Goal: Task Accomplishment & Management: Manage account settings

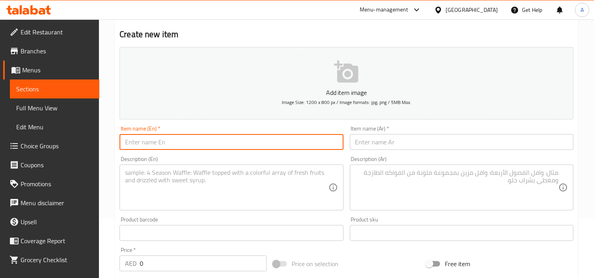
scroll to position [15, 0]
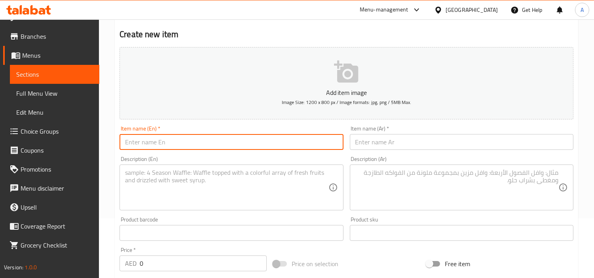
click at [266, 144] on input "text" at bounding box center [232, 142] width 224 height 16
paste input "Chicken Singaporian Noodles"
type input "Chicken Singaporian Noodles"
click at [381, 148] on input "text" at bounding box center [462, 142] width 224 height 16
paste input "نودلز الدجاج السنغافورية"
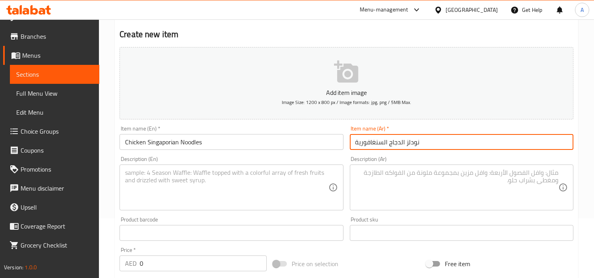
scroll to position [192, 0]
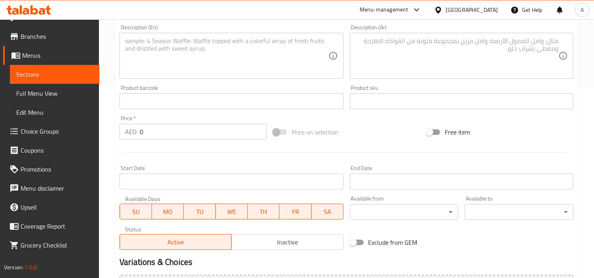
type input "نودلز الدجاج السنغافورية"
drag, startPoint x: 159, startPoint y: 138, endPoint x: 80, endPoint y: 143, distance: 79.3
click at [37, 144] on div "Edit Restaurant Branches Menus Sections Full Menu View Edit Menu Choice Groups …" at bounding box center [297, 98] width 594 height 540
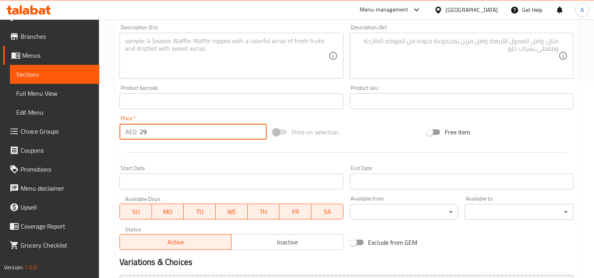
type input "29"
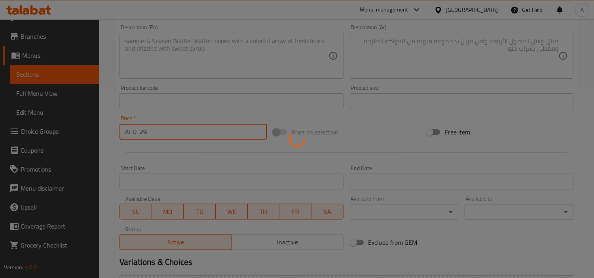
type input "0"
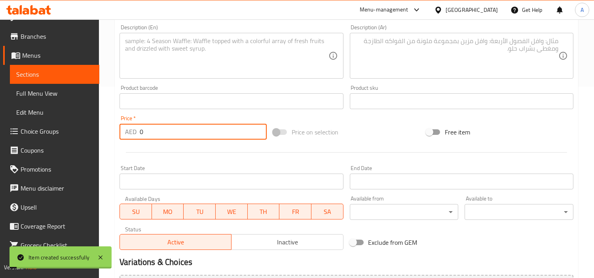
scroll to position [60, 0]
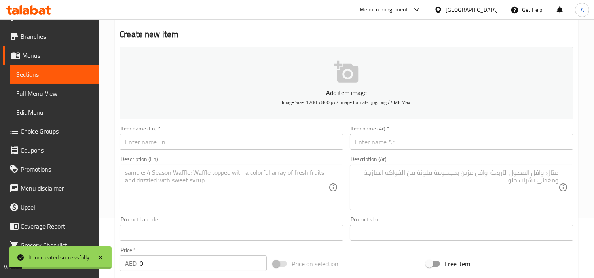
click at [291, 122] on div "Add item image Image Size: 1200 x 800 px / Image formats: jpg, png / 5MB Max." at bounding box center [346, 83] width 460 height 79
click at [290, 133] on div "Item name (En)   * Item name (En) *" at bounding box center [232, 138] width 224 height 24
click at [293, 144] on input "text" at bounding box center [232, 142] width 224 height 16
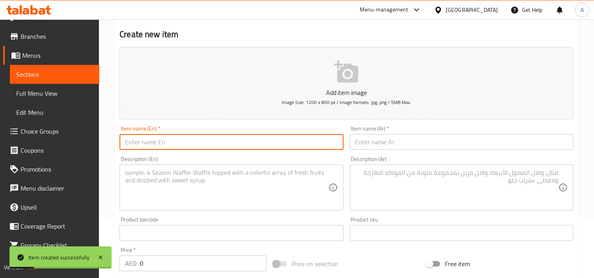
paste input "Chicken Cheese Noodles"
type input "Chicken Cheese Noodles"
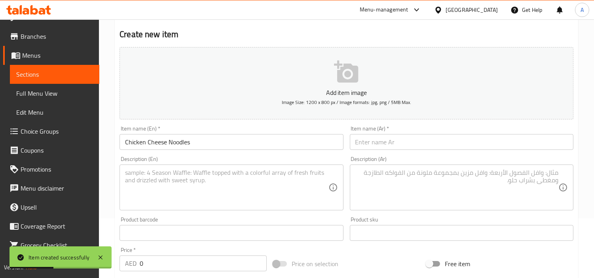
click at [403, 155] on div "Description (Ar) Description (Ar)" at bounding box center [462, 183] width 230 height 61
click at [425, 139] on input "text" at bounding box center [462, 142] width 224 height 16
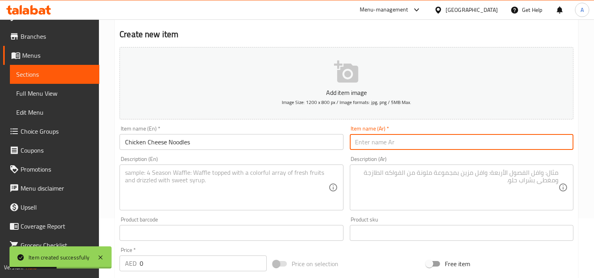
paste input "نودلز الدجاج والجبن"
click at [358, 145] on input "نودلز الدجاج والجبن" at bounding box center [462, 142] width 224 height 16
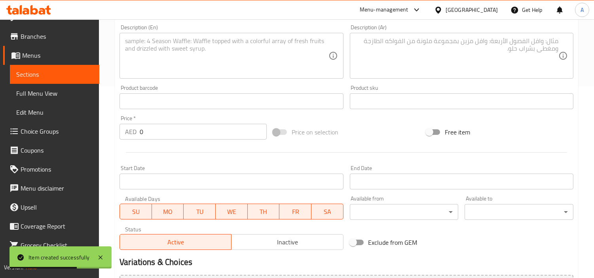
type input "نودلز الدجاج والجبن"
drag, startPoint x: 161, startPoint y: 132, endPoint x: 38, endPoint y: 137, distance: 123.6
click at [39, 137] on div "Edit Restaurant Branches Menus Sections Full Menu View Edit Menu Choice Groups …" at bounding box center [297, 98] width 594 height 540
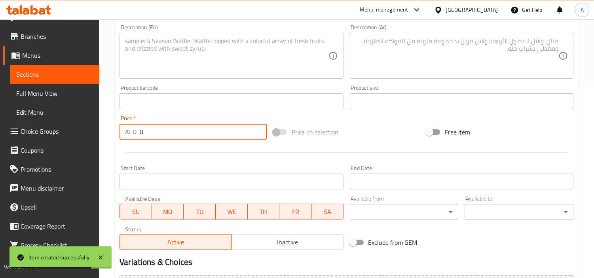
paste input "24"
type input "24"
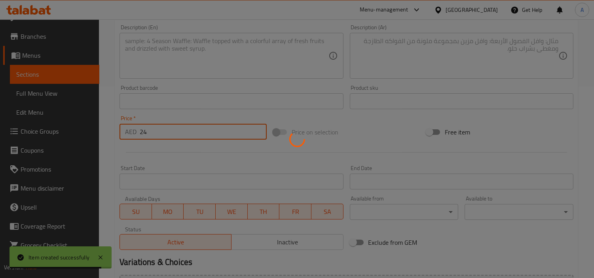
type input "0"
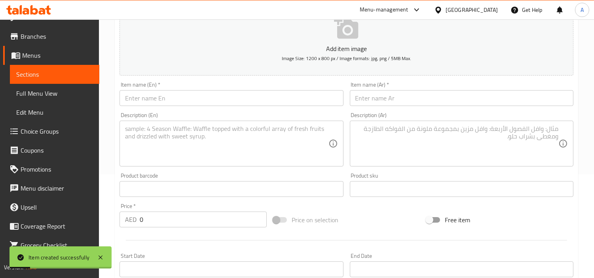
click at [209, 107] on div "Item name (En)   * Item name (En) *" at bounding box center [231, 94] width 230 height 30
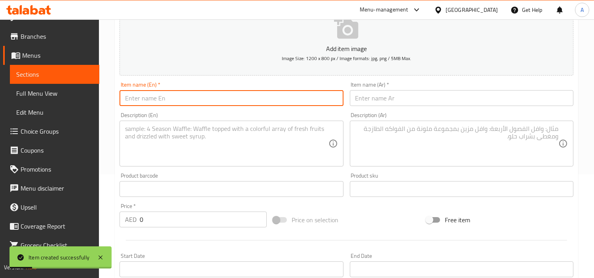
click at [209, 101] on input "text" at bounding box center [232, 98] width 224 height 16
paste input "Garlic"
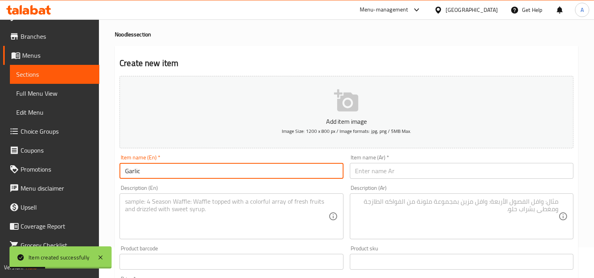
scroll to position [16, 0]
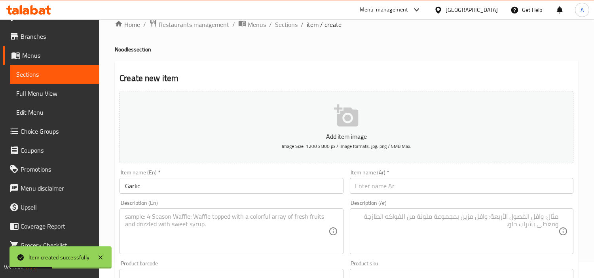
click at [123, 46] on h4 "Noodles section" at bounding box center [346, 50] width 463 height 8
copy h4 "Noodles"
click at [167, 192] on input "Garlic" at bounding box center [232, 186] width 224 height 16
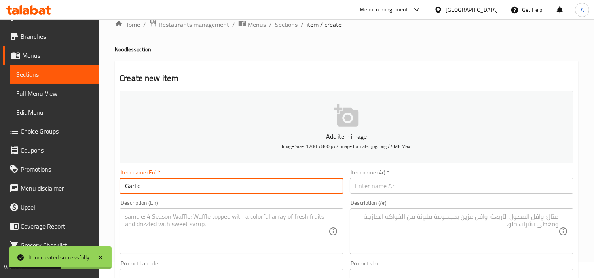
paste input "Noodles"
type input "Garlic Noodles"
click at [378, 188] on input "text" at bounding box center [462, 186] width 224 height 16
paste input "نودلز الثوم"
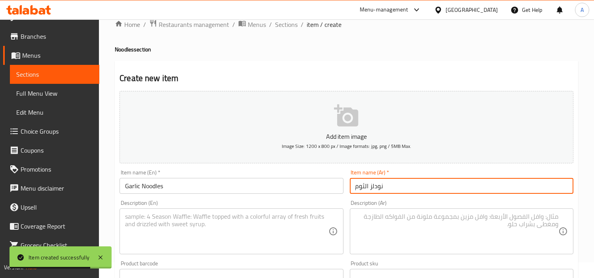
type input "نودلز الثوم"
click at [226, 220] on textarea at bounding box center [226, 232] width 203 height 38
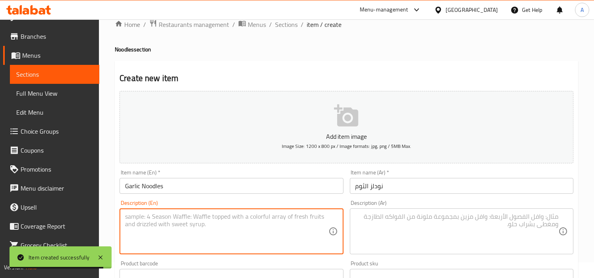
paste textarea "Chicken Burned Garlic Noodles"
type textarea "Chicken Burned Garlic Noodles"
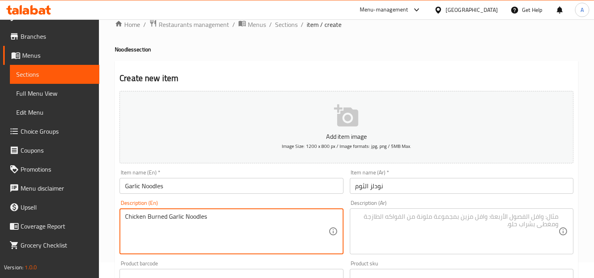
click at [370, 236] on textarea at bounding box center [456, 232] width 203 height 38
paste textarea "نودلز الدجاج بالثوم المحروق"
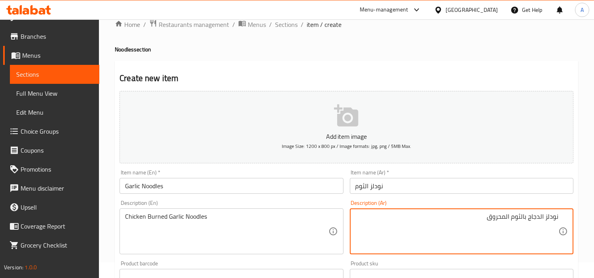
type textarea "نودلز الدجاج بالثوم المحروق"
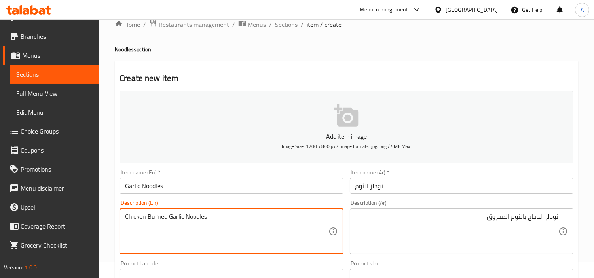
click at [163, 215] on textarea "Chicken Burned Garlic Noodles" at bounding box center [226, 232] width 203 height 38
type textarea "Chicken burned garlic noodles"
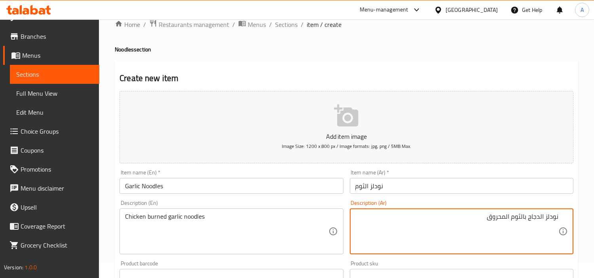
click at [509, 219] on textarea "نودلز الدجاج بالثوم المحروق" at bounding box center [456, 232] width 203 height 38
click at [509, 218] on textarea "نودلز الدجاج بالثوم المحروق" at bounding box center [456, 232] width 203 height 38
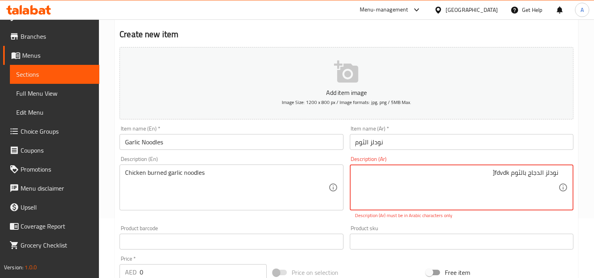
click at [506, 177] on textarea "نودلز الدجاج بالثوم fdvdk[" at bounding box center [456, 188] width 203 height 38
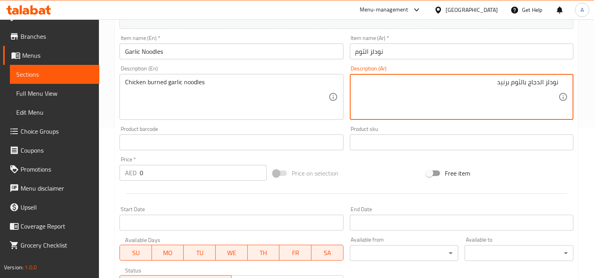
scroll to position [279, 0]
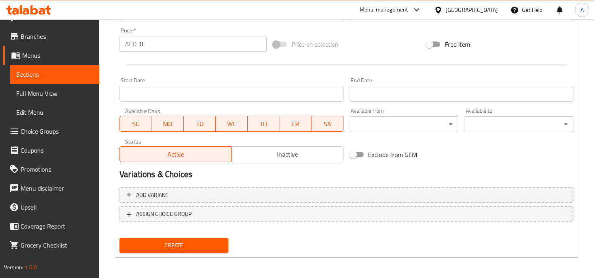
type textarea "نودلز الدجاج بالثوم برنيد"
drag, startPoint x: 163, startPoint y: 43, endPoint x: 32, endPoint y: 44, distance: 131.0
click at [44, 41] on div "Edit Restaurant Branches Menus Sections Full Menu View Edit Menu Choice Groups …" at bounding box center [297, 10] width 594 height 540
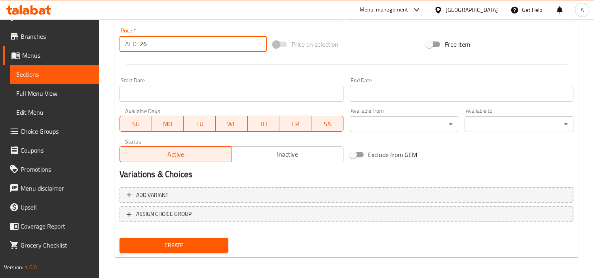
type input "26"
click at [120, 238] on button "Create" at bounding box center [174, 245] width 109 height 15
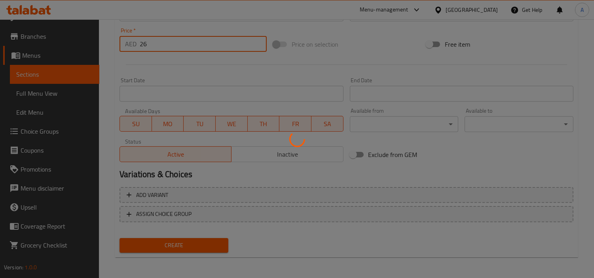
type input "0"
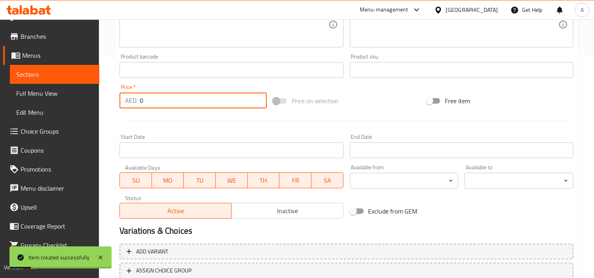
scroll to position [148, 0]
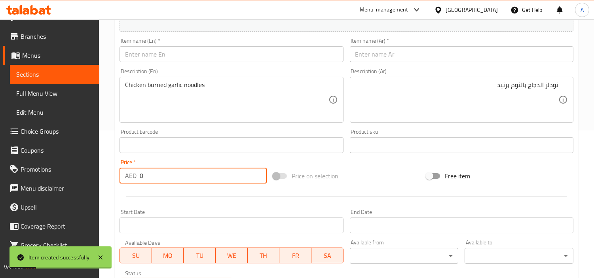
click at [189, 49] on input "text" at bounding box center [232, 54] width 224 height 16
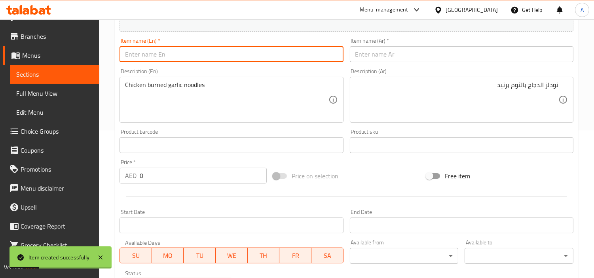
paste input "Chicken Schezwan Noodles"
type input "Chicken Schezwan Noodles"
click at [397, 36] on div "Item name (Ar)   * Item name (Ar) *" at bounding box center [462, 50] width 230 height 30
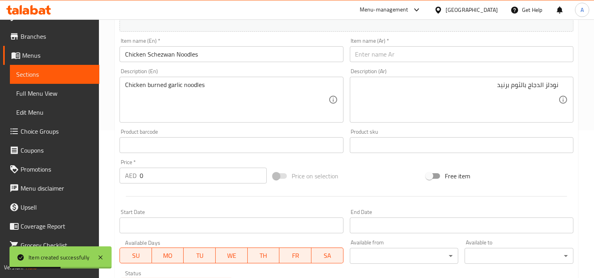
click at [404, 53] on input "text" at bounding box center [462, 54] width 224 height 16
paste input "نودلز دجاج شيزوان"
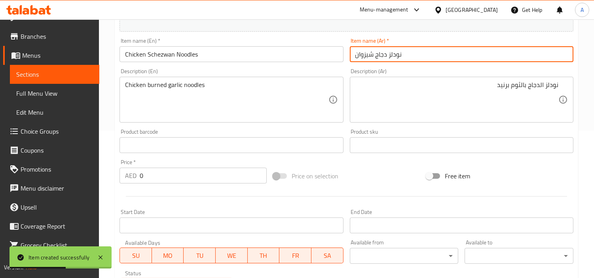
type input "نودلز دجاج شيزوان"
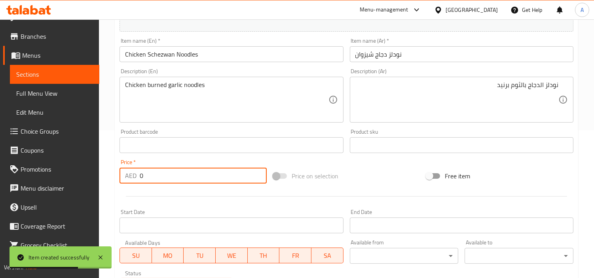
drag, startPoint x: 164, startPoint y: 177, endPoint x: 53, endPoint y: 183, distance: 111.0
click at [53, 183] on div "Edit Restaurant Branches Menus Sections Full Menu View Edit Menu Choice Groups …" at bounding box center [297, 142] width 594 height 540
paste input "24"
type input "24"
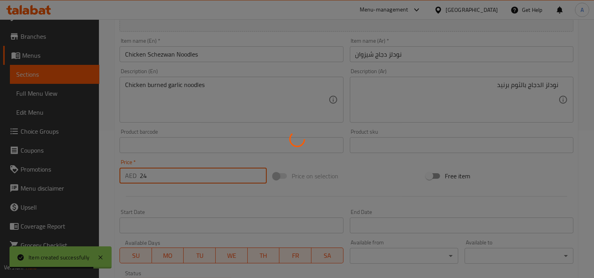
type input "0"
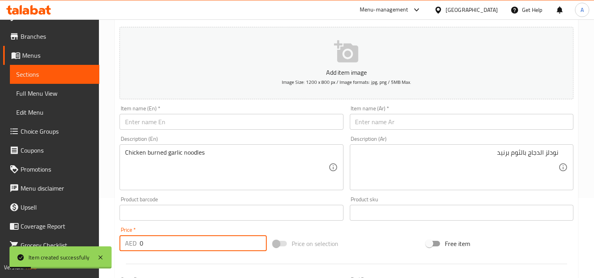
scroll to position [16, 0]
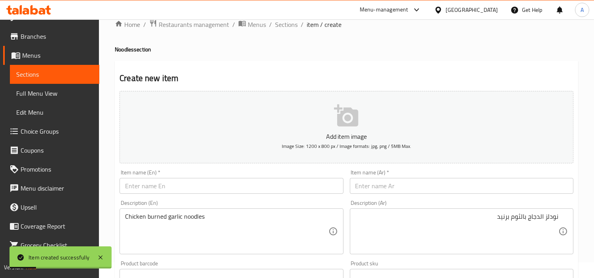
click at [263, 188] on input "text" at bounding box center [232, 186] width 224 height 16
paste input "Chicken Hakka Noodles"
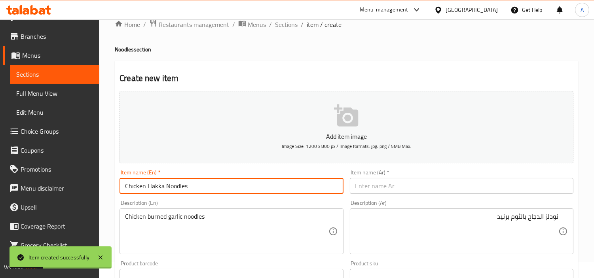
type input "Chicken Hakka Noodles"
click at [462, 189] on input "text" at bounding box center [462, 186] width 224 height 16
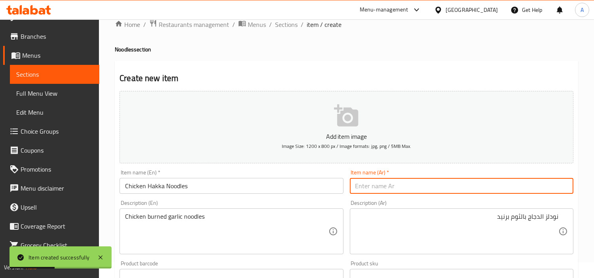
paste input "نودلز هاكا الدجاج"
type input "نودلز هاكا الدجاج"
click at [422, 247] on textarea "نودلز الدجاج بالثوم برنيد" at bounding box center [456, 232] width 203 height 38
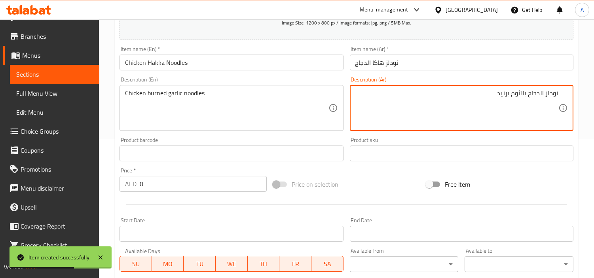
scroll to position [148, 0]
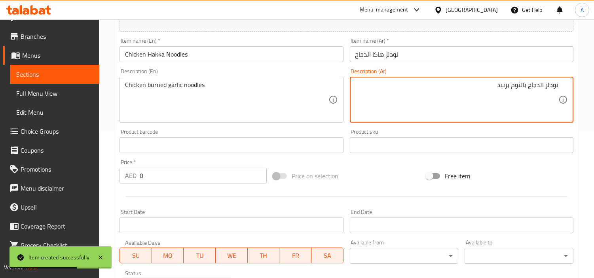
drag, startPoint x: 158, startPoint y: 165, endPoint x: 137, endPoint y: 173, distance: 21.7
click at [148, 172] on div "Price   * AED 0 Price *" at bounding box center [193, 172] width 147 height 24
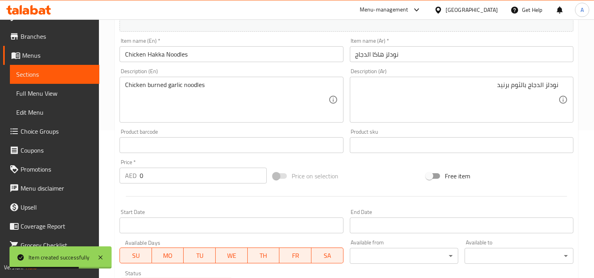
click at [135, 177] on div "AED 0 Price *" at bounding box center [193, 176] width 147 height 16
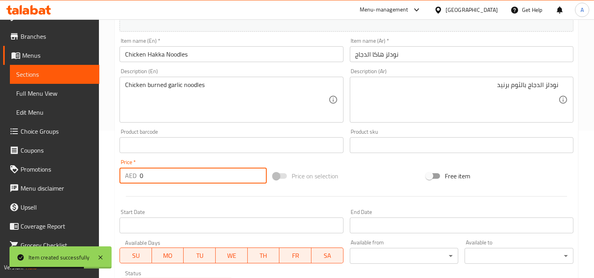
paste input "22"
type input "22"
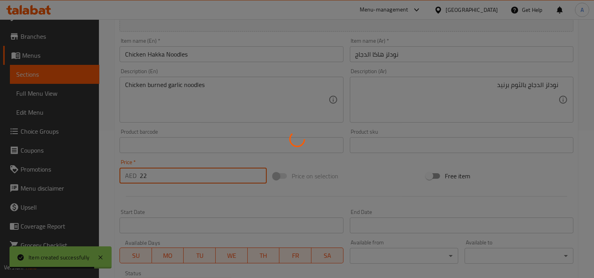
type input "0"
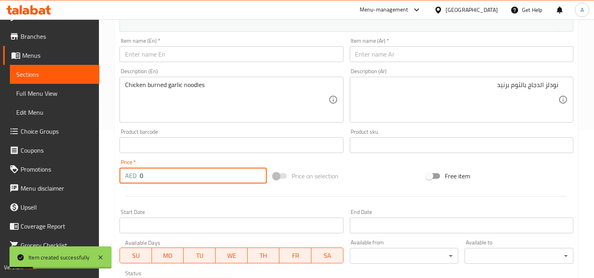
click at [224, 61] on input "text" at bounding box center [232, 54] width 224 height 16
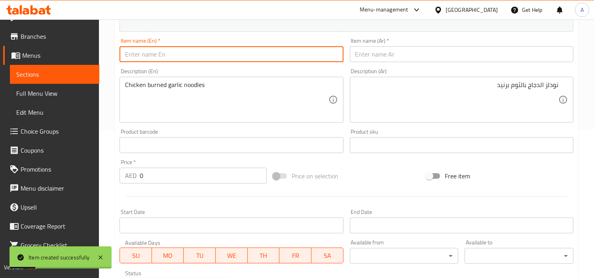
paste input "Veg American Chopsuey"
type input "Veg American Chopsuey"
click at [444, 51] on input "text" at bounding box center [462, 54] width 224 height 16
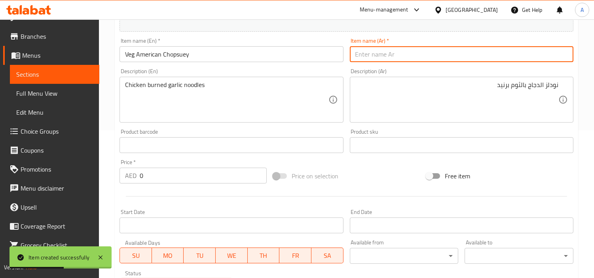
paste input "تشوبسوي نباتي أمريكي"
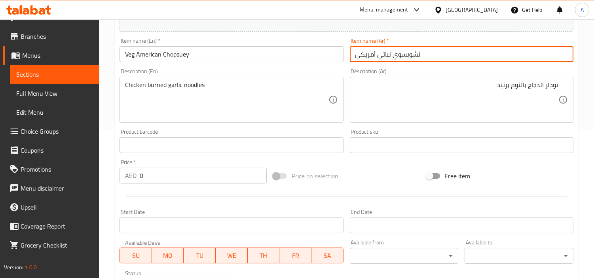
click at [376, 51] on input "تشوبسوي نباتي أمريكي" at bounding box center [462, 54] width 224 height 16
click at [395, 62] on input "تشوبسوي نباتي أمريكي" at bounding box center [462, 54] width 224 height 16
click at [387, 53] on input "تشوبسوي نباتي أمريكي" at bounding box center [462, 54] width 224 height 16
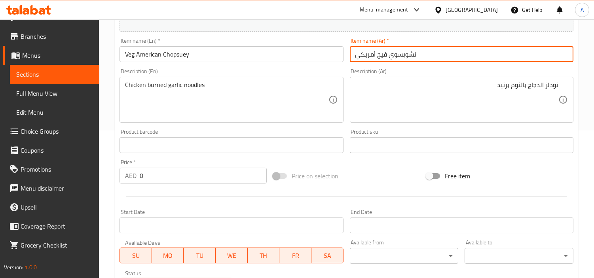
type input "تشوبسوي فيج أمريكي"
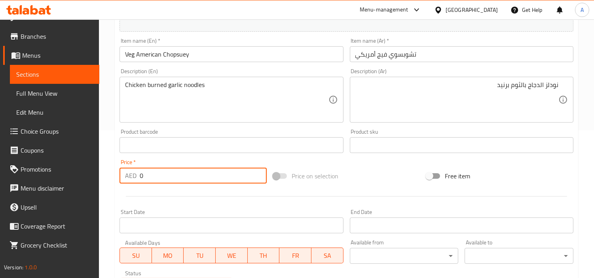
drag, startPoint x: 156, startPoint y: 173, endPoint x: 59, endPoint y: 165, distance: 97.3
click at [61, 163] on div "Edit Restaurant Branches Menus Sections Full Menu View Edit Menu Choice Groups …" at bounding box center [297, 142] width 594 height 540
paste input "22"
type input "22"
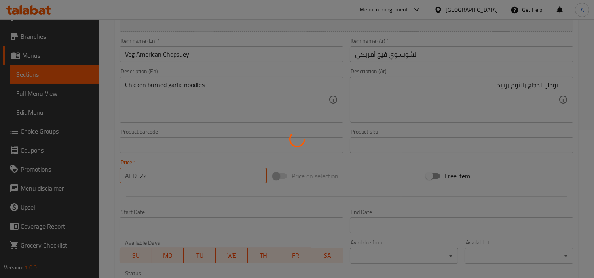
type input "0"
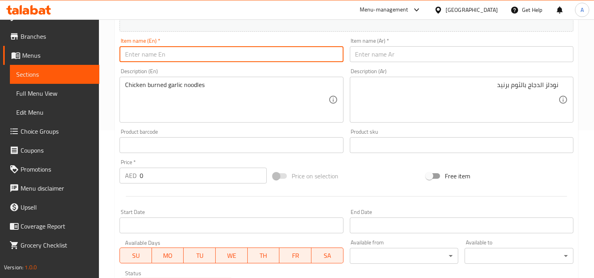
click at [181, 57] on input "text" at bounding box center [232, 54] width 224 height 16
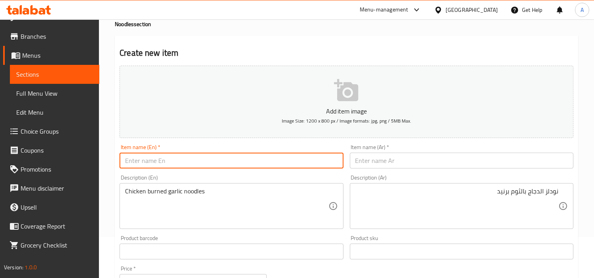
scroll to position [0, 0]
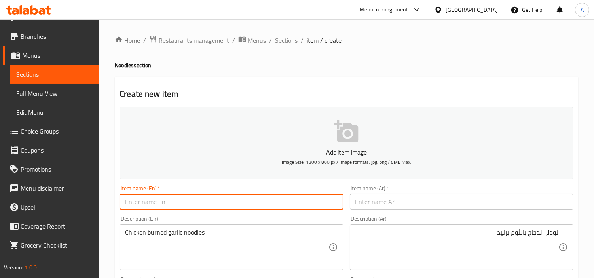
click at [284, 40] on span "Sections" at bounding box center [286, 40] width 23 height 9
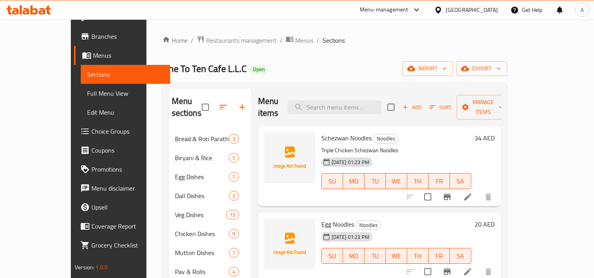
scroll to position [111, 0]
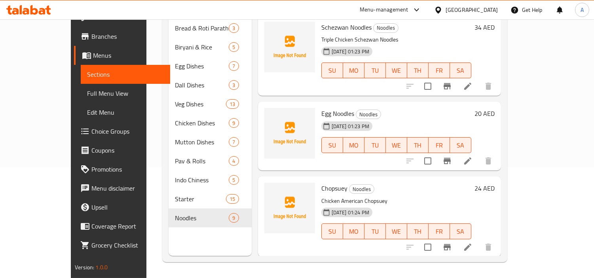
click at [318, 180] on div "Chopsuey Noodles Chicken American Chopsuey [DATE] 01:24 PM SU MO TU WE TH FR SA" at bounding box center [396, 217] width 156 height 74
click at [321, 182] on span "Chopsuey" at bounding box center [334, 188] width 26 height 12
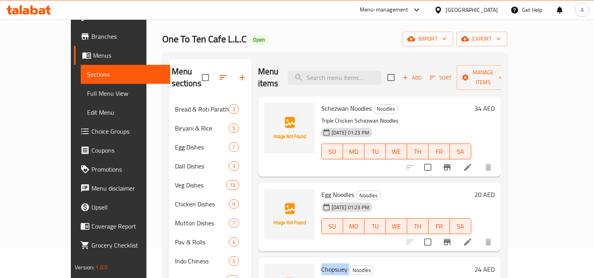
scroll to position [0, 0]
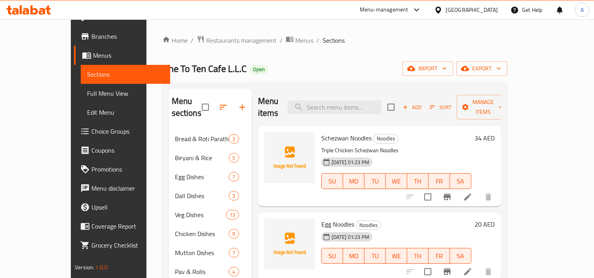
click at [423, 103] on span "Add" at bounding box center [411, 107] width 21 height 9
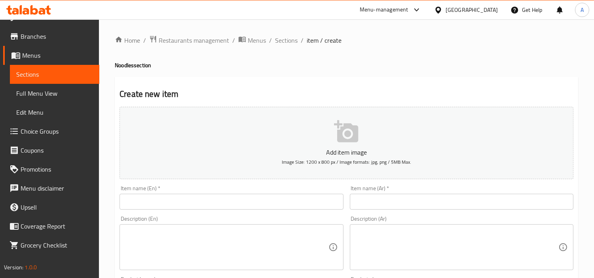
click at [230, 212] on div "Item name (En)   * Item name (En) *" at bounding box center [231, 197] width 230 height 30
click at [234, 203] on input "text" at bounding box center [232, 202] width 224 height 16
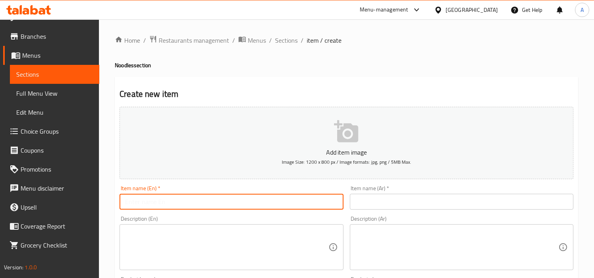
paste input "Veg Singaporian Noodles"
type input "Veg Singaporian Noodles"
click at [440, 192] on div "Item name (Ar)   * Item name (Ar) *" at bounding box center [462, 198] width 224 height 24
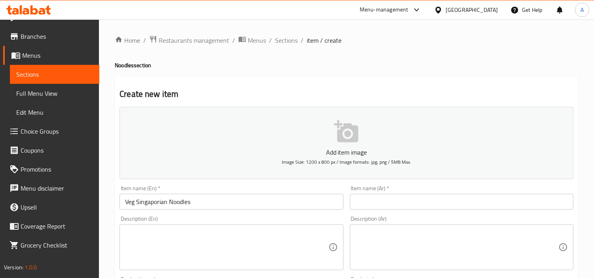
click at [439, 200] on input "text" at bounding box center [462, 202] width 224 height 16
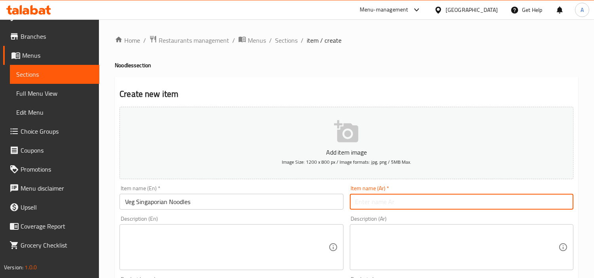
paste input "نودلز سنغافورة النباتية"
click at [359, 203] on input "نودلز سنغافورة النباتية" at bounding box center [462, 202] width 224 height 16
click at [454, 203] on input "نودلز سنغافورة" at bounding box center [462, 202] width 224 height 16
click at [568, 202] on input "نودلز سنغافورة" at bounding box center [462, 202] width 224 height 16
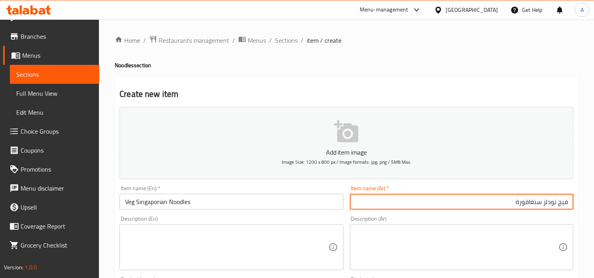
type input "فيج نودلز سنغافورة"
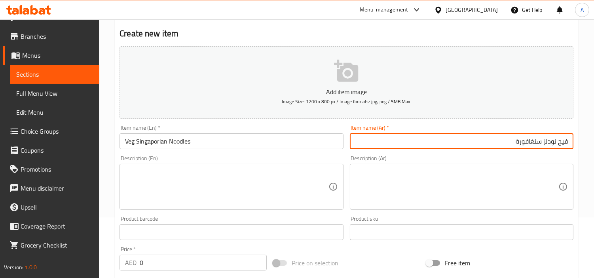
scroll to position [176, 0]
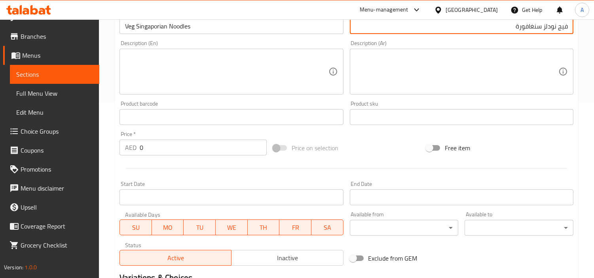
drag, startPoint x: 176, startPoint y: 153, endPoint x: 123, endPoint y: 152, distance: 52.7
click at [124, 151] on div "AED 0 Price *" at bounding box center [193, 148] width 147 height 16
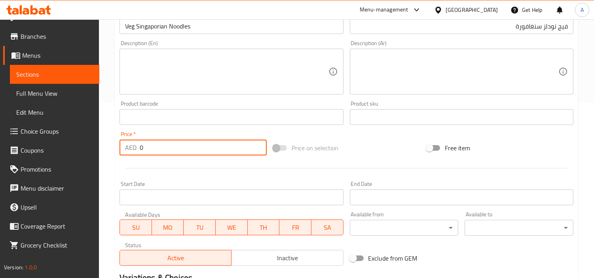
paste input "26"
type input "26"
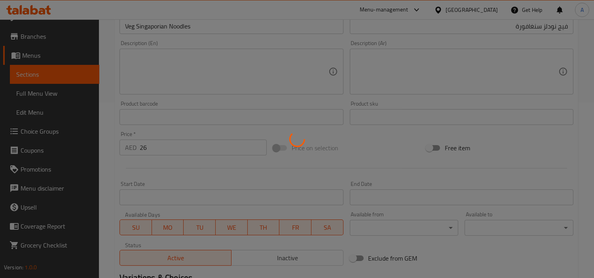
type input "0"
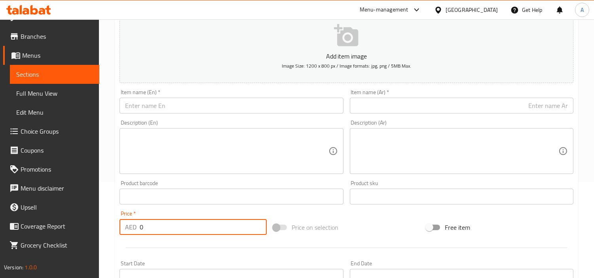
scroll to position [88, 0]
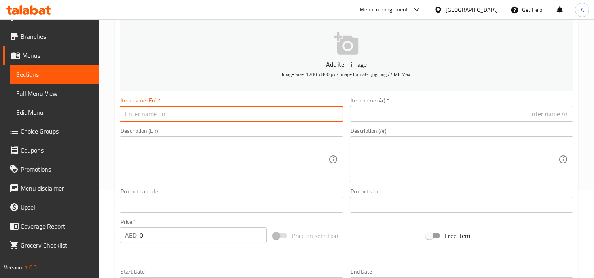
click at [240, 116] on input "text" at bounding box center [232, 114] width 224 height 16
paste input "Cheese Noodles"
type input "Cheese Noodles"
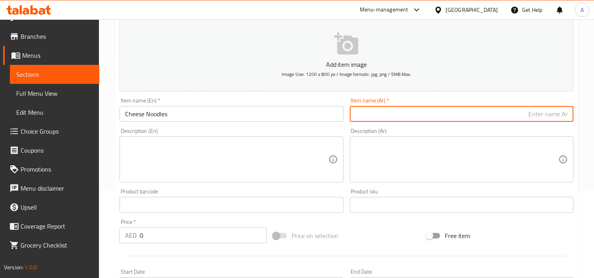
click at [451, 117] on input "text" at bounding box center [462, 114] width 224 height 16
paste input "نودلز الجبن"
type input "نودلز الجبنه"
drag, startPoint x: 171, startPoint y: 234, endPoint x: 18, endPoint y: 234, distance: 153.2
click at [100, 235] on div "Home / Restaurants management / Menus / Sections / item / create Noodles sectio…" at bounding box center [346, 202] width 495 height 540
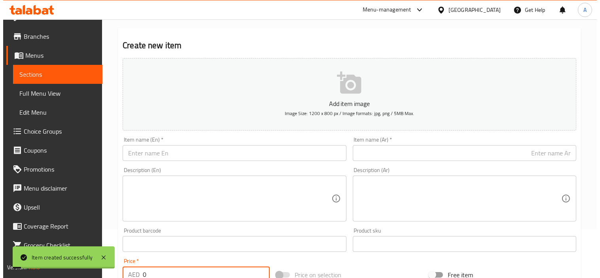
scroll to position [0, 0]
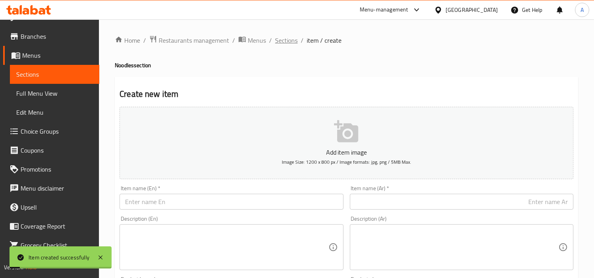
click at [285, 45] on span "Sections" at bounding box center [286, 40] width 23 height 9
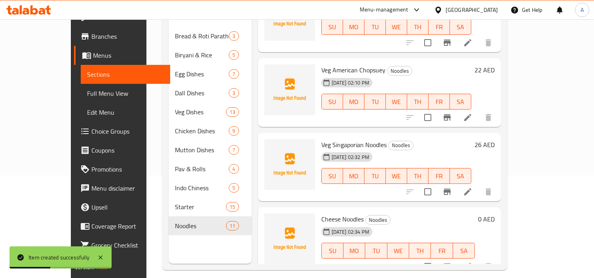
scroll to position [111, 0]
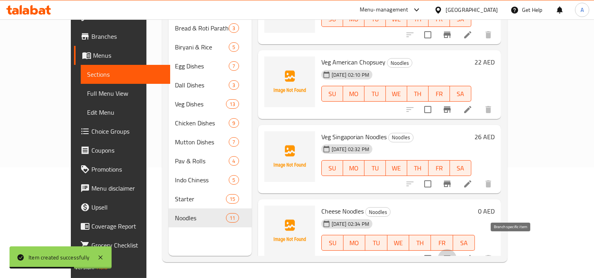
click at [457, 249] on button "Branch-specific-item" at bounding box center [447, 258] width 19 height 19
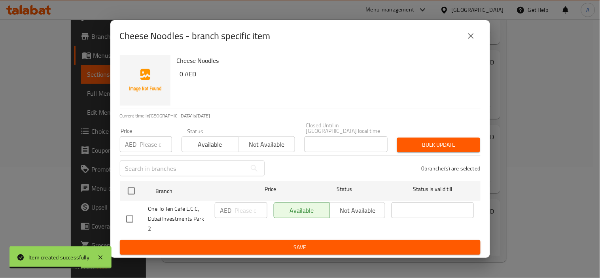
click at [129, 193] on input "checkbox" at bounding box center [131, 191] width 17 height 17
checkbox input "true"
drag, startPoint x: 146, startPoint y: 145, endPoint x: 258, endPoint y: 146, distance: 112.0
click at [147, 145] on input "number" at bounding box center [156, 145] width 32 height 16
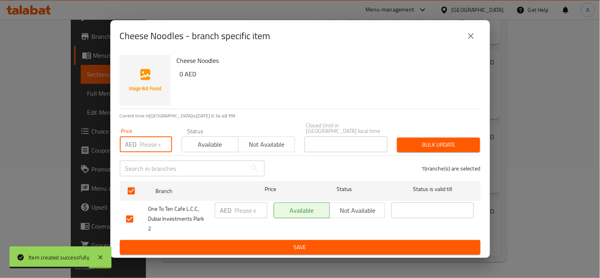
paste input "22"
type input "22"
click at [429, 150] on span "Bulk update" at bounding box center [439, 145] width 70 height 10
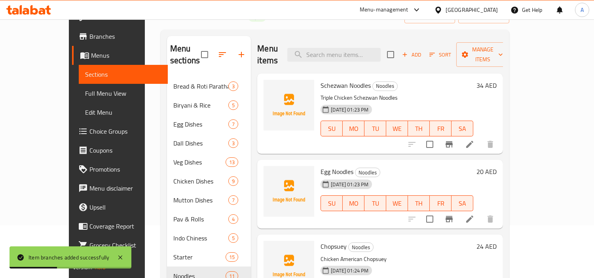
scroll to position [0, 0]
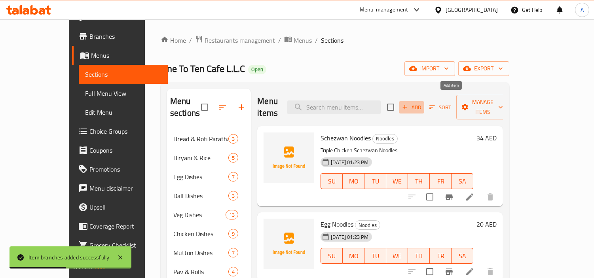
click at [408, 104] on icon "button" at bounding box center [404, 107] width 7 height 7
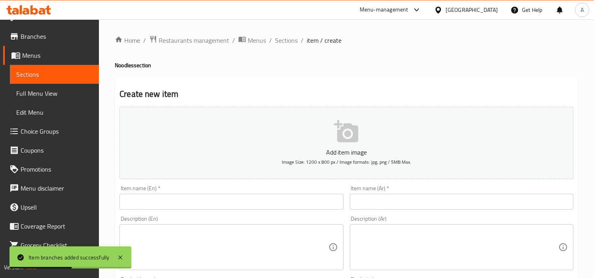
click at [168, 222] on div "Description (En) Description (En)" at bounding box center [232, 243] width 224 height 54
click at [194, 206] on input "text" at bounding box center [232, 202] width 224 height 16
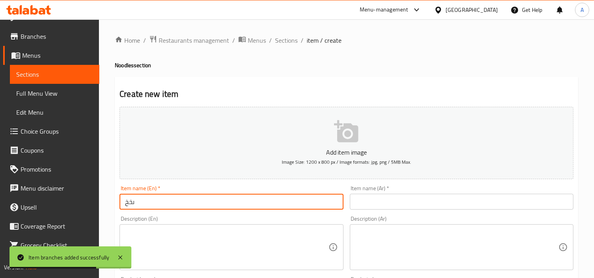
type input "ىخخي"
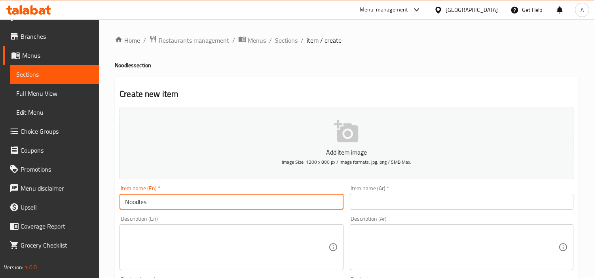
type input "Noodles"
click at [224, 243] on textarea at bounding box center [226, 248] width 203 height 38
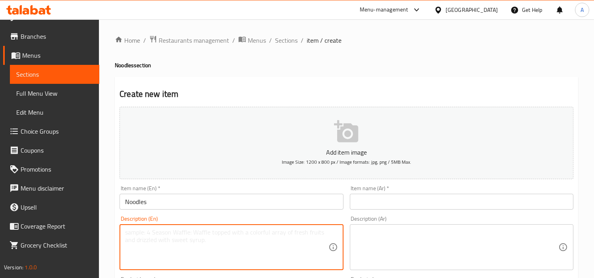
paste textarea "Burned Garlic Noodles"
type textarea "Burned garlic noodles"
click at [405, 191] on div "Item name (Ar)   * Item name (Ar) *" at bounding box center [462, 198] width 224 height 24
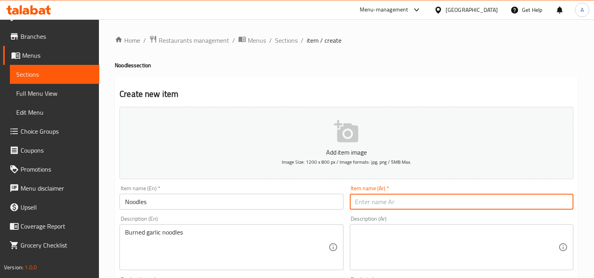
click at [408, 199] on input "text" at bounding box center [462, 202] width 224 height 16
type input "نودلز"
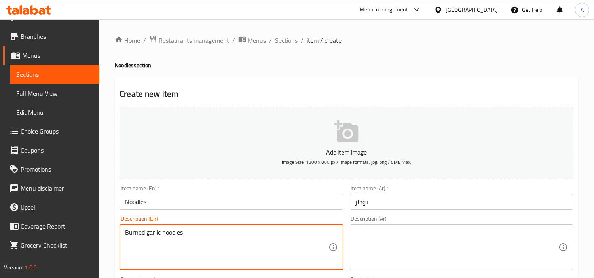
click at [285, 232] on textarea "Burned garlic noodles" at bounding box center [226, 248] width 203 height 38
click at [437, 220] on div "Description (Ar) Description (Ar)" at bounding box center [462, 243] width 224 height 54
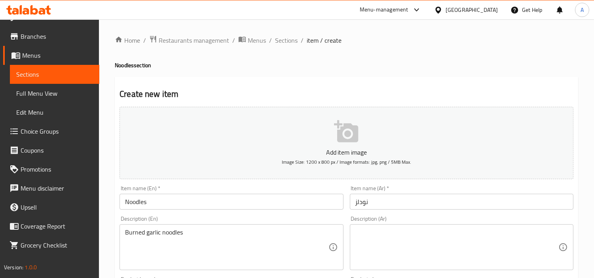
click at [446, 226] on div "Description (Ar)" at bounding box center [462, 247] width 224 height 46
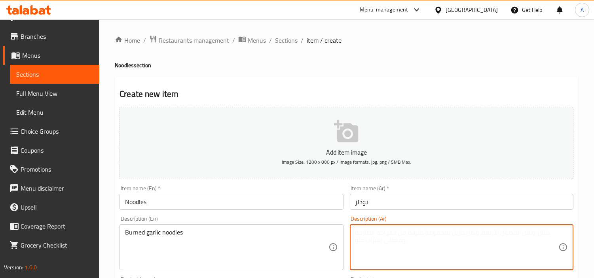
click at [456, 230] on textarea at bounding box center [456, 248] width 203 height 38
click at [540, 236] on textarea at bounding box center [456, 248] width 203 height 38
paste textarea "معكرونة الثوم المحروقة"
click at [372, 200] on input "نودلز" at bounding box center [462, 202] width 224 height 16
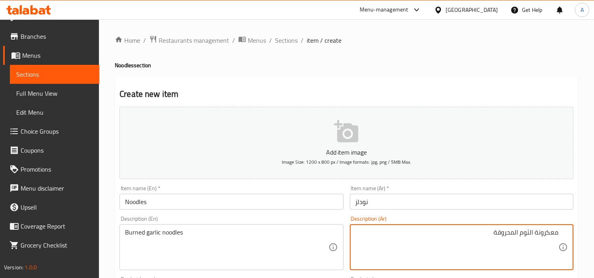
click at [556, 232] on textarea "معكرونة الثوم المحروقة" at bounding box center [456, 248] width 203 height 38
paste textarea
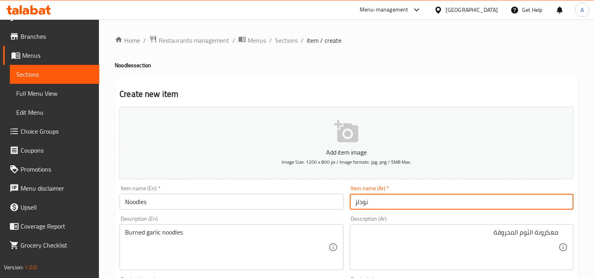
click at [363, 202] on input "نودلز" at bounding box center [462, 202] width 224 height 16
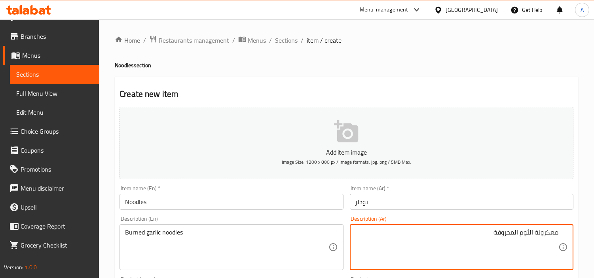
click at [543, 234] on textarea "معكرونة الثوم المحروقة" at bounding box center [456, 248] width 203 height 38
paste textarea
click at [408, 206] on input "نودلز" at bounding box center [462, 202] width 224 height 16
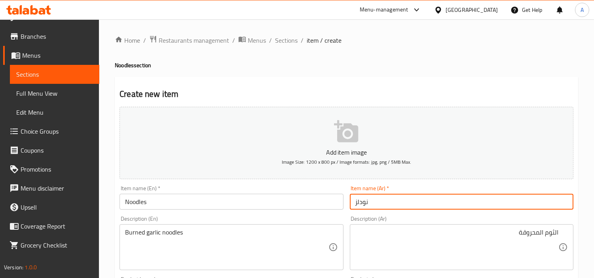
click at [408, 206] on input "نودلز" at bounding box center [462, 202] width 224 height 16
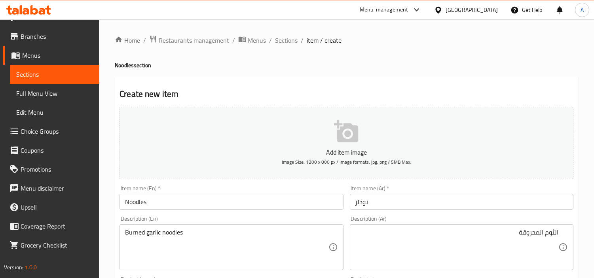
click at [561, 226] on div "الثوم المحروقة Description (Ar)" at bounding box center [462, 247] width 224 height 46
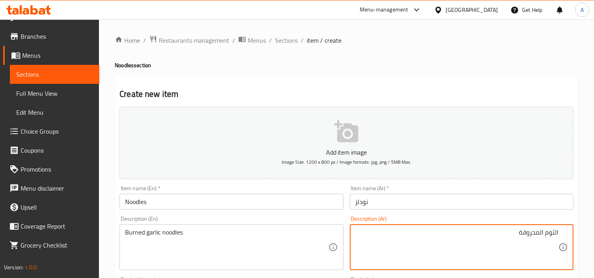
click at [555, 233] on textarea "الثوم المحروقة" at bounding box center [456, 248] width 203 height 38
paste textarea "نودلز"
click at [521, 232] on textarea "نودلز الثوم المحروقة" at bounding box center [456, 248] width 203 height 38
click at [558, 236] on textarea "نودلز الثوم" at bounding box center [456, 248] width 203 height 38
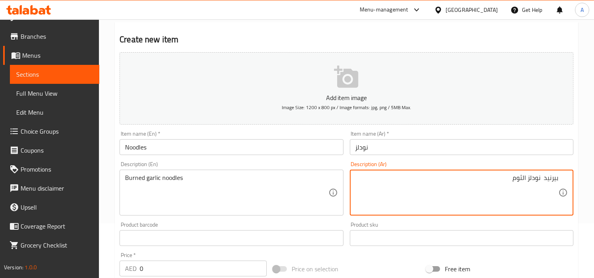
scroll to position [132, 0]
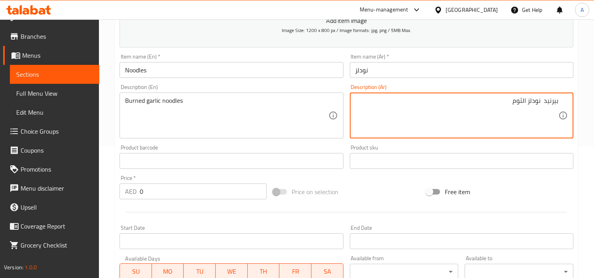
type textarea "بيرنيد نودلز الثوم"
drag, startPoint x: 197, startPoint y: 192, endPoint x: 222, endPoint y: 185, distance: 26.2
click at [127, 202] on div "Price   * AED 0 Price *" at bounding box center [193, 187] width 154 height 30
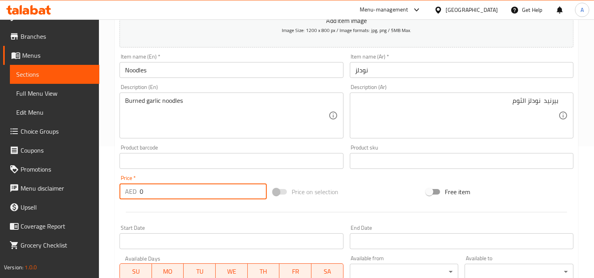
paste input "24"
type input "24"
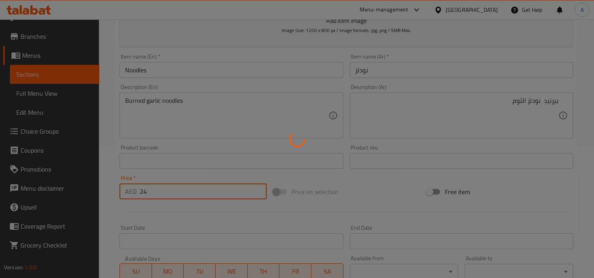
type input "0"
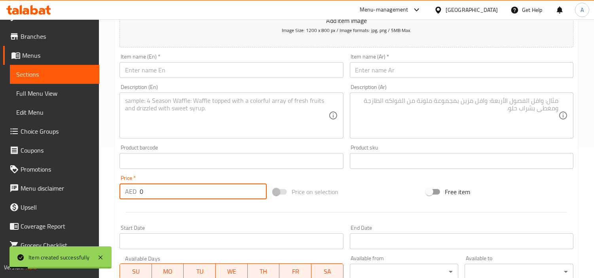
click at [226, 69] on input "text" at bounding box center [232, 70] width 224 height 16
paste input "Veg Schezwan Noodles"
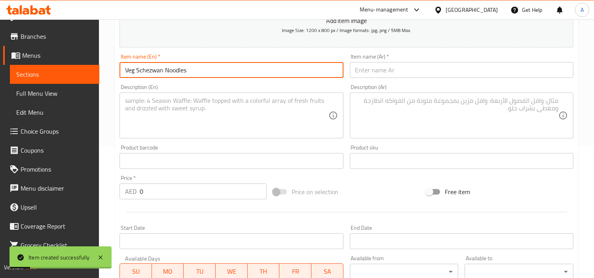
type input "Veg Schezwan Noodles"
click at [376, 70] on input "text" at bounding box center [462, 70] width 224 height 16
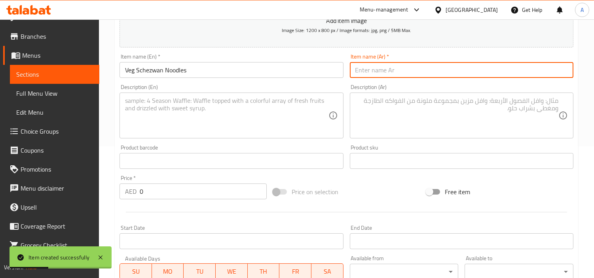
paste input "نودلز شيزوان النباتية"
click at [363, 68] on input "نودلز شيزوان النباتية" at bounding box center [462, 70] width 224 height 16
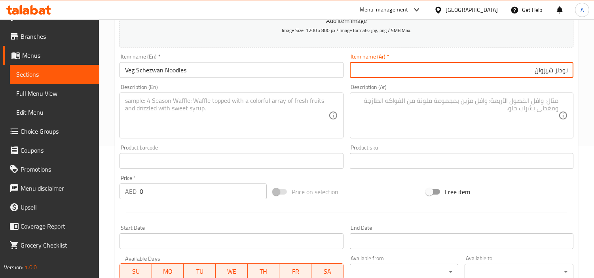
click at [569, 68] on input "نودلز شيزوان" at bounding box center [462, 70] width 224 height 16
click at [529, 70] on input "فيج نودلز شيزوان" at bounding box center [462, 70] width 224 height 16
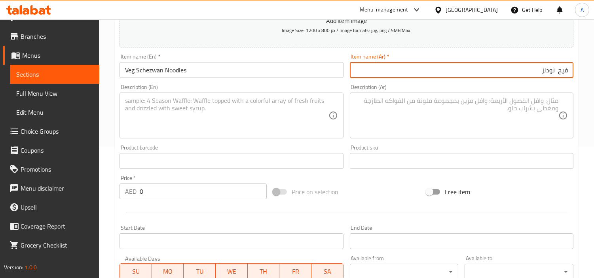
paste input "شيزوان"
type input "فيج شيزوان نودلز"
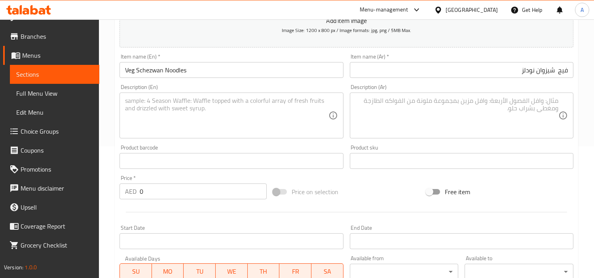
drag, startPoint x: 184, startPoint y: 202, endPoint x: 72, endPoint y: 193, distance: 112.8
click at [0, 201] on div "Edit Restaurant Branches Menus Sections Full Menu View Edit Menu Choice Groups …" at bounding box center [297, 158] width 594 height 540
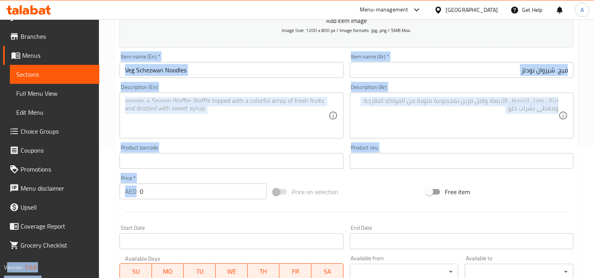
click at [238, 188] on input "0" at bounding box center [203, 192] width 127 height 16
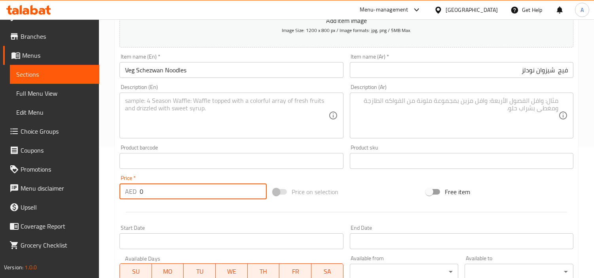
click at [238, 188] on input "0" at bounding box center [203, 192] width 127 height 16
click at [205, 196] on input "0" at bounding box center [203, 192] width 127 height 16
paste input "22"
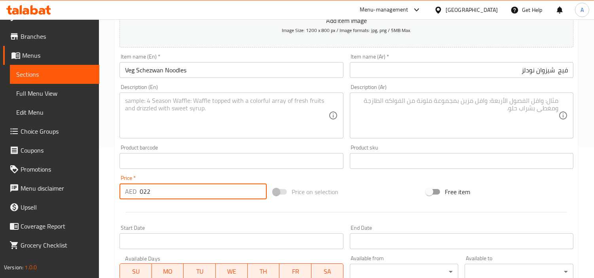
type input "022"
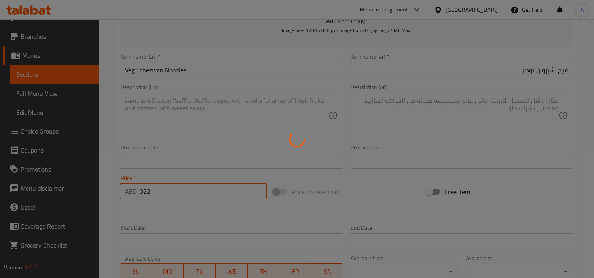
type input "0"
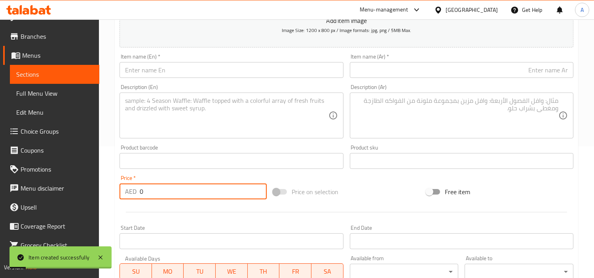
click at [217, 72] on input "text" at bounding box center [232, 70] width 224 height 16
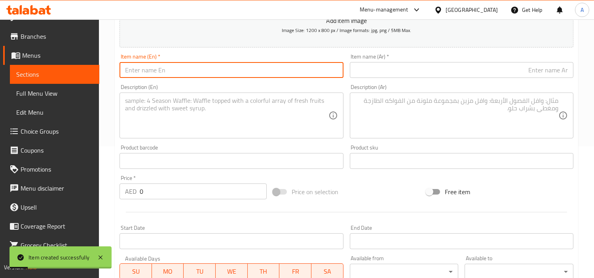
paste input "Veg Hakka Noodles"
type input "Veg Hakka Noodles"
click at [289, 74] on input "Veg Hakka Noodles" at bounding box center [232, 70] width 224 height 16
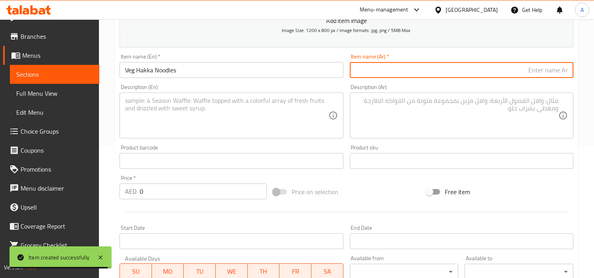
click at [409, 74] on input "text" at bounding box center [462, 70] width 224 height 16
paste input "نودلز هاكا النباتية"
type input "نودلز هاكا النباتية"
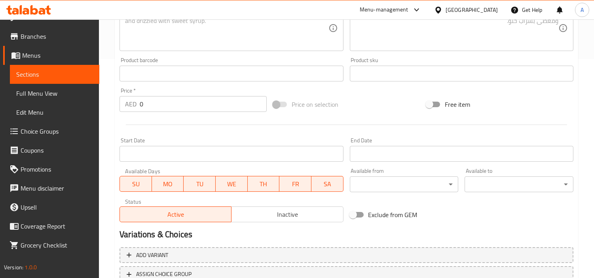
scroll to position [220, 0]
click at [179, 119] on div at bounding box center [346, 124] width 460 height 19
click at [180, 117] on div at bounding box center [346, 124] width 460 height 19
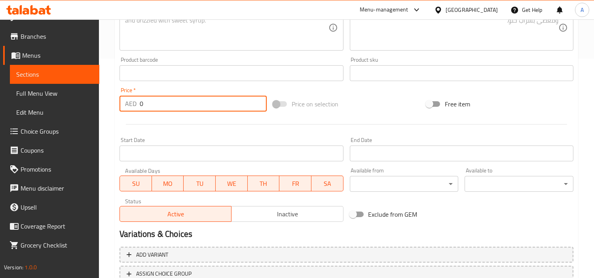
click at [184, 105] on input "0" at bounding box center [203, 104] width 127 height 16
paste input "19"
type input "19"
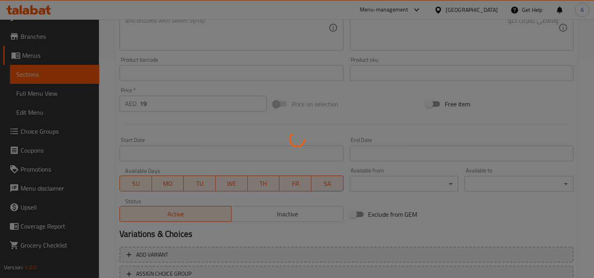
type input "0"
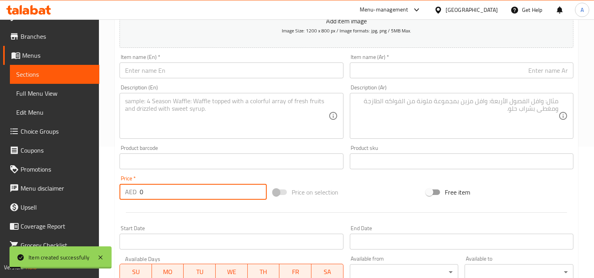
scroll to position [0, 0]
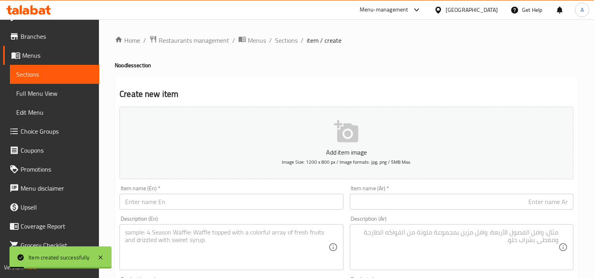
click at [298, 42] on ol "Home / Restaurants management / Menus / Sections / item / create" at bounding box center [346, 40] width 463 height 10
click at [287, 40] on span "Sections" at bounding box center [286, 40] width 23 height 9
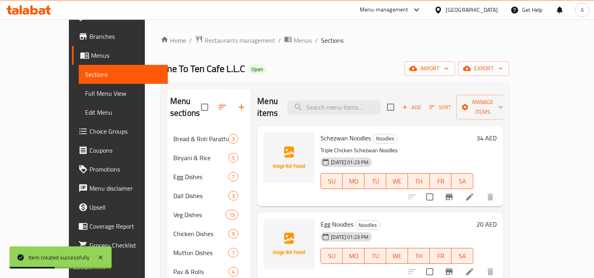
click at [237, 103] on icon "button" at bounding box center [241, 107] width 9 height 9
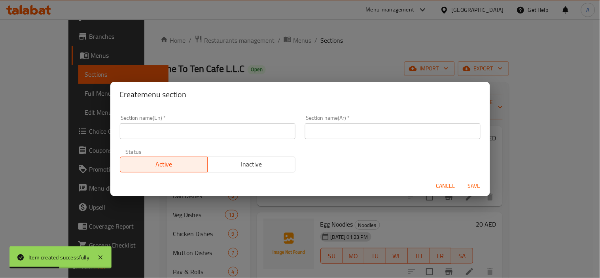
click at [220, 138] on input "text" at bounding box center [208, 131] width 176 height 16
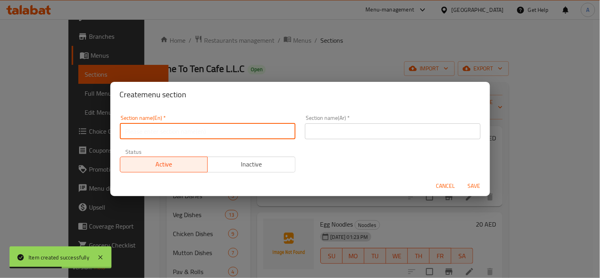
paste input "Fired Rices"
type input "Fired Rices"
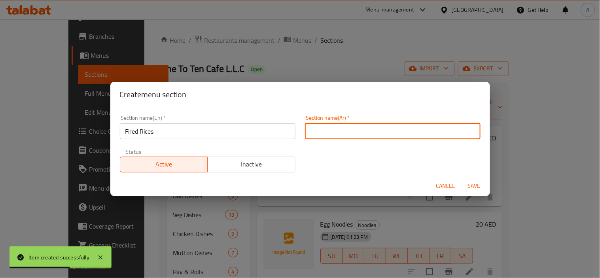
click at [389, 137] on input "text" at bounding box center [393, 131] width 176 height 16
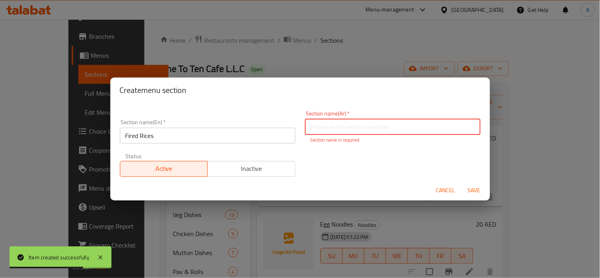
click at [346, 131] on input "text" at bounding box center [393, 127] width 176 height 16
paste input "أرز مقلي"
type input "أرز مقلي"
click at [467, 188] on span "Save" at bounding box center [474, 191] width 19 height 10
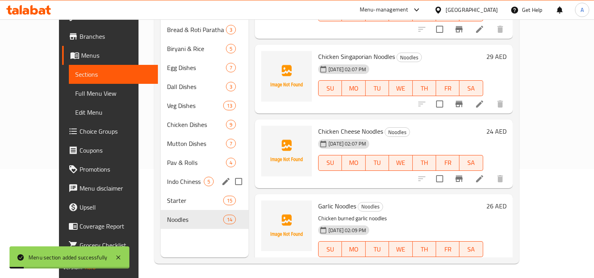
scroll to position [111, 0]
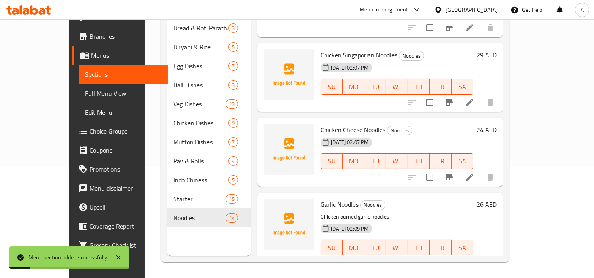
click at [177, 218] on nav "Bread & Roti Paratha 3 Biryani & Rice 5 Egg Dishes 7 Dall Dishes 3 Veg Dishes 1…" at bounding box center [209, 122] width 84 height 215
click at [178, 209] on div "Noodles 14" at bounding box center [209, 218] width 84 height 19
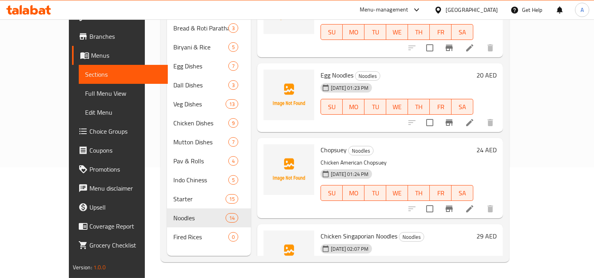
scroll to position [0, 0]
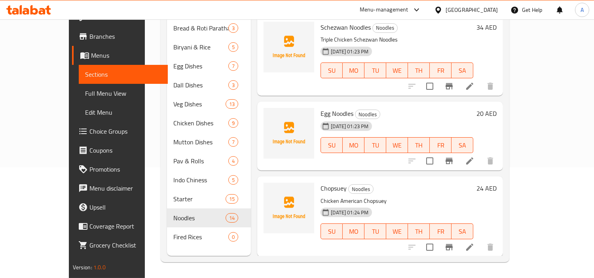
click at [173, 232] on span "Fired Rices" at bounding box center [200, 236] width 55 height 9
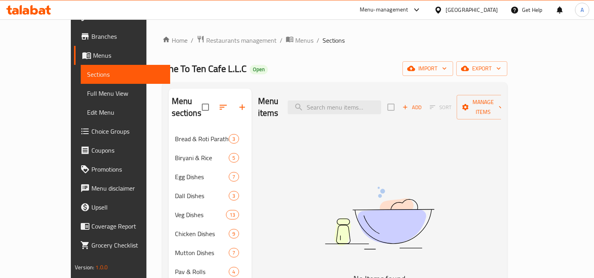
click at [463, 93] on div "Menu items Add Sort Manage items" at bounding box center [379, 108] width 243 height 38
click at [423, 103] on span "Add" at bounding box center [411, 107] width 21 height 9
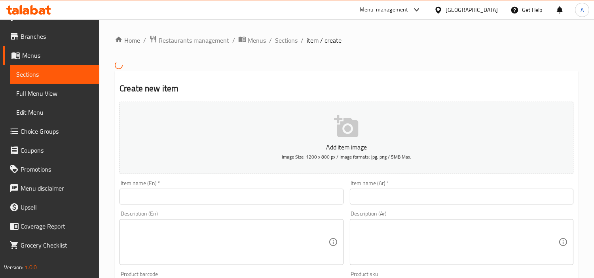
click at [182, 203] on input "text" at bounding box center [232, 197] width 224 height 16
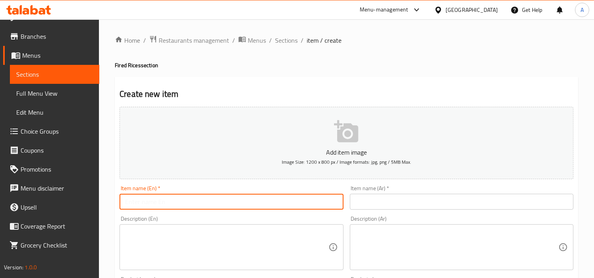
paste input "Schezwan Rice"
type input "Schezwan Rice"
drag, startPoint x: 474, startPoint y: 222, endPoint x: 479, endPoint y: 202, distance: 20.2
click at [473, 222] on div "Description (Ar) Description (Ar)" at bounding box center [462, 243] width 224 height 54
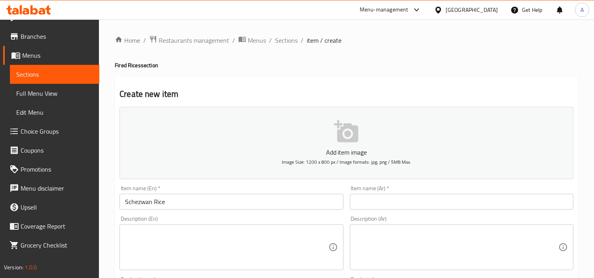
drag, startPoint x: 480, startPoint y: 201, endPoint x: 468, endPoint y: 195, distance: 13.6
click at [480, 201] on input "text" at bounding box center [462, 202] width 224 height 16
paste input "[PERSON_NAME]"
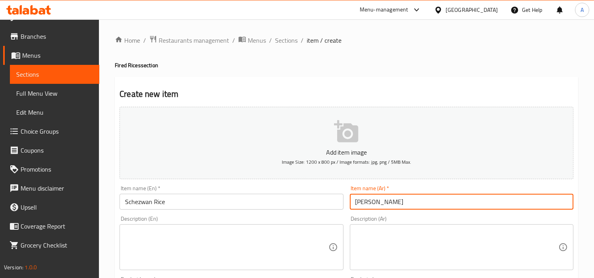
type input "[PERSON_NAME]"
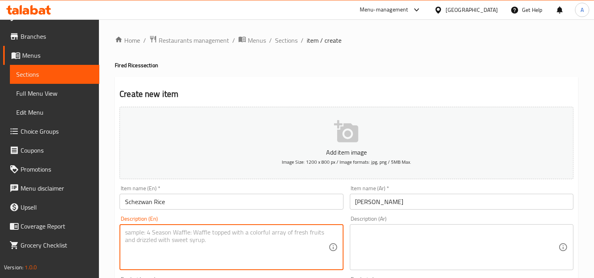
click at [223, 243] on textarea at bounding box center [226, 248] width 203 height 38
paste textarea "n Triple Chicken Schezwan Rice"
type textarea "n Triple Chicken Schezwan Rice"
click at [408, 235] on textarea at bounding box center [456, 248] width 203 height 38
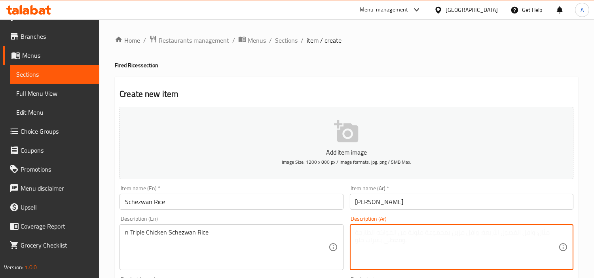
paste textarea "ن أرز شيزوان بالدجاج الثلاثي"
type textarea "ن أرز شيزوان بالدجاج الثلاثي"
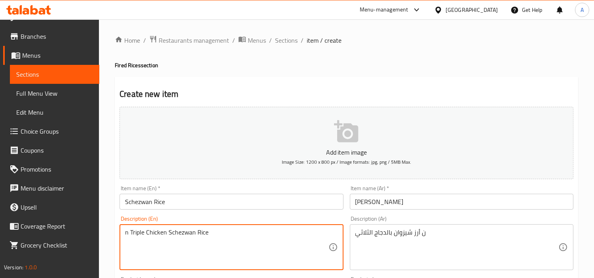
drag, startPoint x: 127, startPoint y: 235, endPoint x: 115, endPoint y: 238, distance: 12.6
type textarea "Triple chicken schezwan rice"
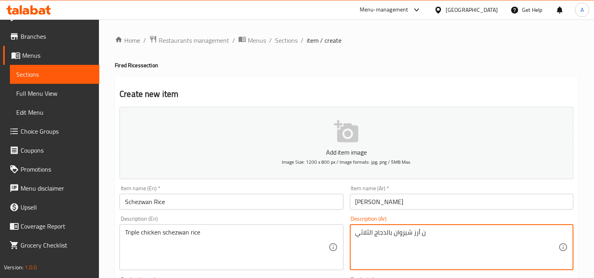
click at [424, 238] on textarea "ن أرز شيزوان بالدجاج الثلاثي" at bounding box center [456, 248] width 203 height 38
click at [422, 234] on textarea "ن أرز شيزوان بالدجاج الثلاثي" at bounding box center [456, 248] width 203 height 38
click at [423, 235] on textarea "ن أرز شيزوان بالدجاج الثلاثي" at bounding box center [456, 248] width 203 height 38
click at [368, 230] on textarea "أرز شيزوان بالدجاج الثلاثي" at bounding box center [456, 248] width 203 height 38
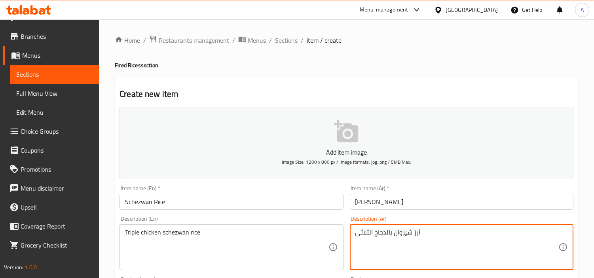
click at [368, 230] on textarea "أرز شيزوان بالدجاج الثلاثي" at bounding box center [456, 248] width 203 height 38
type textarea "أرز شيزوان بالدجاج تريبل"
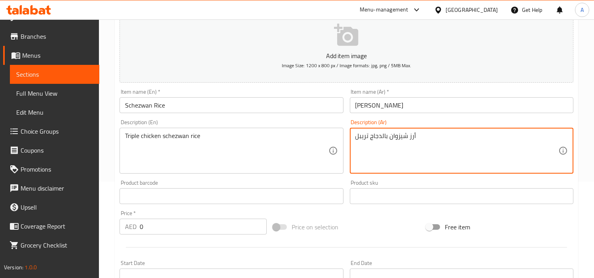
scroll to position [176, 0]
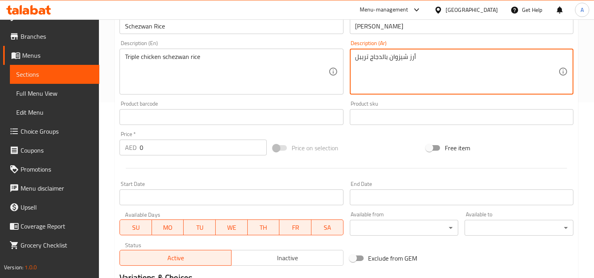
click at [74, 135] on div "Edit Restaurant Branches Menus Sections Full Menu View Edit Menu Choice Groups …" at bounding box center [297, 114] width 594 height 540
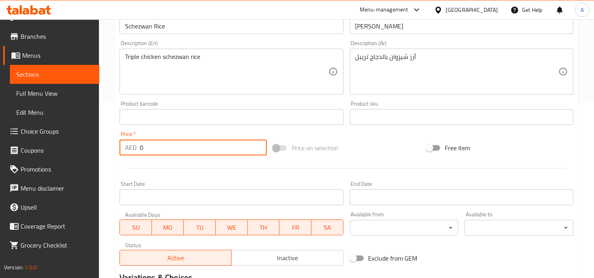
paste input "32"
type input "32"
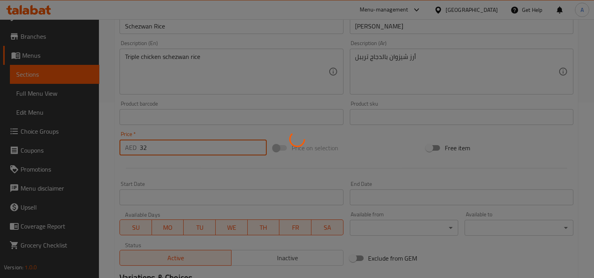
type input "0"
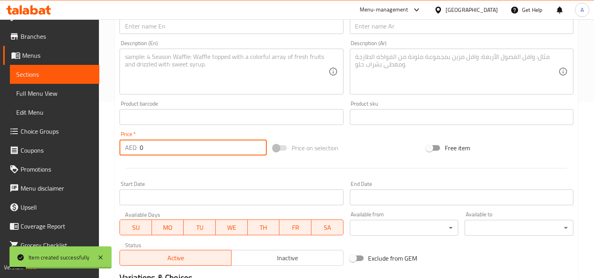
click at [180, 30] on input "text" at bounding box center [232, 26] width 224 height 16
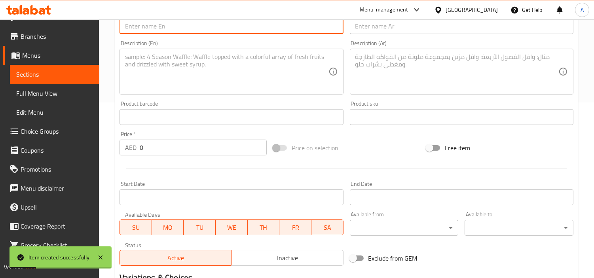
paste input "Chi"
type input "Chi"
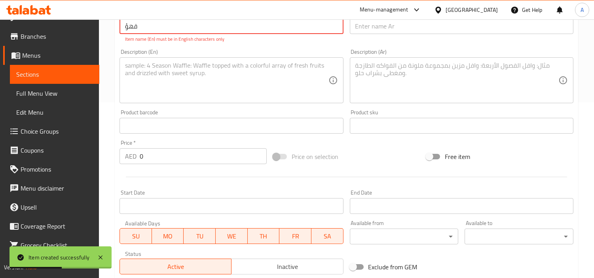
type input "قهؤ"
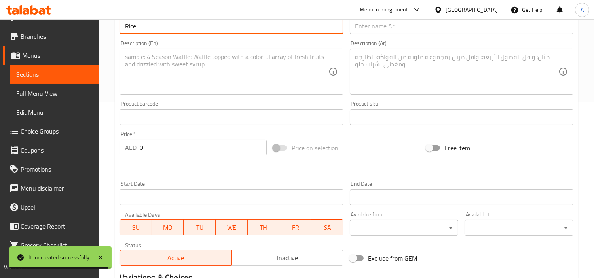
type input "Rice"
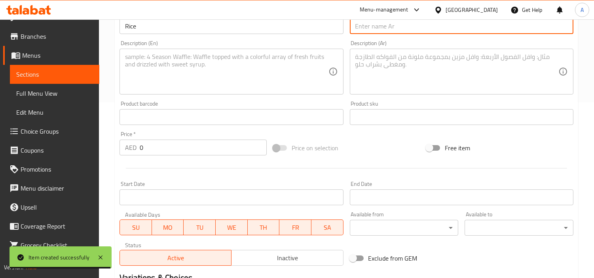
drag, startPoint x: 477, startPoint y: 24, endPoint x: 468, endPoint y: 50, distance: 27.7
click at [477, 24] on input "text" at bounding box center [462, 26] width 224 height 16
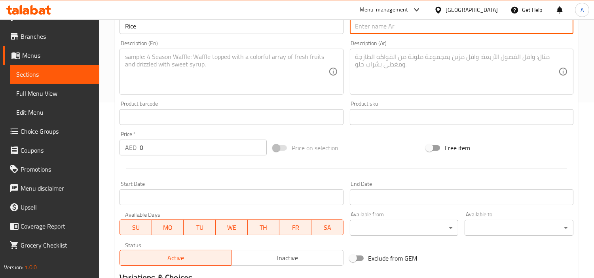
click at [385, 16] on div "Menu-management" at bounding box center [390, 9] width 74 height 19
click at [387, 26] on input "text" at bounding box center [462, 26] width 224 height 16
type input "h"
type input "ارز"
click at [240, 57] on textarea at bounding box center [226, 72] width 203 height 38
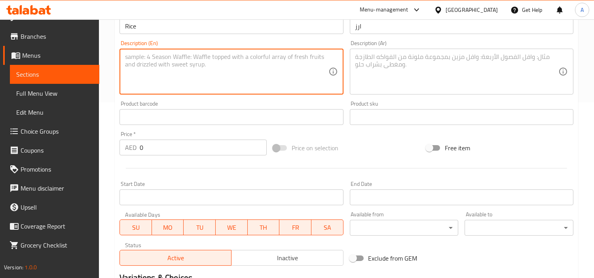
paste textarea "ingaporian Rice"
click at [227, 92] on div "ingaporian Rice Description (En)" at bounding box center [232, 72] width 224 height 46
type textarea "Ingaporian rice"
click at [447, 53] on textarea at bounding box center [456, 72] width 203 height 38
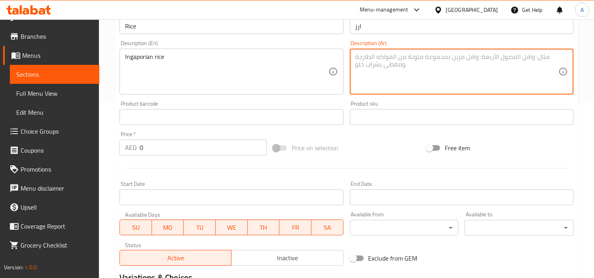
paste textarea "أرز إنغابوري"
type textarea "أرز إنغابوري"
drag, startPoint x: 173, startPoint y: 155, endPoint x: 26, endPoint y: 135, distance: 149.0
click at [102, 140] on div "Home / Restaurants management / Menus / Sections / item / create Fired Rices se…" at bounding box center [346, 114] width 495 height 540
paste input "26"
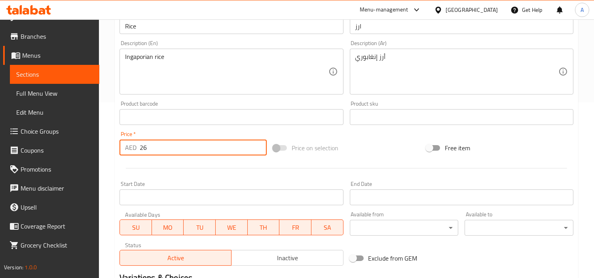
type input "26"
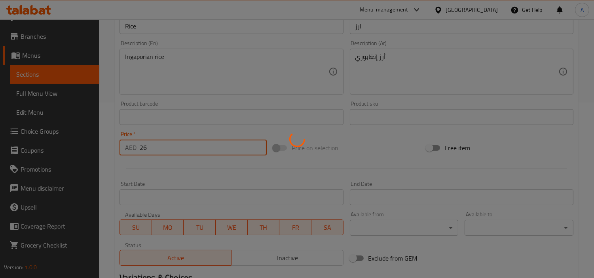
type input "0"
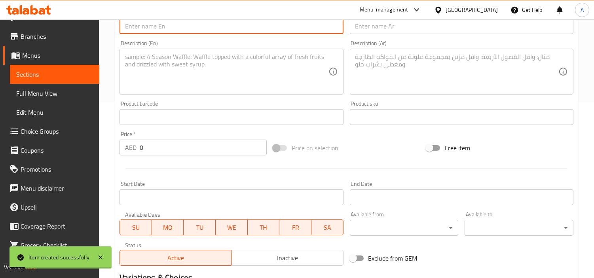
click at [207, 30] on input "text" at bounding box center [232, 26] width 224 height 16
paste input "Garlic Rice"
type input "Garlic Rice"
click at [431, 32] on input "text" at bounding box center [462, 26] width 224 height 16
paste input "أرز بالثوم"
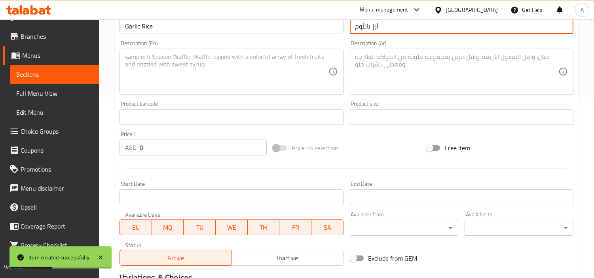
type input "أرز بالثوم"
click at [206, 71] on textarea at bounding box center [226, 72] width 203 height 38
paste textarea "d Chicken Burned Garlic Rice"
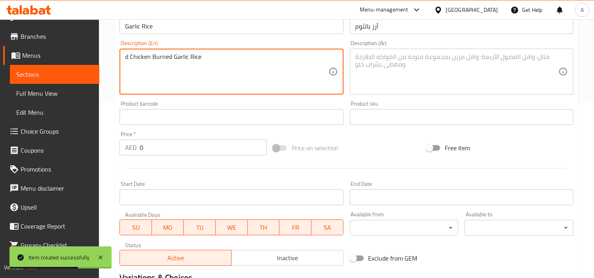
drag, startPoint x: 129, startPoint y: 61, endPoint x: 0, endPoint y: 77, distance: 130.4
click at [45, 62] on div "Edit Restaurant Branches Menus Sections Full Menu View Edit Menu Choice Groups …" at bounding box center [297, 114] width 594 height 540
click at [359, 69] on textarea at bounding box center [456, 72] width 203 height 38
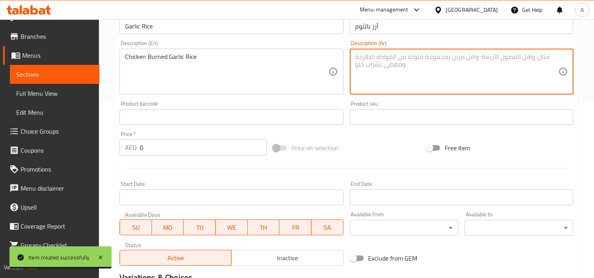
click at [247, 51] on div "Chicken Burned Garlic Rice Description (En)" at bounding box center [232, 72] width 224 height 46
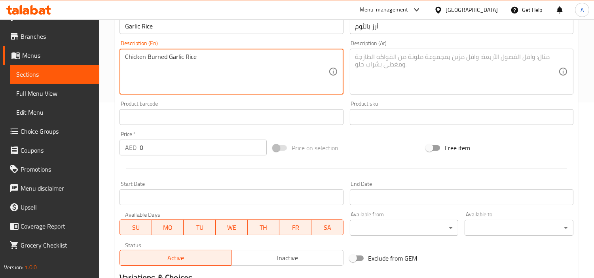
type textarea "Chicken burned garlic rice"
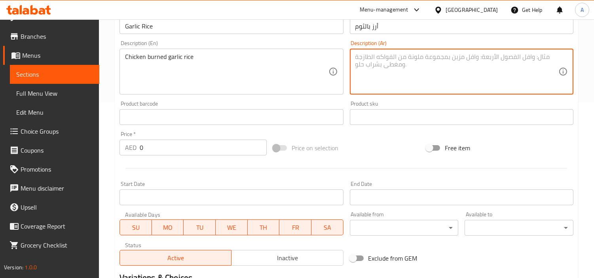
click at [450, 64] on textarea at bounding box center [456, 72] width 203 height 38
paste textarea "أرز الدجاج بالثوم المحروق"
click at [515, 64] on textarea "أرز الدجاج بالثوم المحروق" at bounding box center [456, 72] width 203 height 38
type textarea "أرز بيرنيد الدجاج بالثوم"
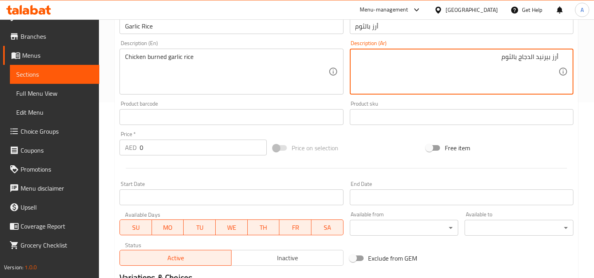
drag, startPoint x: 188, startPoint y: 148, endPoint x: 141, endPoint y: 149, distance: 47.9
click at [52, 142] on div "Edit Restaurant Branches Menus Sections Full Menu View Edit Menu Choice Groups …" at bounding box center [297, 114] width 594 height 540
paste input "24"
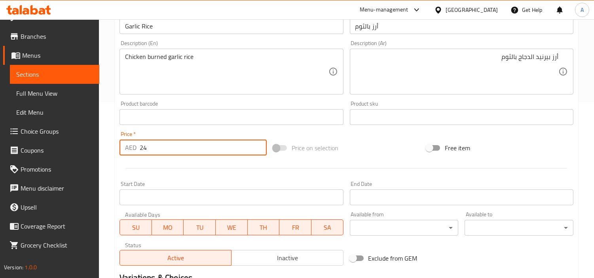
type input "24"
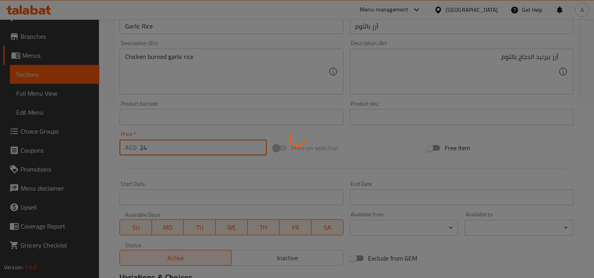
type input "0"
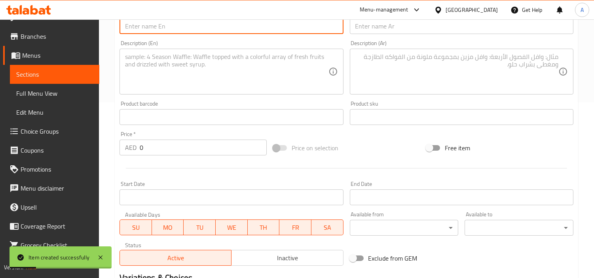
click at [208, 29] on input "text" at bounding box center [232, 26] width 224 height 16
paste input "Rice"
type input "Rice"
click at [448, 21] on input "text" at bounding box center [462, 26] width 224 height 16
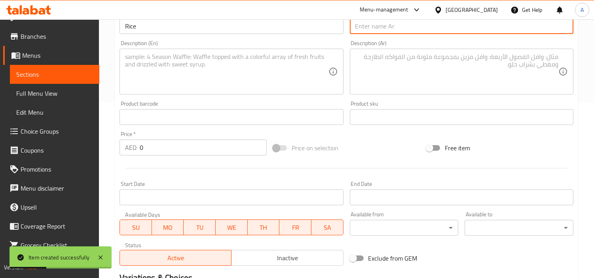
type input "ا"
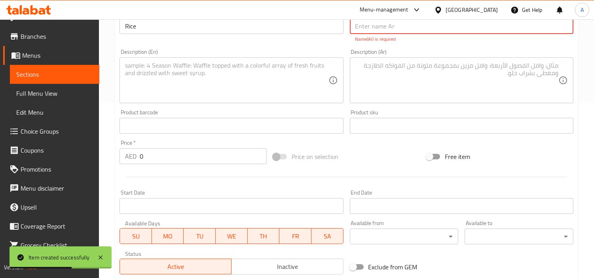
click at [315, 21] on input "Rice" at bounding box center [232, 26] width 224 height 16
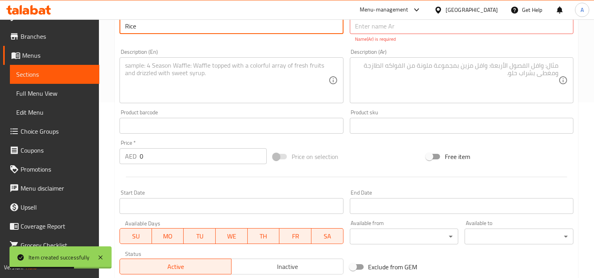
click at [315, 21] on input "Rice" at bounding box center [232, 26] width 224 height 16
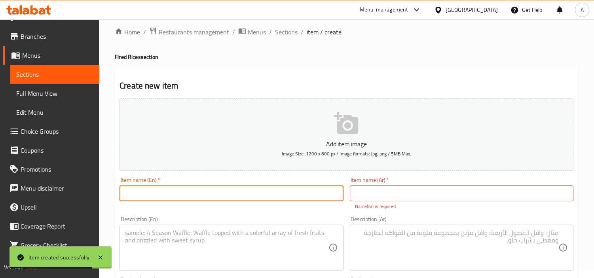
scroll to position [0, 0]
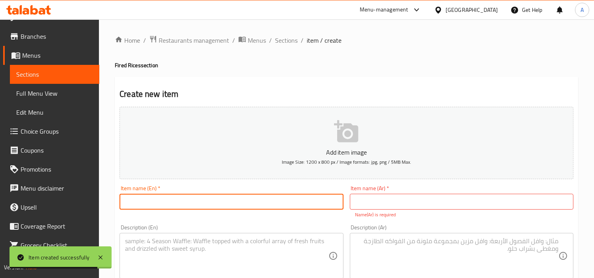
click at [181, 188] on div "Item name (En)   * Item name (En) *" at bounding box center [232, 198] width 224 height 24
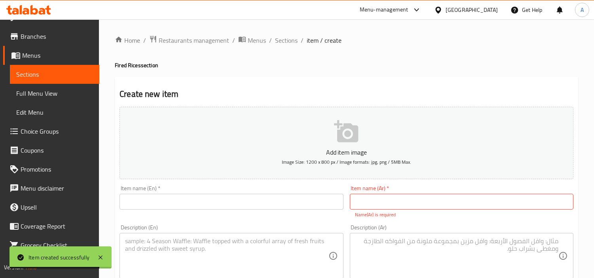
paste input "Rice"
click at [183, 199] on input "Rice" at bounding box center [232, 202] width 224 height 16
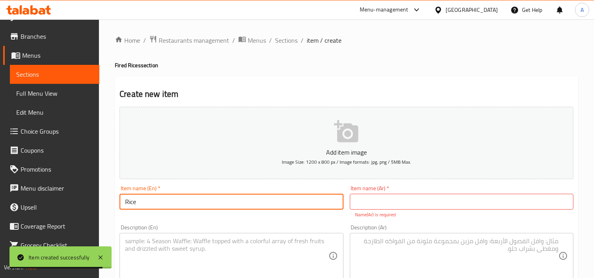
type input "Rice"
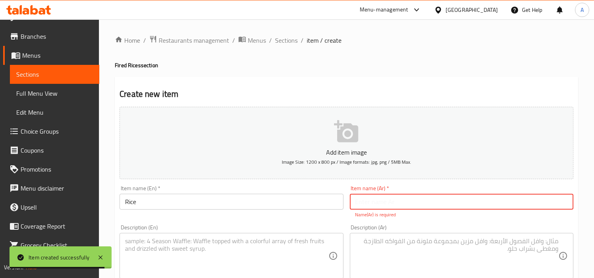
click at [414, 203] on input "text" at bounding box center [462, 202] width 224 height 16
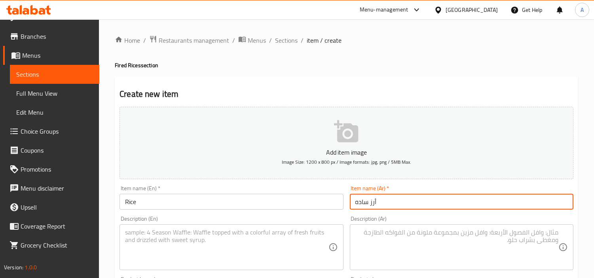
click at [360, 201] on input "أرز ساده" at bounding box center [462, 202] width 224 height 16
type input "أرز"
click at [240, 244] on textarea at bounding box center [226, 248] width 203 height 38
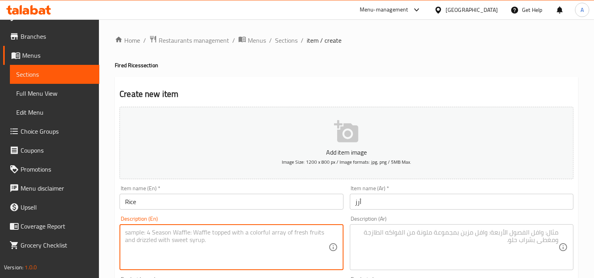
paste textarea "Egg Schezwan Fried Rice"
type textarea "Egg schezwan fried rice"
click at [476, 220] on div "Description (Ar) Description (Ar)" at bounding box center [462, 243] width 224 height 54
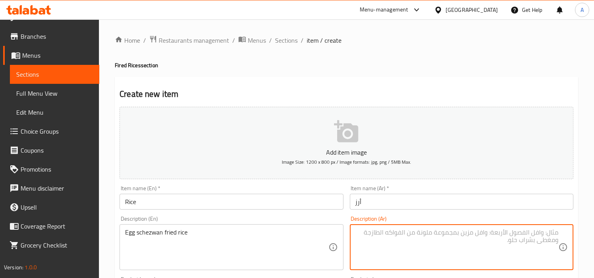
click at [478, 245] on textarea at bounding box center [456, 248] width 203 height 38
paste textarea "أرز مقلي بالبيض والشيزوان"
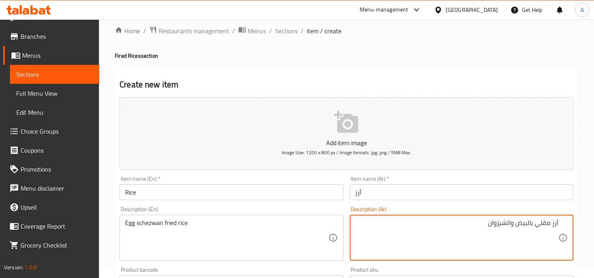
scroll to position [176, 0]
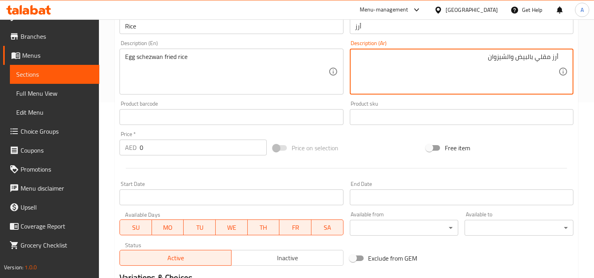
type textarea "أرز مقلي بالبيض والشيزوان"
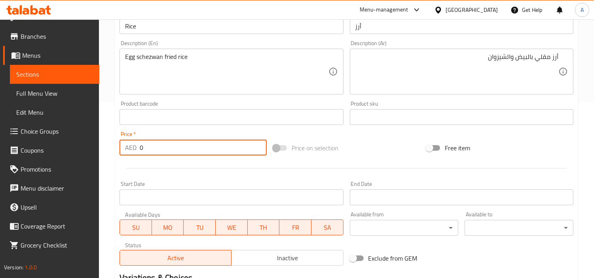
drag, startPoint x: 172, startPoint y: 148, endPoint x: 60, endPoint y: 155, distance: 111.8
click at [0, 177] on div "Edit Restaurant Branches Menus Sections Full Menu View Edit Menu Choice Groups …" at bounding box center [297, 114] width 594 height 540
paste input "2"
type input "20"
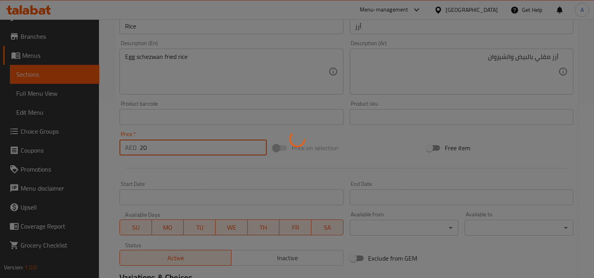
type input "0"
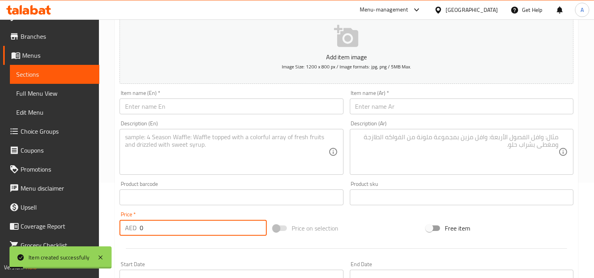
scroll to position [88, 0]
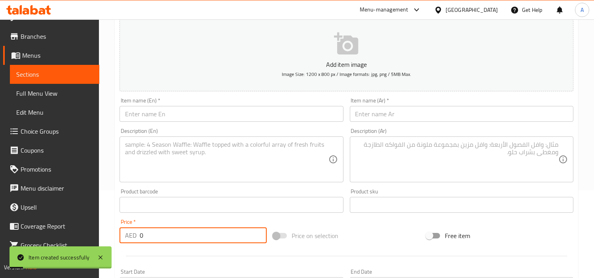
click at [206, 118] on input "text" at bounding box center [232, 114] width 224 height 16
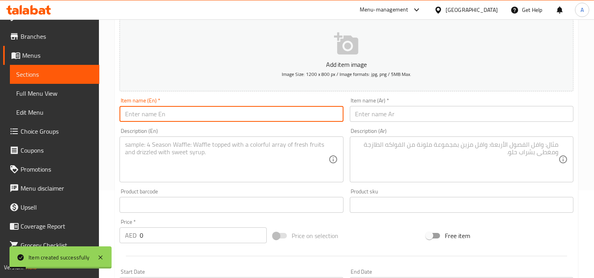
paste input "Chicken Masala"
type input "Chicken Masala"
click at [228, 107] on input "text" at bounding box center [232, 114] width 224 height 16
paste input "Egg Fried Rice"
type input "Egg Fried Rice"
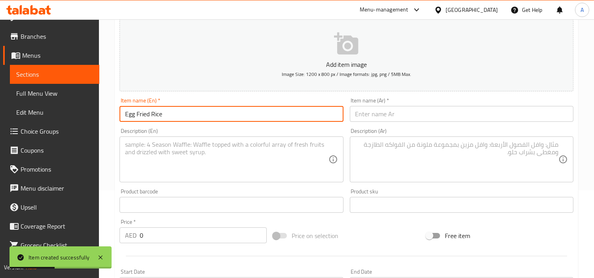
click at [387, 116] on input "text" at bounding box center [462, 114] width 224 height 16
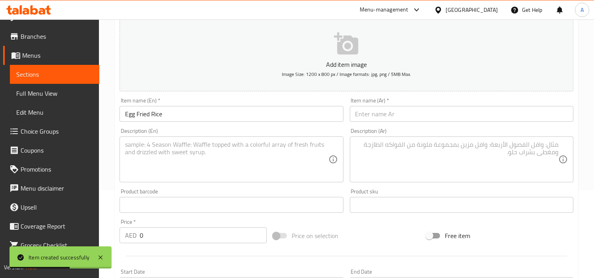
click at [433, 123] on div "Item name (Ar)   * Item name (Ar) *" at bounding box center [462, 110] width 230 height 30
paste input "أرز مقلي بالبيض"
click at [410, 116] on input "أرز مقلي بالبيض" at bounding box center [462, 114] width 224 height 16
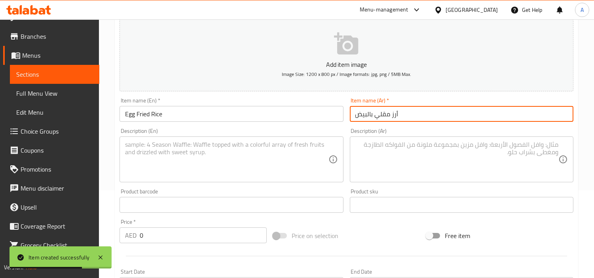
type input "أرز مقلي بالبيض"
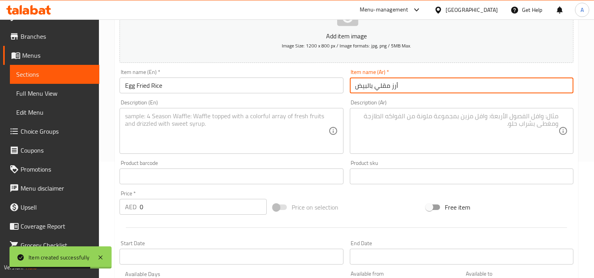
scroll to position [132, 0]
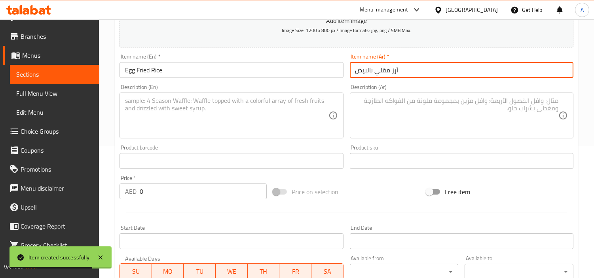
drag, startPoint x: 169, startPoint y: 193, endPoint x: 9, endPoint y: 191, distance: 159.9
click at [11, 187] on div "Edit Restaurant Branches Menus Sections Full Menu View Edit Menu Choice Groups …" at bounding box center [297, 158] width 594 height 540
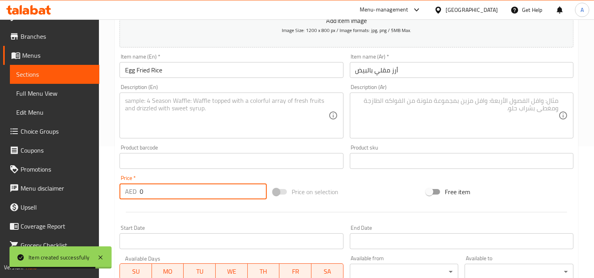
paste input "2"
type input "20"
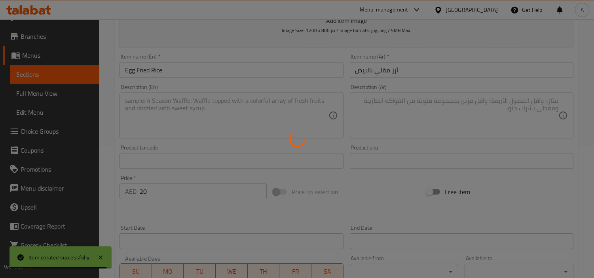
type input "0"
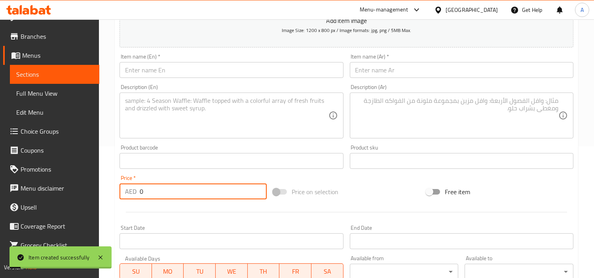
drag, startPoint x: 208, startPoint y: 80, endPoint x: 228, endPoint y: 69, distance: 22.7
click at [209, 80] on div "Item name (En)   * Item name (En) *" at bounding box center [231, 66] width 230 height 30
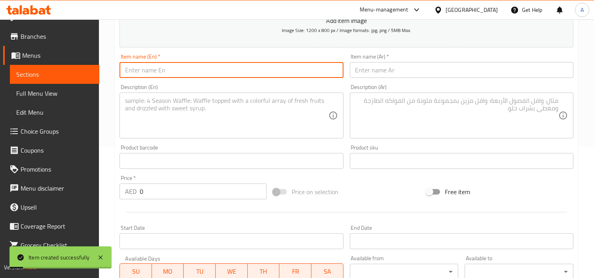
drag, startPoint x: 228, startPoint y: 69, endPoint x: 254, endPoint y: 74, distance: 27.0
click at [228, 69] on input "text" at bounding box center [232, 70] width 224 height 16
paste input "Fried Rice"
type input "Fried Rice"
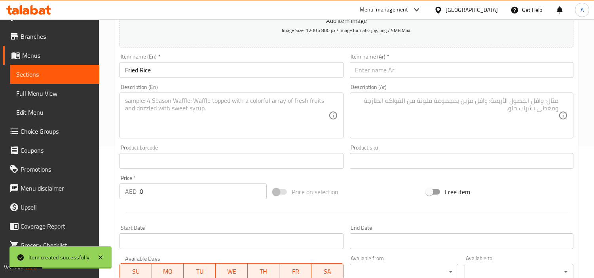
click at [384, 81] on div "Item name (Ar)   * Item name (Ar) *" at bounding box center [462, 66] width 230 height 30
click at [387, 74] on input "text" at bounding box center [462, 70] width 224 height 16
paste input "أرز مقلي"
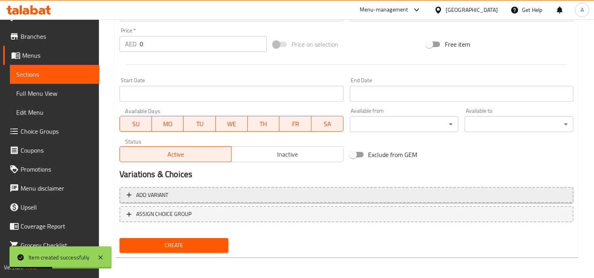
type input "أرز مقلي"
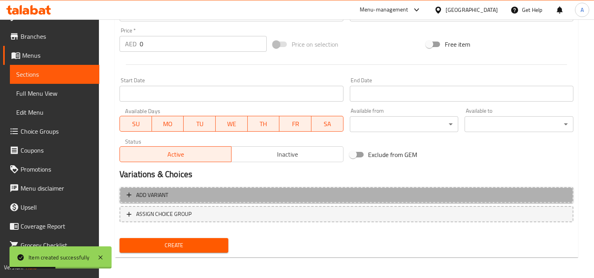
click at [265, 198] on span "Add variant" at bounding box center [347, 195] width 440 height 10
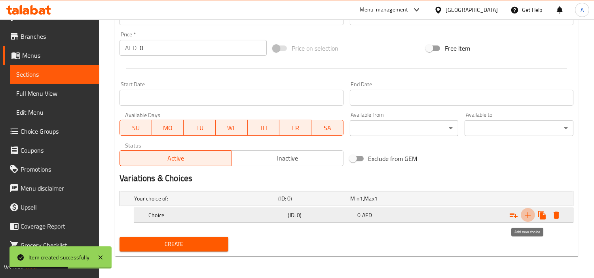
click at [523, 219] on icon "Expand" at bounding box center [527, 215] width 9 height 9
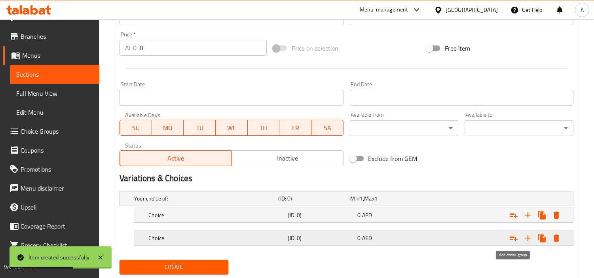
click at [513, 236] on icon "Expand" at bounding box center [514, 239] width 8 height 6
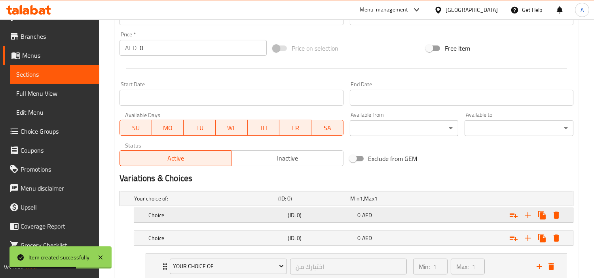
click at [503, 200] on div "Expand" at bounding box center [493, 198] width 144 height 3
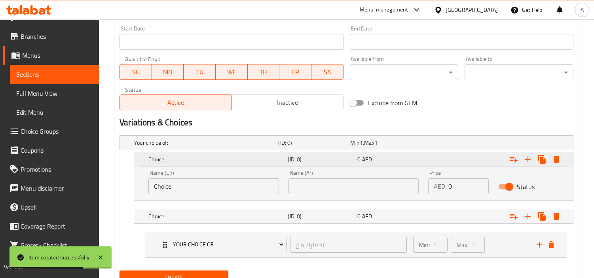
scroll to position [363, 0]
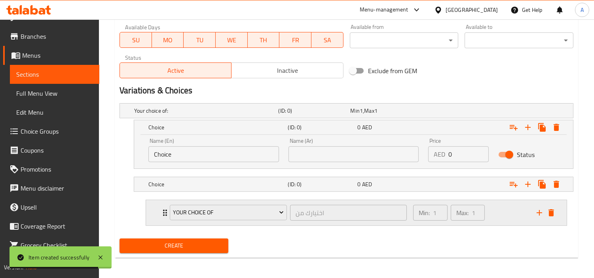
click at [558, 213] on div "Your Choice Of اختيارك من ​ Min: 1 ​ Max: 1 ​" at bounding box center [356, 212] width 421 height 25
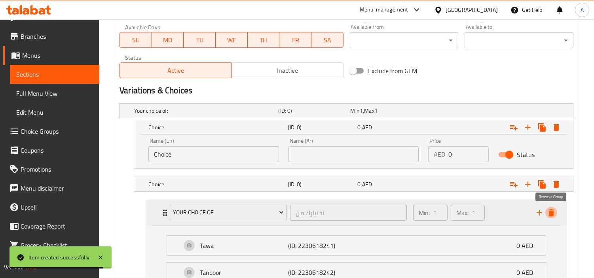
click at [553, 208] on icon "delete" at bounding box center [551, 212] width 9 height 9
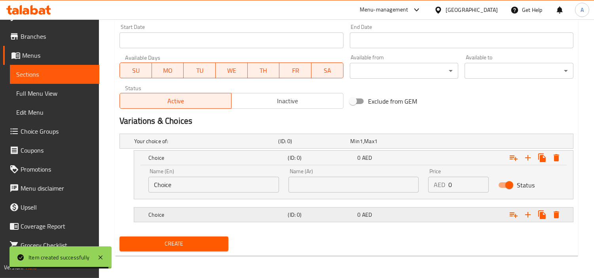
click at [444, 143] on div "Expand" at bounding box center [493, 141] width 144 height 3
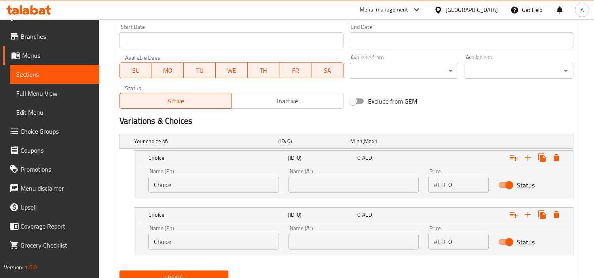
click at [249, 187] on input "Choice" at bounding box center [213, 185] width 131 height 16
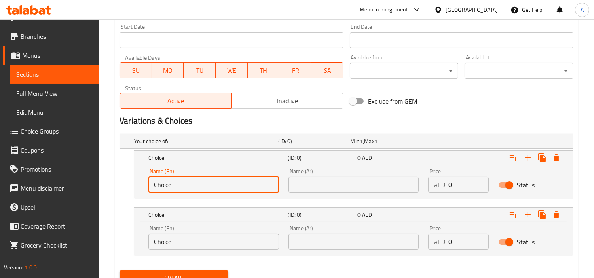
click at [248, 187] on input "Choice" at bounding box center [213, 185] width 131 height 16
paste input "icken Masala Fried Rice"
type input "Chicken Masala Fried Rice"
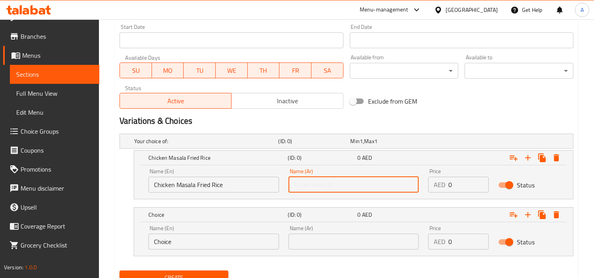
click at [360, 182] on input "text" at bounding box center [354, 185] width 131 height 16
paste input "أرز مقلي بالدجاج ماسالا"
type input "أرز مقلي بالدجاج ماسالا"
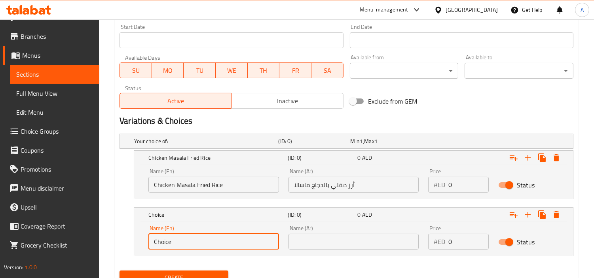
drag, startPoint x: 249, startPoint y: 247, endPoint x: 207, endPoint y: 248, distance: 42.4
click at [208, 247] on input "Choice" at bounding box center [213, 242] width 131 height 16
paste input "Chicken Schezwan Fried Rice"
paste input "text"
type input "Chicken Schezwan Fried Rice"
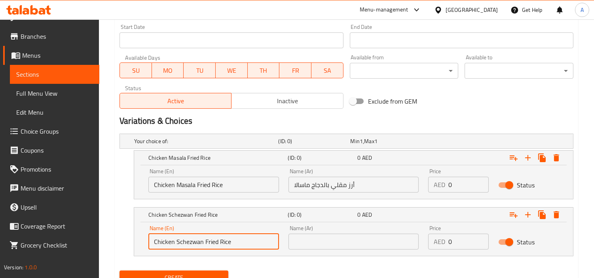
click at [323, 235] on input "text" at bounding box center [354, 242] width 131 height 16
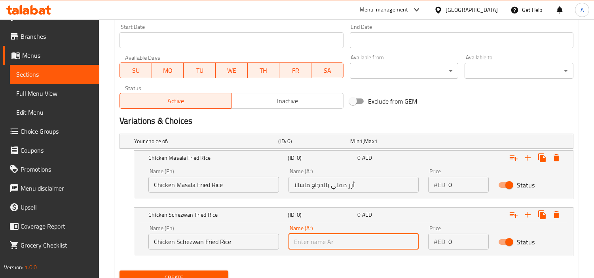
drag, startPoint x: 454, startPoint y: 241, endPoint x: 416, endPoint y: 245, distance: 37.9
click at [399, 242] on div "Name (En) Chicken Schezwan Fried Rice Name (En) Name (Ar) Name (Ar) Price AED 0…" at bounding box center [354, 238] width 420 height 34
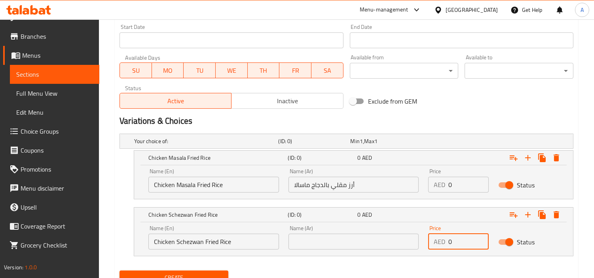
click at [387, 249] on input "text" at bounding box center [354, 242] width 131 height 16
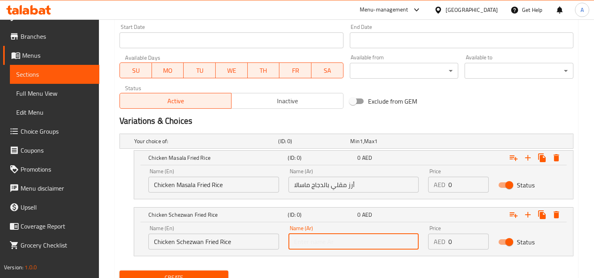
paste input "أرز مقلي بالدجاج سيشوان"
type input "أرز مقلي بالدجاج سيشوان"
drag, startPoint x: 464, startPoint y: 189, endPoint x: 417, endPoint y: 195, distance: 47.5
click at [411, 192] on div "Name (En) Chicken Masala Fried Rice Name (En) Name (Ar) أرز مقلي بالدجاج ماسالا…" at bounding box center [354, 181] width 420 height 34
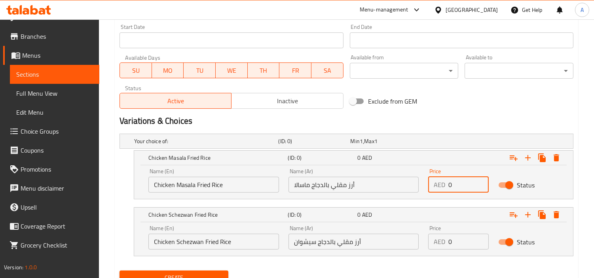
type input "7"
type input "27"
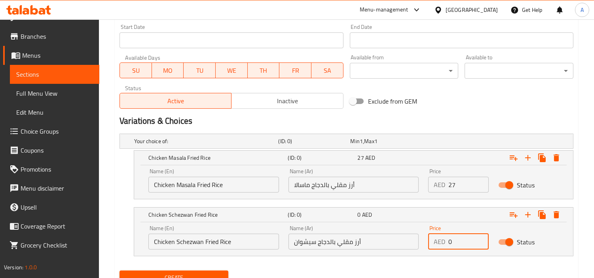
drag, startPoint x: 456, startPoint y: 248, endPoint x: 438, endPoint y: 248, distance: 18.6
click at [435, 248] on div "AED 0 Price" at bounding box center [458, 242] width 61 height 16
type input "20"
click at [120, 271] on button "Create" at bounding box center [174, 278] width 109 height 15
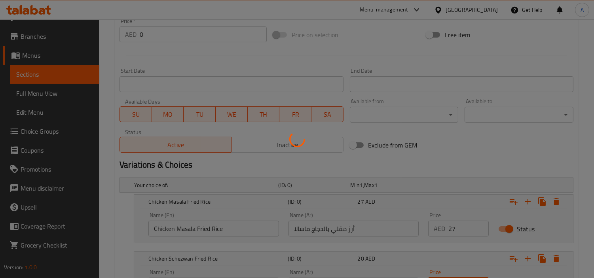
scroll to position [367, 0]
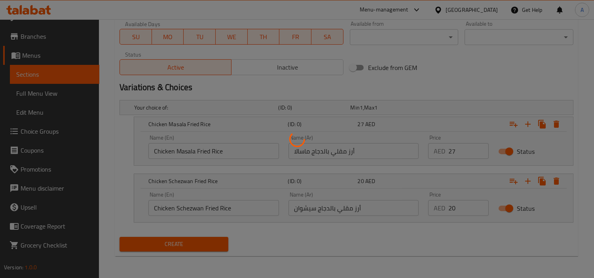
click at [493, 226] on div at bounding box center [297, 139] width 594 height 278
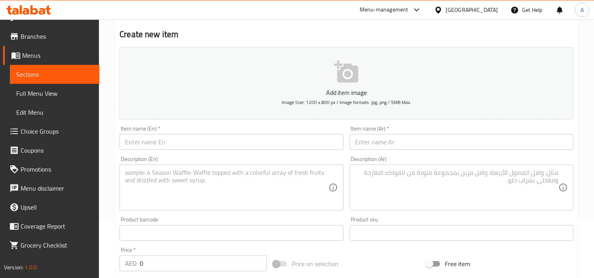
scroll to position [0, 0]
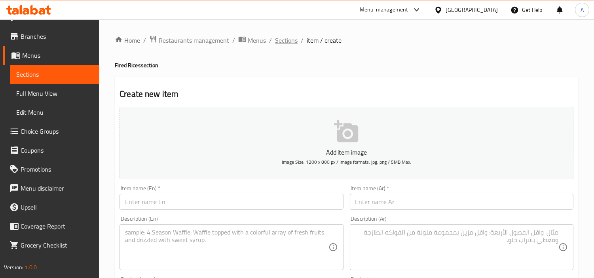
click at [278, 36] on span "Sections" at bounding box center [286, 40] width 23 height 9
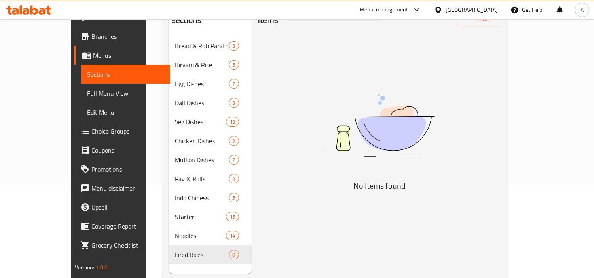
scroll to position [111, 0]
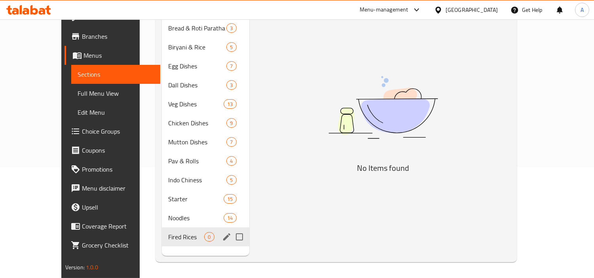
click at [168, 232] on span "Fired Rices" at bounding box center [186, 236] width 36 height 9
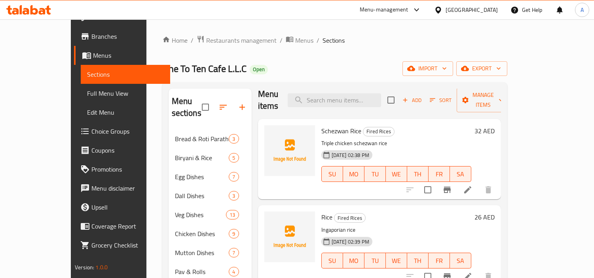
scroll to position [0, 0]
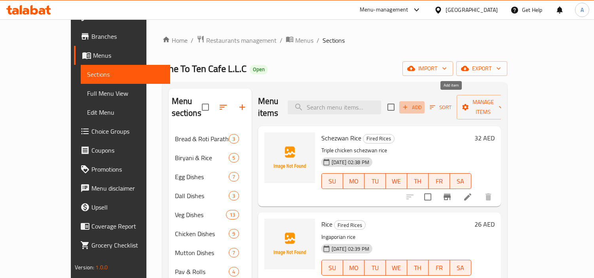
click at [423, 105] on span "Add" at bounding box center [411, 107] width 21 height 9
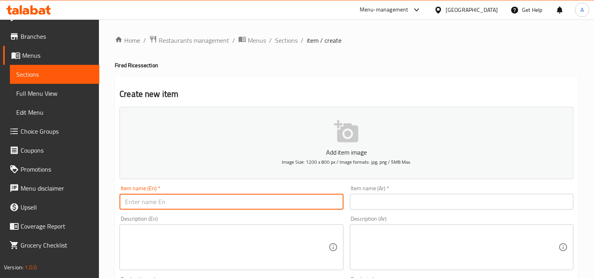
click at [264, 199] on input "text" at bounding box center [232, 202] width 224 height 16
paste input "Burned Garlic Rice"
type input "Burned Garlic Rice"
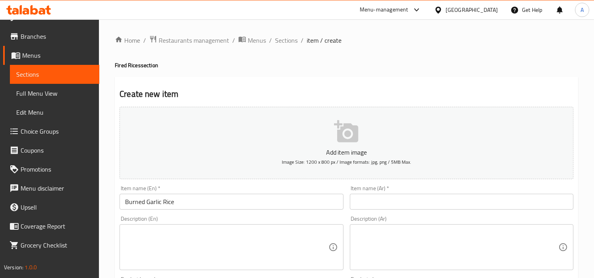
drag, startPoint x: 414, startPoint y: 191, endPoint x: 425, endPoint y: 203, distance: 15.7
click at [415, 191] on div "Item name (Ar)   * Item name (Ar) *" at bounding box center [462, 198] width 224 height 24
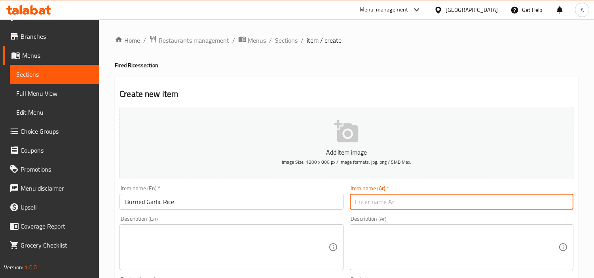
click at [425, 203] on input "text" at bounding box center [462, 202] width 224 height 16
paste input "أرز بالثوم المحروق"
click at [403, 201] on input "أرز بالثوم المحروق" at bounding box center [462, 202] width 224 height 16
click at [526, 201] on input "أرز بالثوم المحروق" at bounding box center [462, 202] width 224 height 16
click at [527, 201] on input "أرز بالثوم المحروق" at bounding box center [462, 202] width 224 height 16
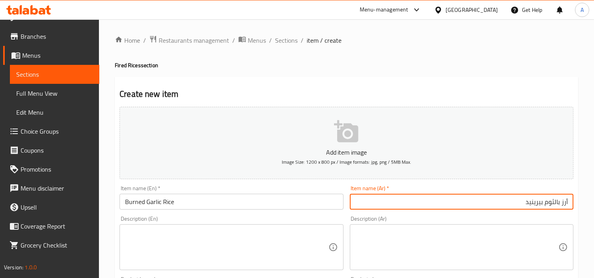
type input "أرز بالثوم بيرينيد"
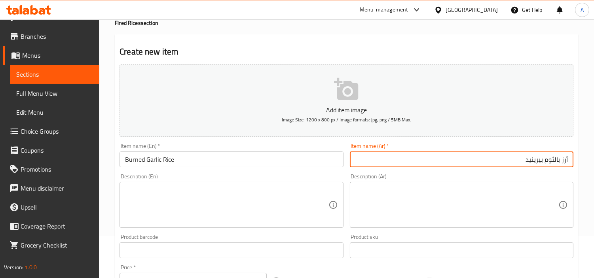
scroll to position [176, 0]
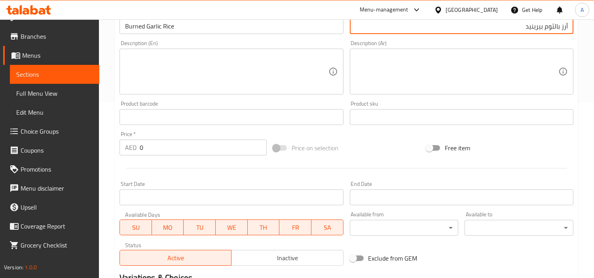
drag, startPoint x: 156, startPoint y: 148, endPoint x: 61, endPoint y: 154, distance: 94.8
click at [42, 150] on div "Edit Restaurant Branches Menus Sections Full Menu View Edit Menu Choice Groups …" at bounding box center [297, 114] width 594 height 540
paste input "22"
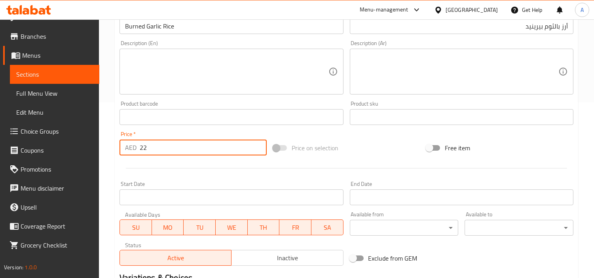
type input "22"
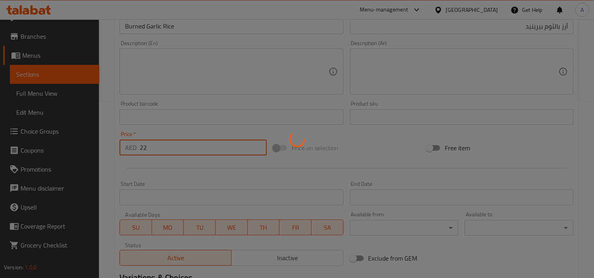
type input "0"
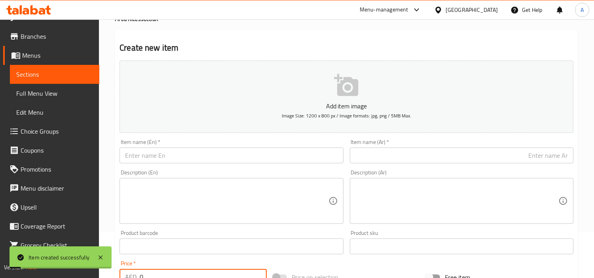
scroll to position [44, 0]
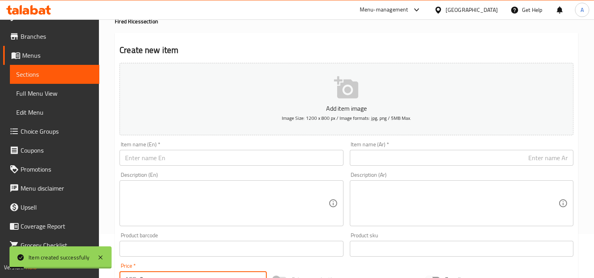
click at [246, 127] on button "Add item image Image Size: 1200 x 800 px / Image formats: jpg, png / 5MB Max." at bounding box center [347, 99] width 454 height 72
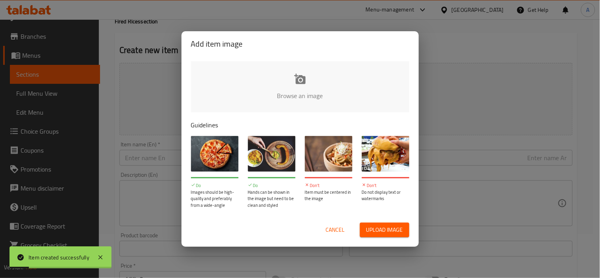
click at [443, 148] on div "Add item image Browse an image Guidelines Do Images should be high-quality and …" at bounding box center [300, 139] width 600 height 278
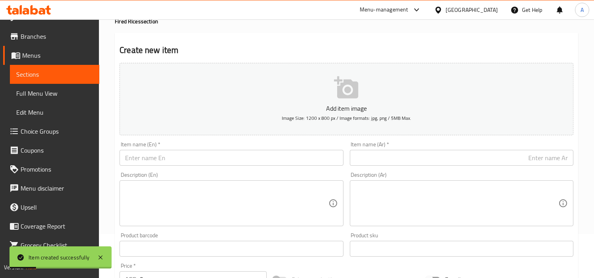
click at [247, 150] on div "Item name (En)   * Item name (En) *" at bounding box center [232, 154] width 224 height 24
drag, startPoint x: 250, startPoint y: 160, endPoint x: 329, endPoint y: 125, distance: 86.5
click at [250, 160] on input "text" at bounding box center [232, 158] width 224 height 16
paste input "d Cheese Fried Rice"
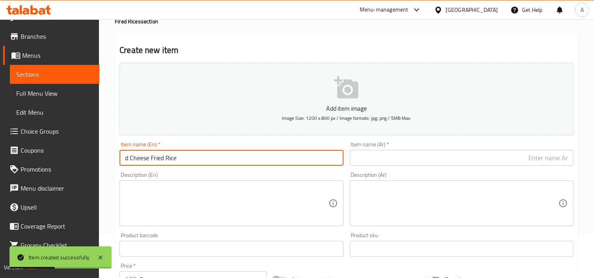
drag, startPoint x: 129, startPoint y: 163, endPoint x: 3, endPoint y: 131, distance: 129.9
click at [0, 152] on div "Edit Restaurant Branches Menus Sections Full Menu View Edit Menu Choice Groups …" at bounding box center [297, 245] width 594 height 540
type input "Cheese Fried Rice"
click at [443, 162] on input "text" at bounding box center [462, 158] width 224 height 16
paste input "أرز مقلي بالجبن"
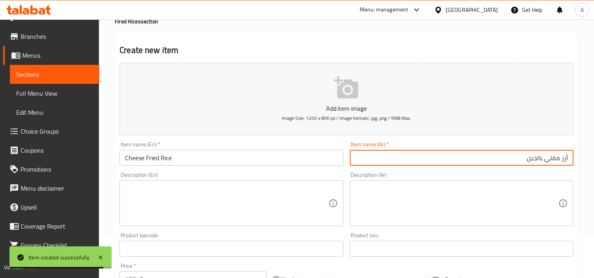
type input "أرز مقلي بالجبن"
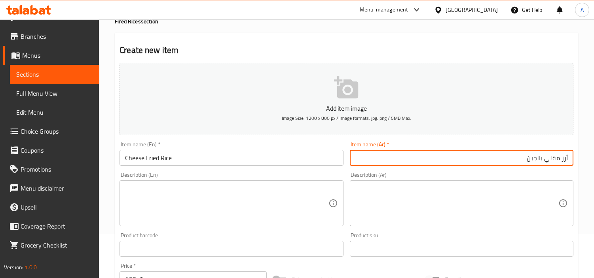
scroll to position [264, 0]
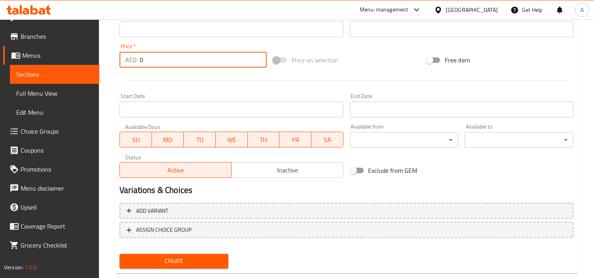
drag, startPoint x: 181, startPoint y: 66, endPoint x: 0, endPoint y: 76, distance: 181.2
click at [0, 76] on div "Edit Restaurant Branches Menus Sections Full Menu View Edit Menu Choice Groups …" at bounding box center [297, 26] width 594 height 540
paste input "2"
type input "20"
click at [120, 254] on button "Create" at bounding box center [174, 261] width 109 height 15
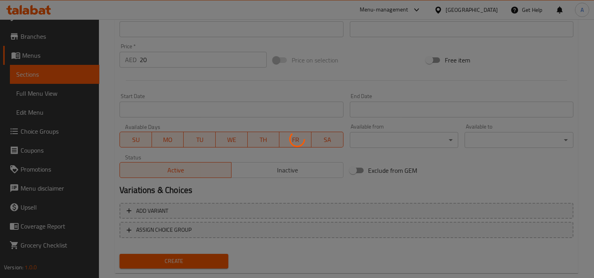
type input "0"
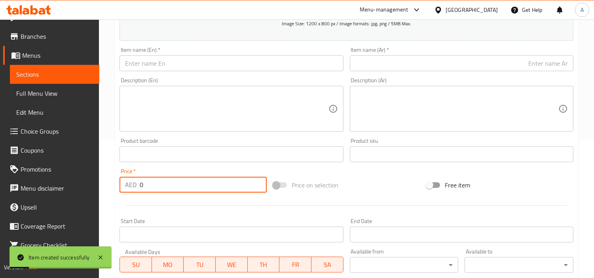
scroll to position [44, 0]
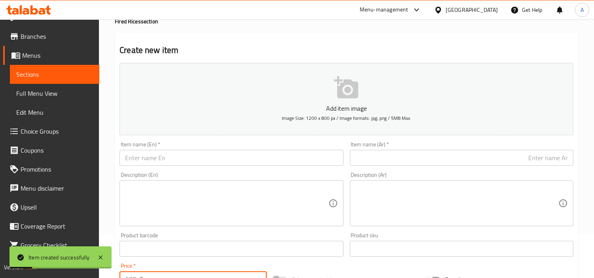
drag, startPoint x: 176, startPoint y: 169, endPoint x: 180, endPoint y: 166, distance: 4.6
click at [180, 166] on div "Item name (En)   * Item name (En) *" at bounding box center [231, 154] width 230 height 30
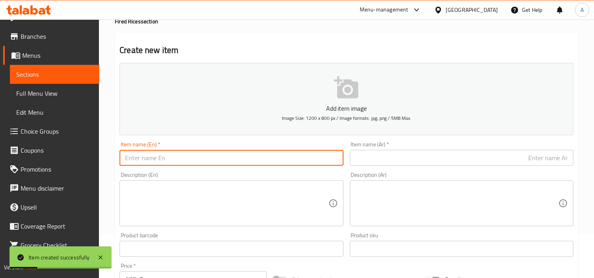
click at [223, 151] on input "text" at bounding box center [232, 158] width 224 height 16
paste input "Veg Schezwan Fried Rice"
click at [230, 155] on input "Veg Schezwan Fried Rice" at bounding box center [232, 158] width 224 height 16
type input "Veg Schezwan Fried Rice"
click at [350, 149] on div "Item name (Ar)   * Item name (Ar) *" at bounding box center [462, 154] width 224 height 24
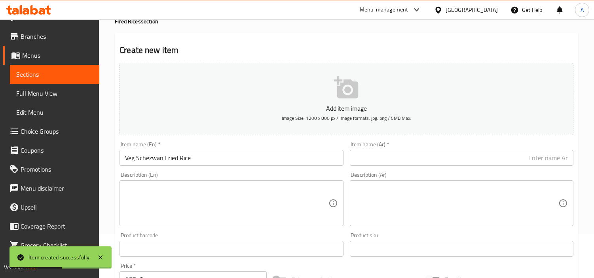
click at [357, 156] on input "text" at bounding box center [462, 158] width 224 height 16
paste input "أرز مقلي نباتي شيزوان"
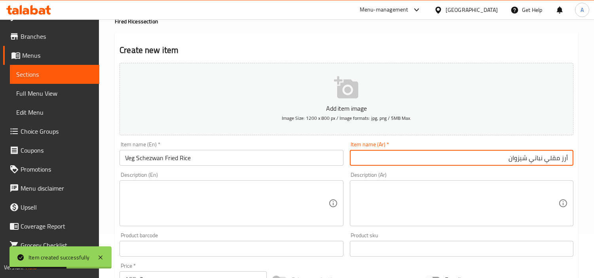
type input "أرز مقلي نباتي شيزوان"
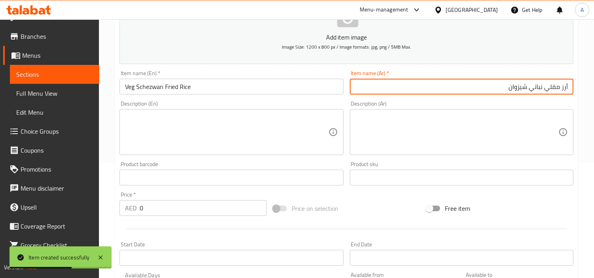
scroll to position [220, 0]
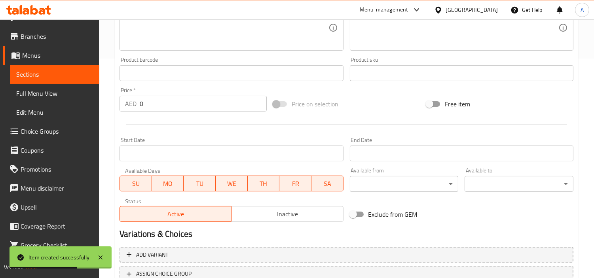
drag, startPoint x: 115, startPoint y: 123, endPoint x: 12, endPoint y: 129, distance: 103.1
click at [0, 133] on div "Edit Restaurant Branches Menus Sections Full Menu View Edit Menu Choice Groups …" at bounding box center [297, 70] width 594 height 540
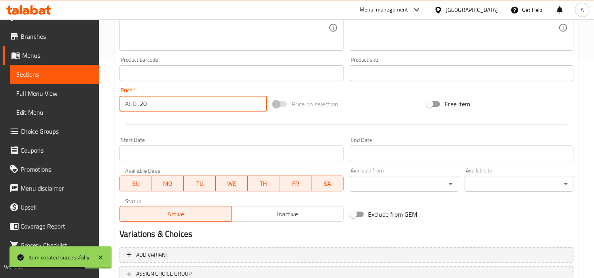
type input "20"
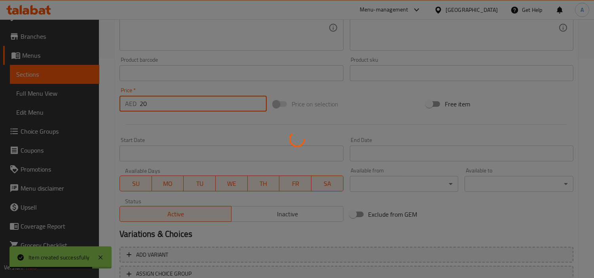
type input "0"
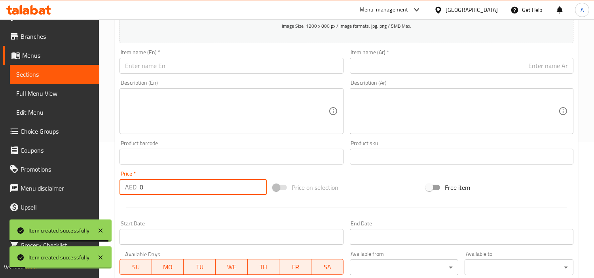
scroll to position [44, 0]
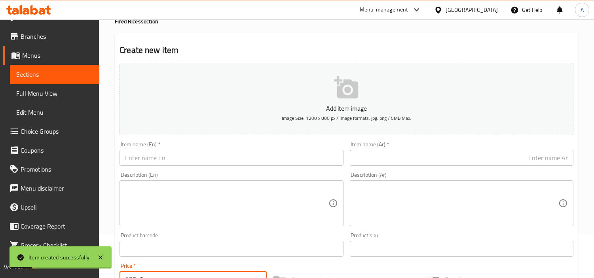
drag, startPoint x: 215, startPoint y: 154, endPoint x: 278, endPoint y: 146, distance: 63.9
click at [215, 154] on input "text" at bounding box center [232, 158] width 224 height 16
paste input "Veg Fried Rice"
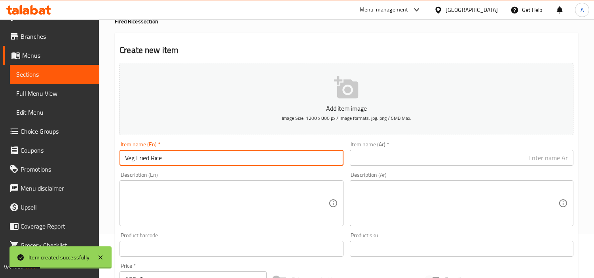
type input "Veg Fried Rice"
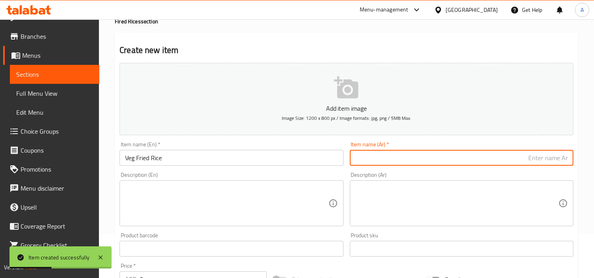
click at [412, 151] on input "text" at bounding box center [462, 158] width 224 height 16
paste input "أرز مقلي بالخضار"
type input "أرز مقلي بالخضار"
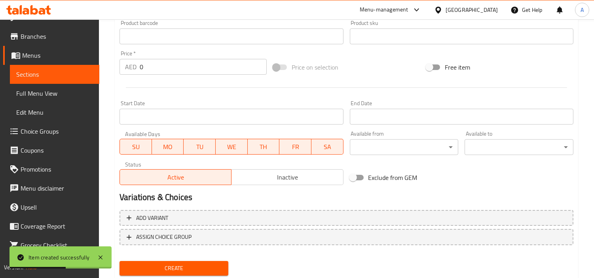
scroll to position [264, 0]
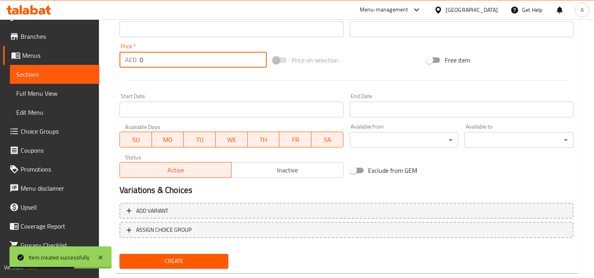
drag, startPoint x: 108, startPoint y: 61, endPoint x: 49, endPoint y: 63, distance: 59.4
click at [12, 71] on div "Edit Restaurant Branches Menus Sections Full Menu View Edit Menu Choice Groups …" at bounding box center [297, 26] width 594 height 540
type input "18"
click at [120, 254] on button "Create" at bounding box center [174, 261] width 109 height 15
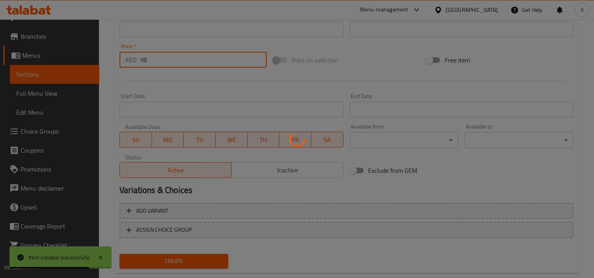
type input "0"
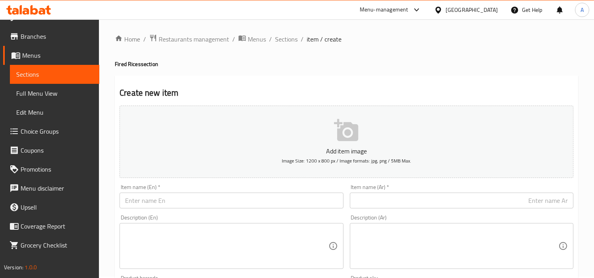
scroll to position [0, 0]
click at [286, 38] on span "Sections" at bounding box center [286, 40] width 23 height 9
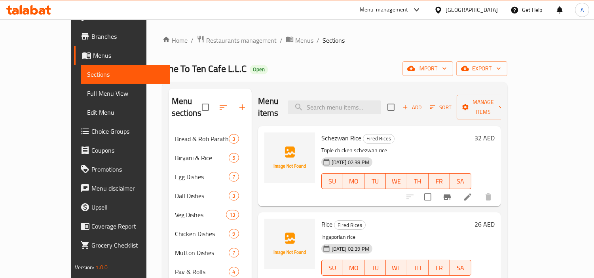
click at [237, 103] on icon "button" at bounding box center [241, 107] width 9 height 9
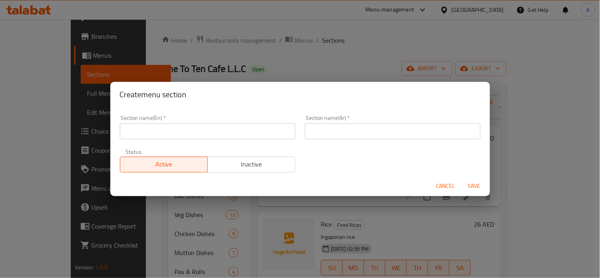
click at [227, 125] on input "text" at bounding box center [208, 131] width 176 height 16
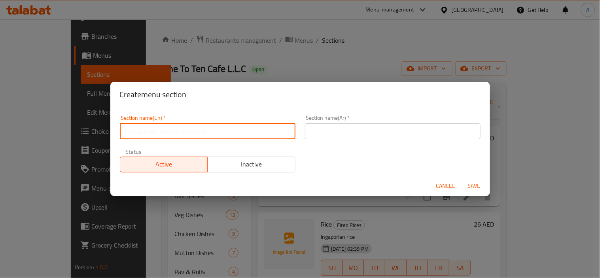
paste input "Snacks"
type input "Snacks"
click at [377, 141] on div "Section name(Ar)   * Section name(Ar) *" at bounding box center [392, 127] width 185 height 34
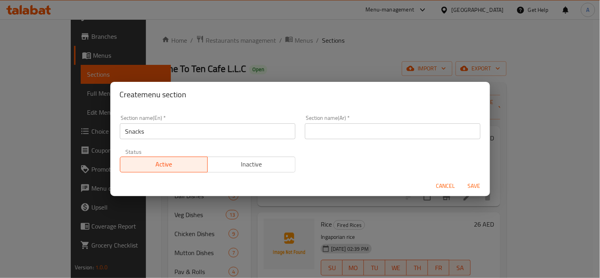
click at [396, 130] on input "text" at bounding box center [393, 131] width 176 height 16
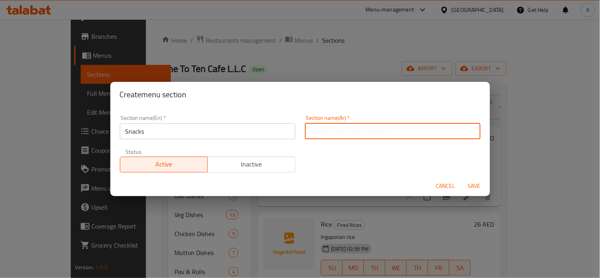
type input "s"
type input "سناكس"
click at [462, 179] on button "Save" at bounding box center [474, 186] width 25 height 15
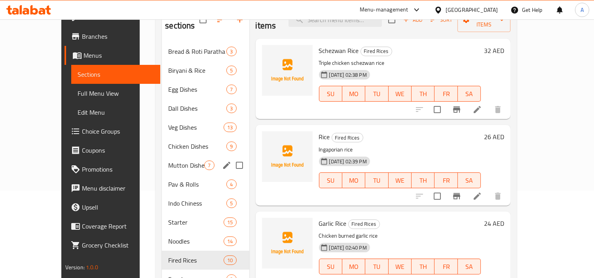
scroll to position [111, 0]
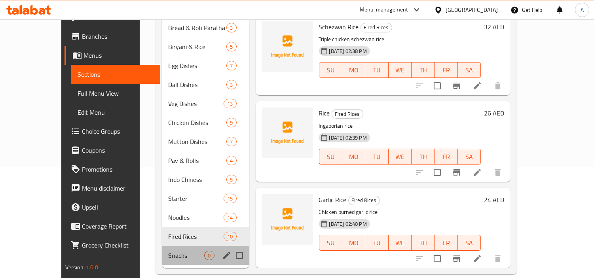
click at [165, 249] on div "Snacks 0" at bounding box center [205, 255] width 87 height 19
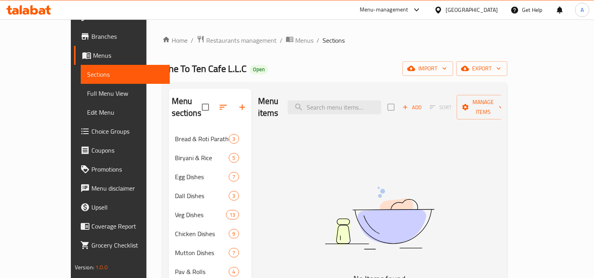
click at [423, 103] on span "Add" at bounding box center [411, 107] width 21 height 9
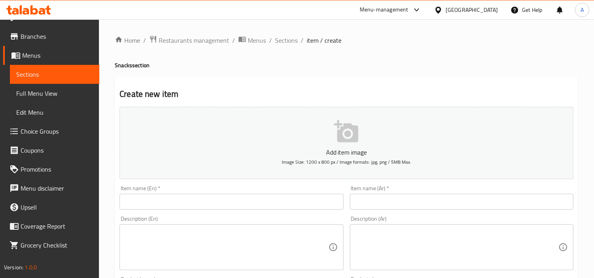
click at [299, 208] on input "text" at bounding box center [232, 202] width 224 height 16
paste input "Onion Bhajiya Pav"
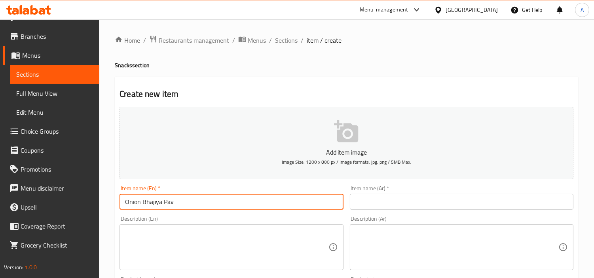
type input "Onion Bhajiya Pav"
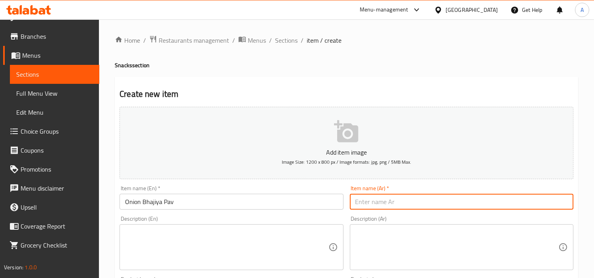
click at [420, 203] on input "text" at bounding box center [462, 202] width 224 height 16
paste input "بصل ب[PERSON_NAME]"
type input "بصل ب[PERSON_NAME]"
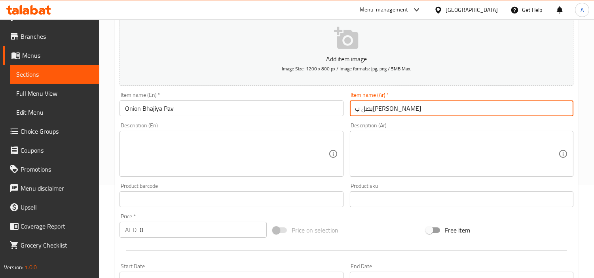
scroll to position [132, 0]
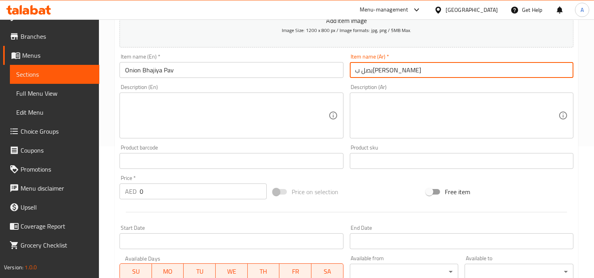
click at [169, 193] on input "0" at bounding box center [203, 192] width 127 height 16
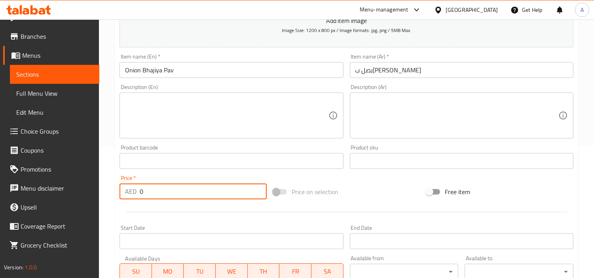
click at [169, 193] on input "0" at bounding box center [203, 192] width 127 height 16
paste input "6"
type input "6"
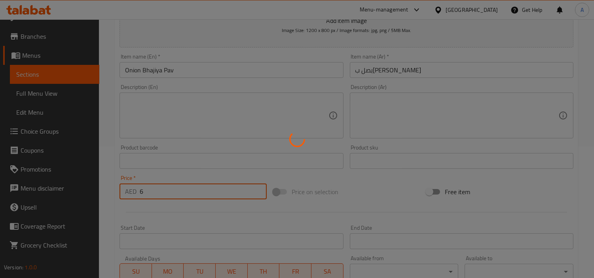
type input "0"
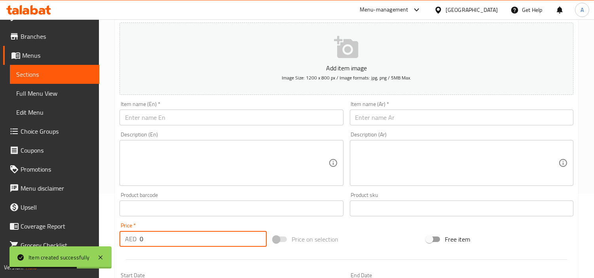
scroll to position [44, 0]
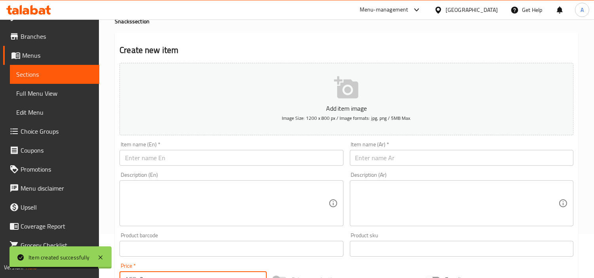
click at [234, 152] on input "text" at bounding box center [232, 158] width 224 height 16
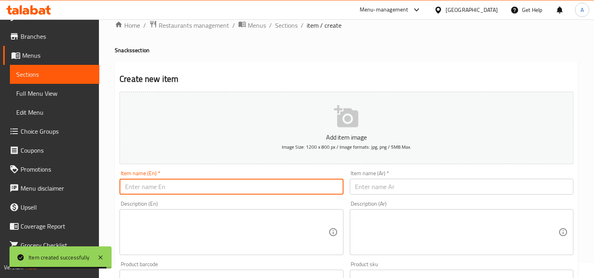
scroll to position [0, 0]
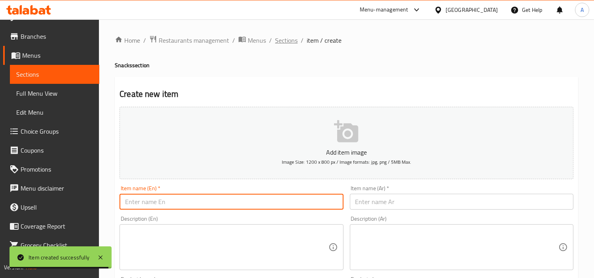
click at [278, 42] on span "Sections" at bounding box center [286, 40] width 23 height 9
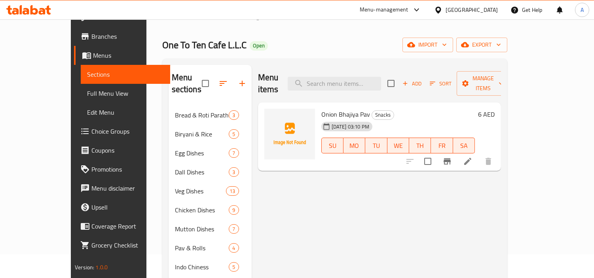
scroll to position [23, 0]
click at [423, 80] on span "Add" at bounding box center [411, 84] width 21 height 9
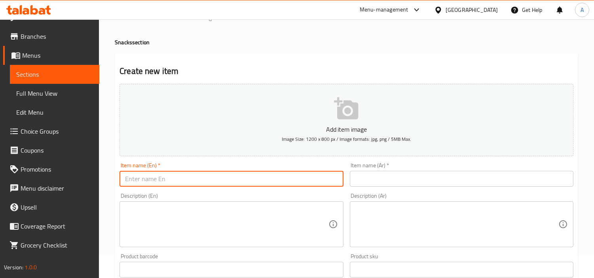
click at [279, 175] on input "text" at bounding box center [232, 179] width 224 height 16
paste input "Mix Bhajiya"
type input "Mix Bhajiya"
paste input "ميكس بهاجيا"
click at [411, 172] on input "text" at bounding box center [462, 179] width 224 height 16
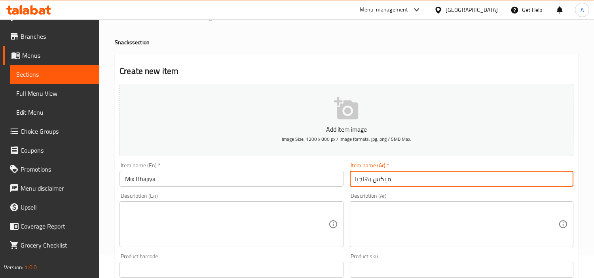
click at [518, 180] on input "ميكس بهاجيا" at bounding box center [462, 179] width 224 height 16
click at [441, 183] on input "ميكس بهاجيا" at bounding box center [462, 179] width 224 height 16
click at [557, 180] on input "ميكس بهاجيا" at bounding box center [462, 179] width 224 height 16
click at [546, 178] on input "ميكس بهاجيا" at bounding box center [462, 179] width 224 height 16
click at [557, 177] on input "ميكس بهاجيا" at bounding box center [462, 179] width 224 height 16
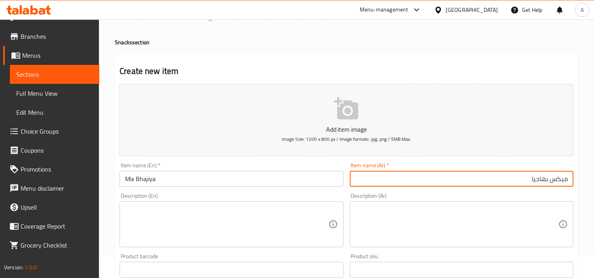
click at [557, 177] on input "ميكس بهاجيا" at bounding box center [462, 179] width 224 height 16
type input "بهاجيا مشكل"
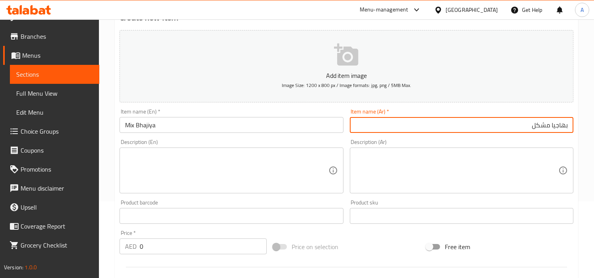
scroll to position [155, 0]
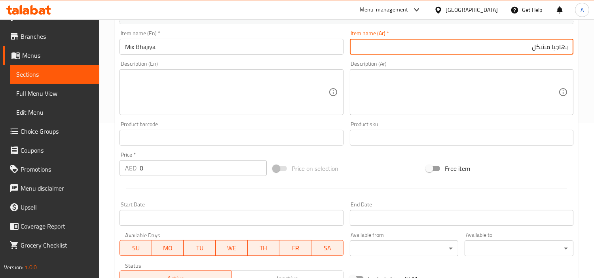
click at [203, 168] on input "0" at bounding box center [203, 168] width 127 height 16
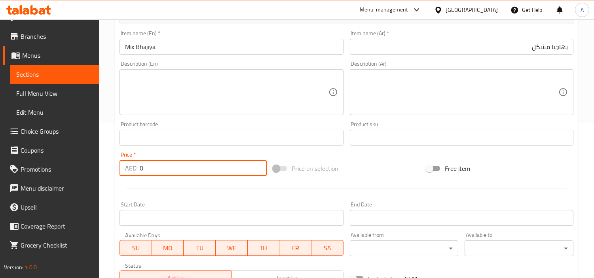
click at [203, 168] on input "0" at bounding box center [203, 168] width 127 height 16
paste input "8"
type input "8"
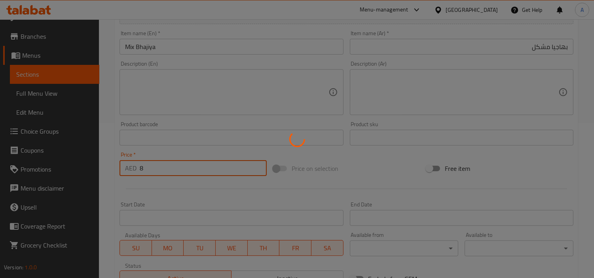
type input "0"
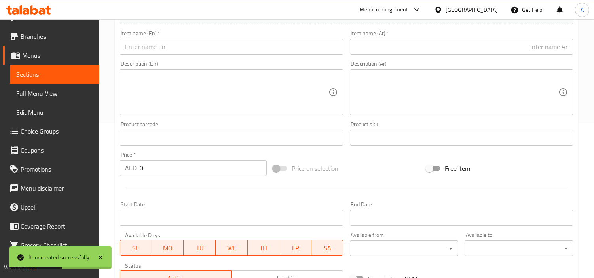
click at [260, 36] on div "Item name (En)   * Item name (En) *" at bounding box center [232, 42] width 224 height 24
click at [261, 46] on input "text" at bounding box center [232, 47] width 224 height 16
paste input "Vada Pav Plate [2 Pieces]"
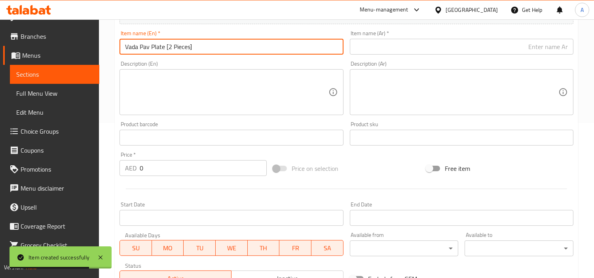
type input "Vada Pav Plate [2 Pieces]"
click at [446, 51] on input "text" at bounding box center [462, 47] width 224 height 16
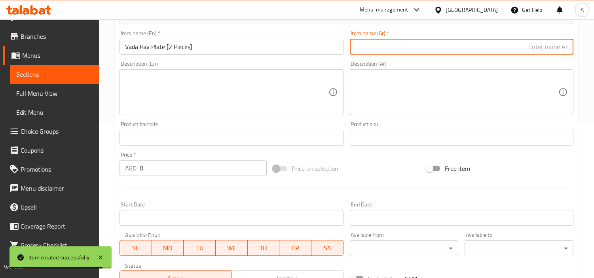
paste input "طبق فادا باف [قطعتين]"
type input "طبق فادا باف [قطعتين]"
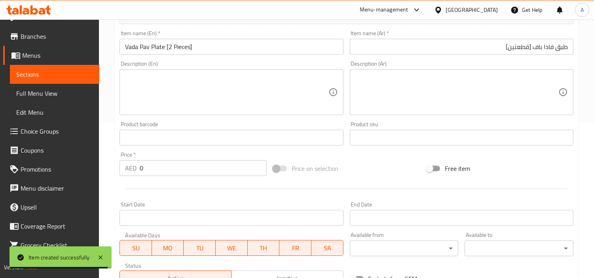
click at [441, 59] on div "Description (Ar) Description (Ar)" at bounding box center [462, 88] width 230 height 61
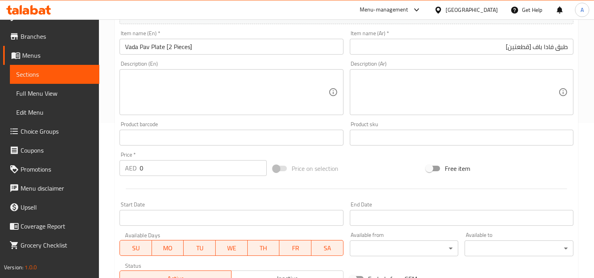
drag, startPoint x: 187, startPoint y: 170, endPoint x: 161, endPoint y: 168, distance: 26.2
click at [161, 169] on input "0" at bounding box center [203, 168] width 127 height 16
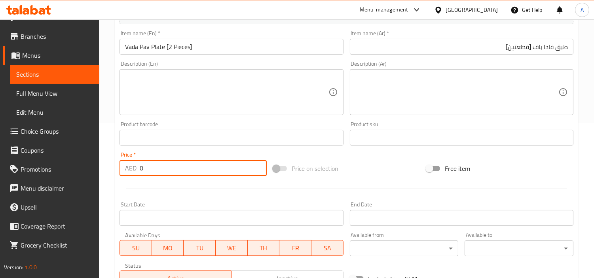
paste input "12"
paste input "number"
type input "12"
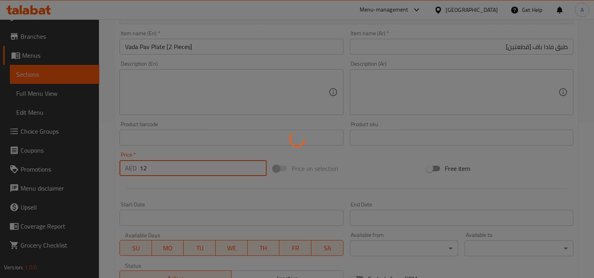
type input "0"
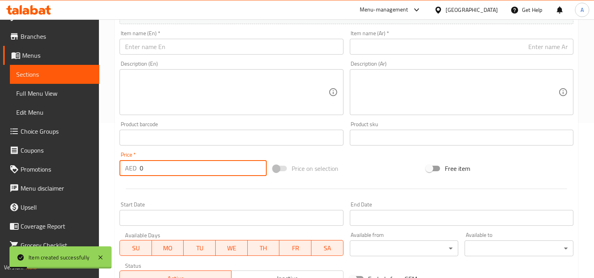
click at [263, 53] on input "text" at bounding box center [232, 47] width 224 height 16
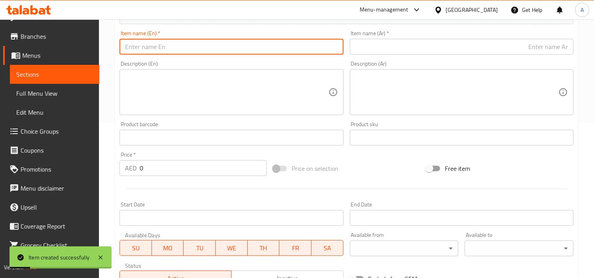
paste input "Vada Pav"
type input "Vada Pav"
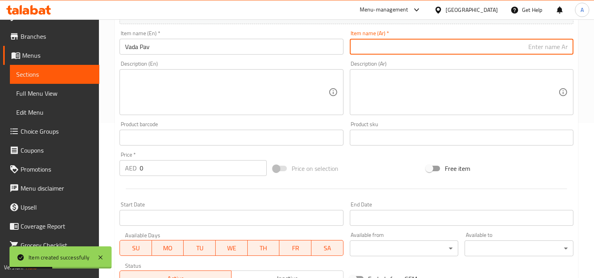
click at [424, 49] on input "text" at bounding box center [462, 47] width 224 height 16
paste input "فادا باف"
type input "فادا باف"
drag, startPoint x: 226, startPoint y: 173, endPoint x: 94, endPoint y: 148, distance: 134.2
click at [92, 148] on div "Edit Restaurant Branches Menus Sections Full Menu View Edit Menu Choice Groups …" at bounding box center [297, 134] width 594 height 540
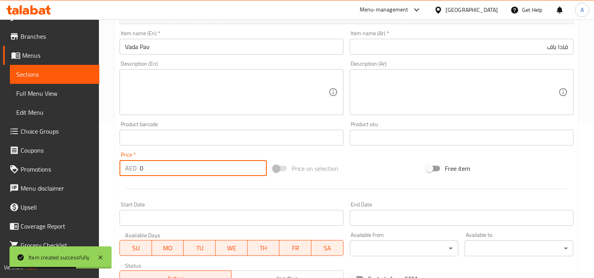
paste input "6"
type input "6"
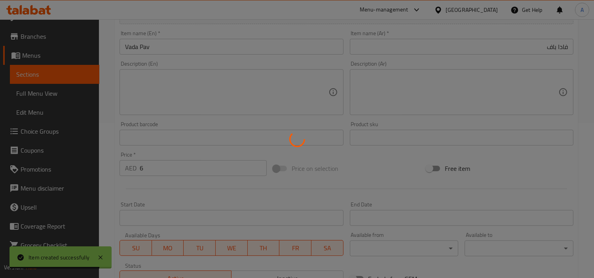
type input "0"
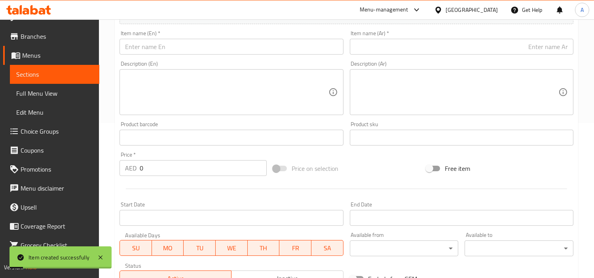
click at [165, 36] on div "Item name (En)   * Item name (En) *" at bounding box center [232, 42] width 224 height 24
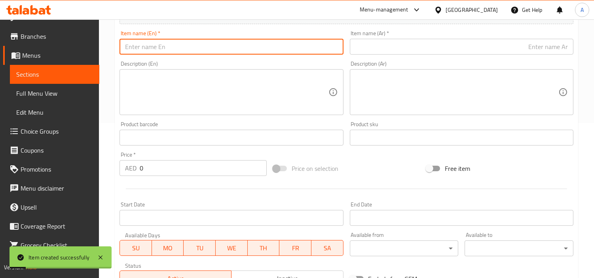
click at [167, 46] on input "text" at bounding box center [232, 47] width 224 height 16
paste input "Samosa Pav"
type input "Samosa Pav"
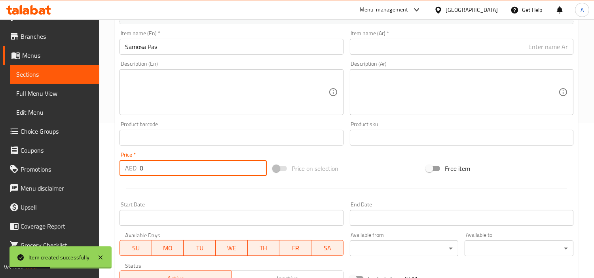
drag, startPoint x: 144, startPoint y: 163, endPoint x: 268, endPoint y: 101, distance: 139.0
click at [36, 161] on div "Edit Restaurant Branches Menus Sections Full Menu View Edit Menu Choice Groups …" at bounding box center [297, 134] width 594 height 540
paste input "6"
type input "6"
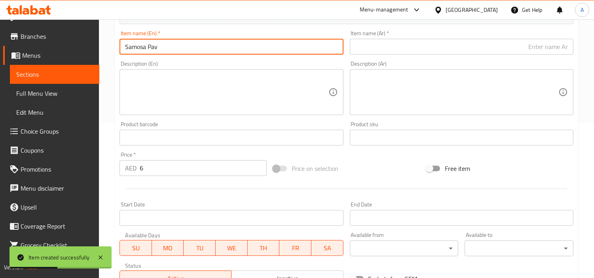
click at [171, 54] on input "Samosa Pav" at bounding box center [232, 47] width 224 height 16
click at [468, 55] on div "Item name (Ar)   * Item name (Ar) *" at bounding box center [462, 42] width 230 height 30
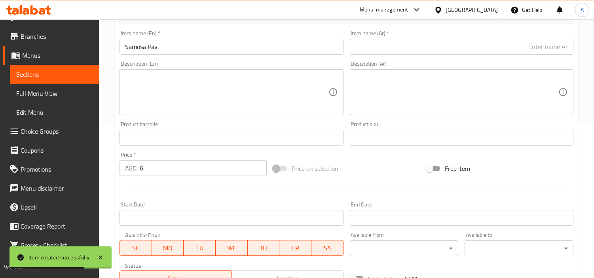
click at [472, 49] on input "text" at bounding box center [462, 47] width 224 height 16
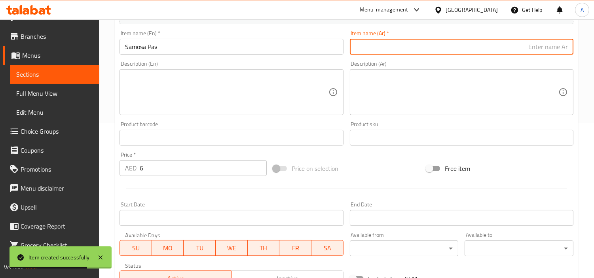
paste input "سمبوسة باف"
type input "سمبوسة باف"
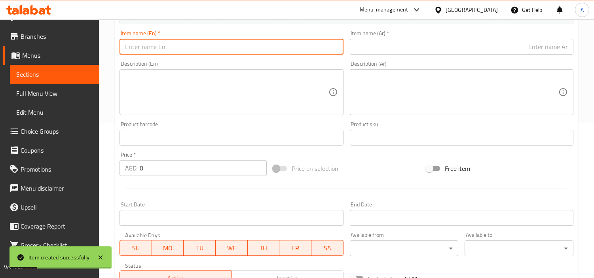
click at [259, 40] on input "text" at bounding box center [232, 47] width 224 height 16
paste input "Plate (3 Pieces)"
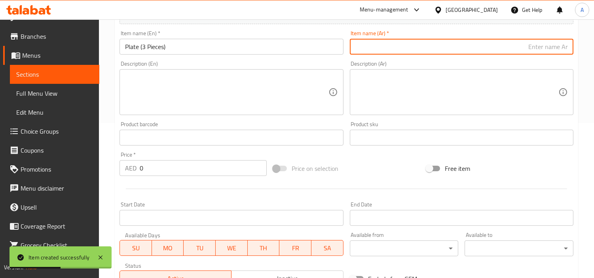
click at [409, 41] on input "text" at bounding box center [462, 47] width 224 height 16
paste input "طبق (3 قطع)"
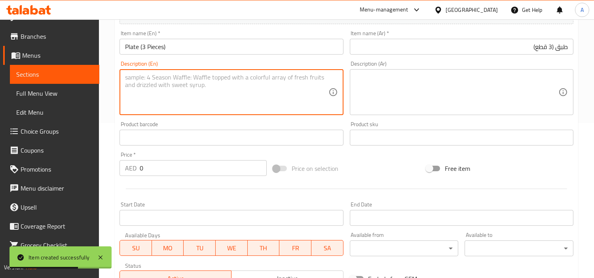
click at [226, 95] on textarea at bounding box center [226, 93] width 203 height 38
paste textarea "Samosa [Plate 3 Pieces"
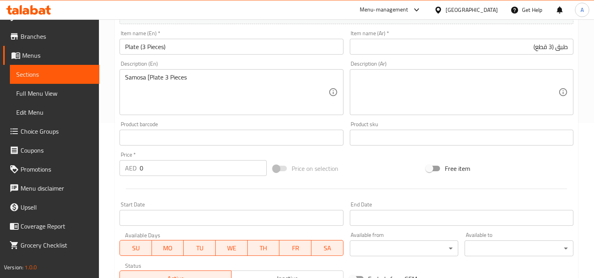
click at [175, 70] on div "Samosa [Plate 3 Pieces Description (En)" at bounding box center [232, 92] width 224 height 46
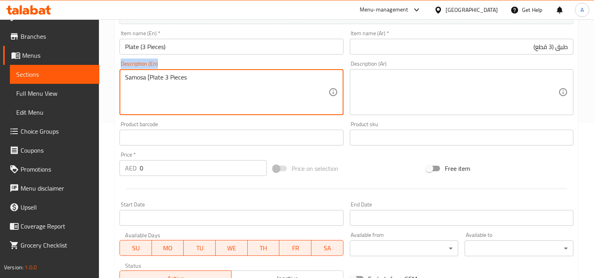
click at [175, 70] on div "Samosa [Plate 3 Pieces Description (En)" at bounding box center [232, 92] width 224 height 46
click at [148, 78] on textarea "Samosa [plate 3 pieces" at bounding box center [226, 93] width 203 height 38
click at [197, 78] on textarea "Samosa plate 3 pieces" at bounding box center [226, 93] width 203 height 38
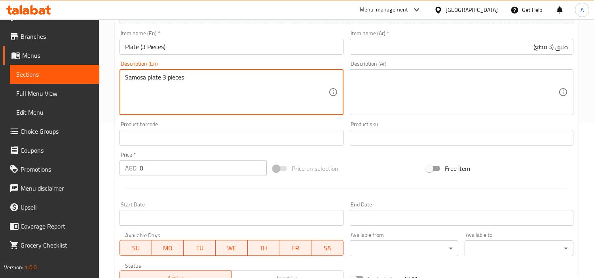
click at [382, 68] on div "Description (Ar) Description (Ar)" at bounding box center [462, 88] width 224 height 54
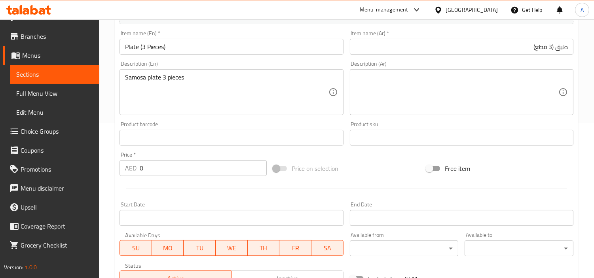
click at [386, 85] on textarea at bounding box center [456, 93] width 203 height 38
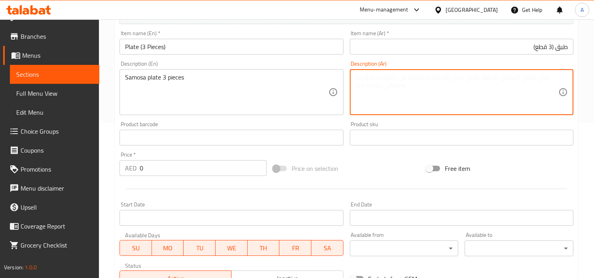
paste
click at [151, 171] on input "0" at bounding box center [203, 168] width 127 height 16
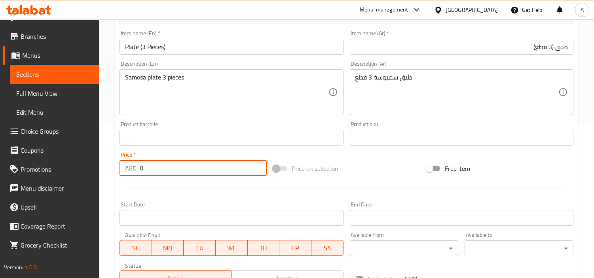
click at [150, 171] on input "0" at bounding box center [203, 168] width 127 height 16
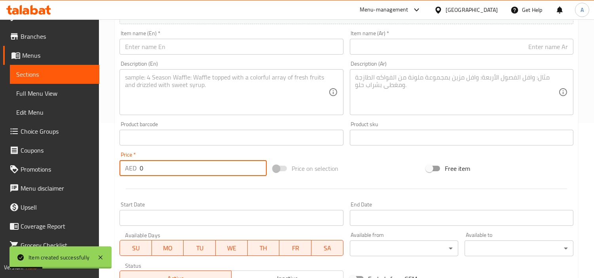
click at [266, 55] on input "text" at bounding box center [232, 47] width 224 height 16
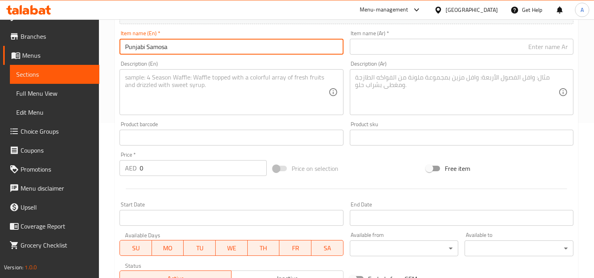
click at [388, 49] on input "text" at bounding box center [462, 47] width 224 height 16
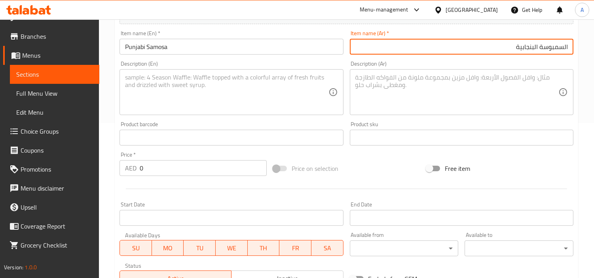
click at [539, 48] on input "السمبوسة البنجابية" at bounding box center [462, 47] width 224 height 16
drag, startPoint x: 566, startPoint y: 46, endPoint x: 589, endPoint y: 52, distance: 22.9
click at [589, 52] on div "Home / Restaurants management / Menus / Sections / item / create Snacks section…" at bounding box center [346, 134] width 495 height 540
click at [500, 70] on div "Description (Ar)" at bounding box center [462, 92] width 224 height 46
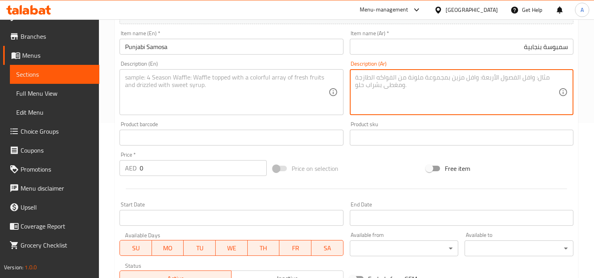
drag, startPoint x: 179, startPoint y: 164, endPoint x: 42, endPoint y: 160, distance: 137.8
click at [61, 160] on div "Edit Restaurant Branches Menus Sections Full Menu View Edit Menu Choice Groups …" at bounding box center [297, 134] width 594 height 540
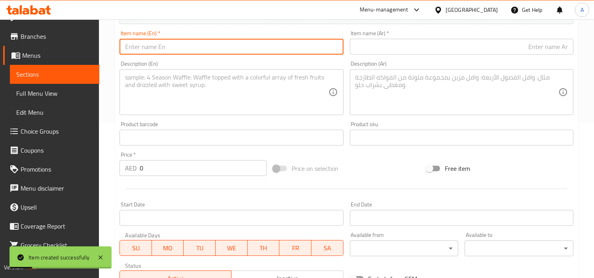
click at [251, 51] on input "text" at bounding box center [232, 47] width 224 height 16
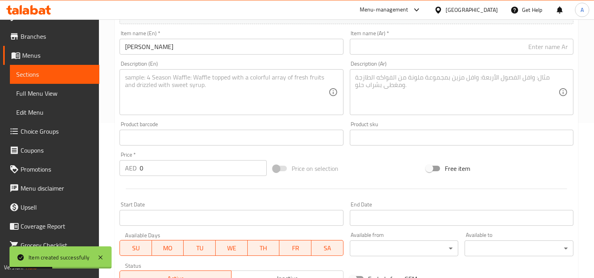
click at [417, 38] on div "Item name (Ar)   * Item name (Ar) *" at bounding box center [462, 42] width 224 height 24
click at [421, 58] on div "Description (Ar) Description (Ar)" at bounding box center [462, 88] width 230 height 61
click at [428, 47] on input "text" at bounding box center [462, 47] width 224 height 16
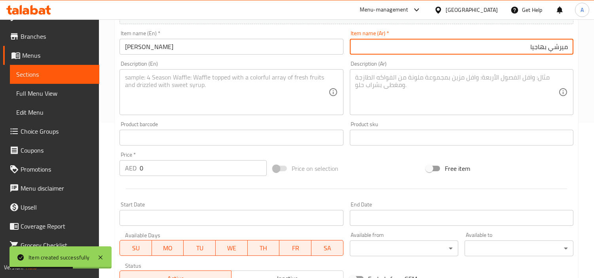
drag, startPoint x: 211, startPoint y: 170, endPoint x: 88, endPoint y: 171, distance: 123.5
click at [112, 173] on div "Home / Restaurants management / Menus / Sections / item / create Snacks section…" at bounding box center [346, 134] width 495 height 540
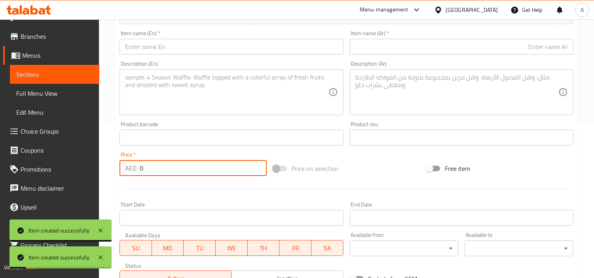
click at [237, 47] on input "text" at bounding box center [232, 47] width 224 height 16
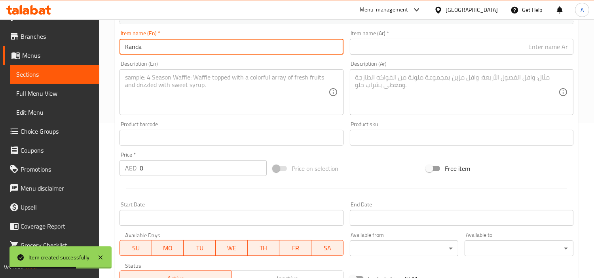
click at [273, 49] on input "Kanda" at bounding box center [232, 47] width 224 height 16
click at [128, 47] on input "[PERSON_NAME]" at bounding box center [232, 47] width 224 height 16
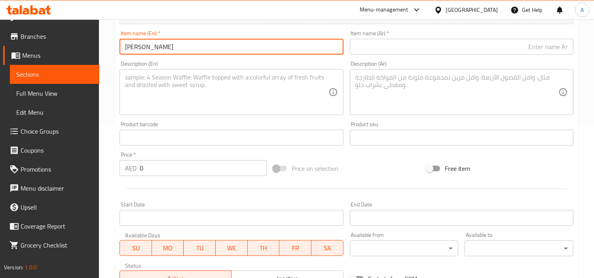
click at [371, 56] on div "Item name (Ar)   * Item name (Ar) *" at bounding box center [462, 42] width 230 height 30
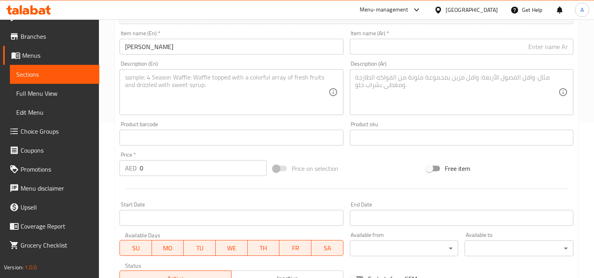
click at [336, 41] on input "[PERSON_NAME]" at bounding box center [232, 47] width 224 height 16
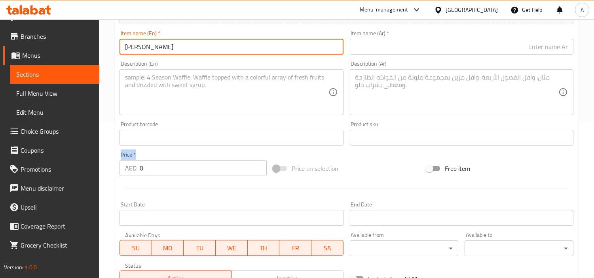
drag, startPoint x: 200, startPoint y: 155, endPoint x: 130, endPoint y: 155, distance: 70.5
click at [108, 154] on div "Home / Restaurants management / Menus / Sections / item / create Snacks section…" at bounding box center [346, 134] width 495 height 540
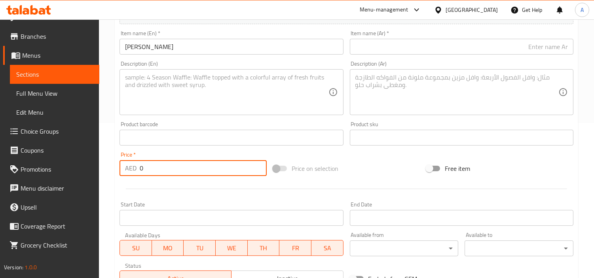
click at [216, 163] on input "0" at bounding box center [203, 168] width 127 height 16
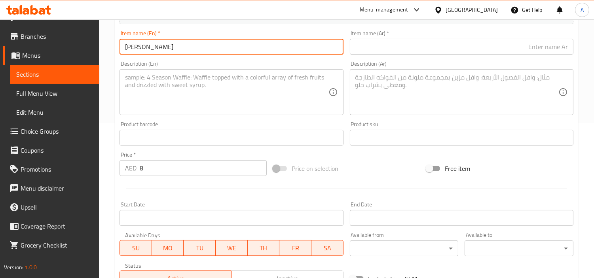
click at [179, 46] on input "[PERSON_NAME]" at bounding box center [232, 47] width 224 height 16
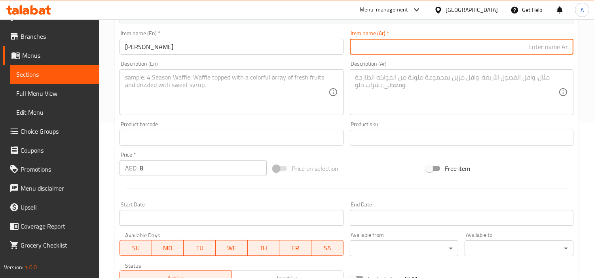
drag, startPoint x: 456, startPoint y: 50, endPoint x: 462, endPoint y: 44, distance: 9.0
click at [456, 50] on input "text" at bounding box center [462, 47] width 224 height 16
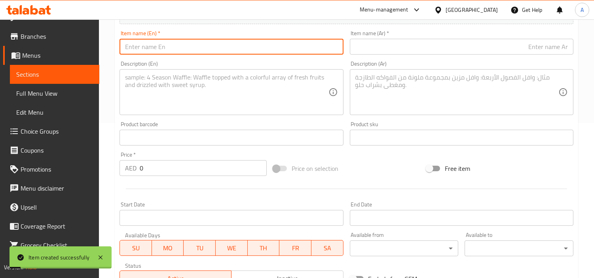
click at [260, 52] on input "text" at bounding box center [232, 47] width 224 height 16
click at [267, 44] on input "Bread Pakora [Plate 3 Pieces]" at bounding box center [232, 47] width 224 height 16
drag, startPoint x: 382, startPoint y: 45, endPoint x: 404, endPoint y: 53, distance: 22.9
click at [382, 45] on input "text" at bounding box center [462, 47] width 224 height 16
click at [245, 41] on input "Bread Pakora Plate 3 Pieces" at bounding box center [232, 47] width 224 height 16
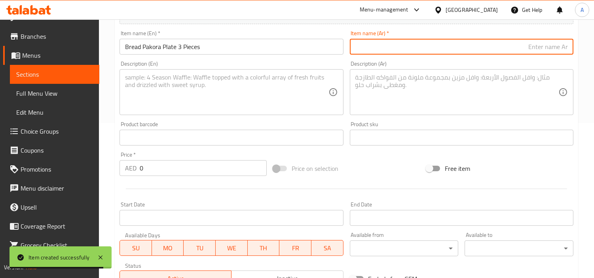
click at [409, 53] on input "text" at bounding box center [462, 47] width 224 height 16
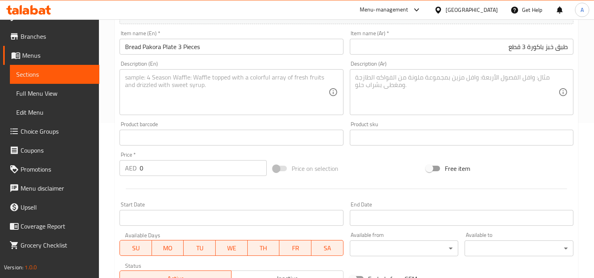
click at [188, 182] on div at bounding box center [346, 188] width 460 height 19
drag, startPoint x: 189, startPoint y: 177, endPoint x: 16, endPoint y: 177, distance: 173.0
click at [0, 180] on div "Edit Restaurant Branches Menus Sections Full Menu View Edit Menu Choice Groups …" at bounding box center [297, 134] width 594 height 540
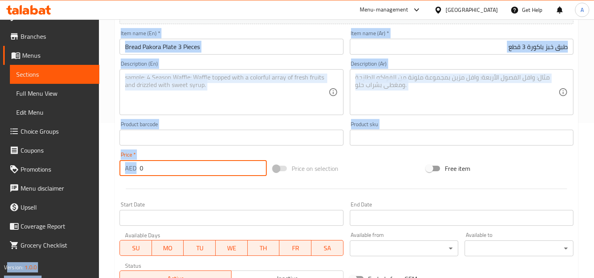
click at [171, 167] on input "0" at bounding box center [203, 168] width 127 height 16
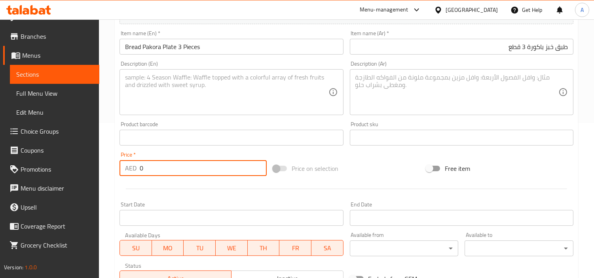
click at [171, 167] on input "0" at bounding box center [203, 168] width 127 height 16
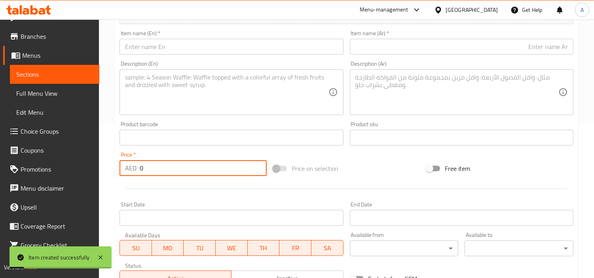
click at [227, 53] on input "text" at bounding box center [232, 47] width 224 height 16
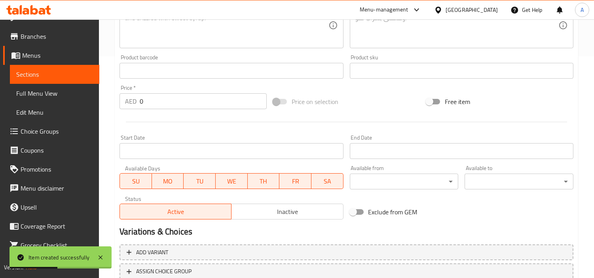
scroll to position [104, 0]
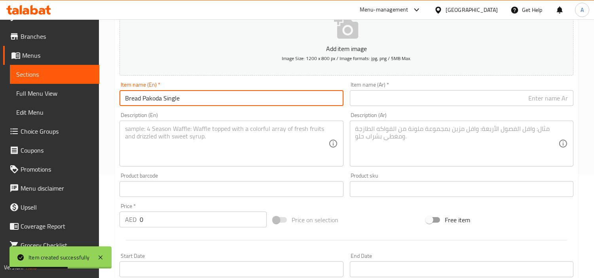
click at [208, 100] on input "Bread Pakoda Single" at bounding box center [232, 98] width 224 height 16
click at [208, 101] on input "Bread Pakoda Single" at bounding box center [232, 98] width 224 height 16
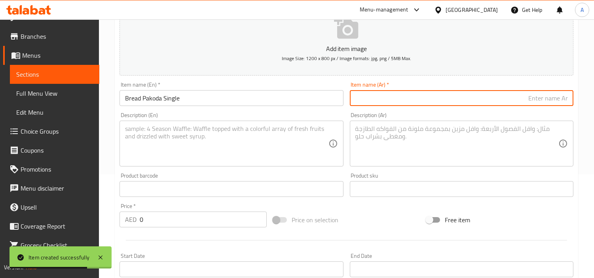
drag, startPoint x: 416, startPoint y: 90, endPoint x: 428, endPoint y: 100, distance: 15.2
click at [416, 90] on input "text" at bounding box center [462, 98] width 224 height 16
click at [429, 100] on input "text" at bounding box center [462, 98] width 224 height 16
click at [538, 101] on input "خبز باكودا فردي" at bounding box center [462, 98] width 224 height 16
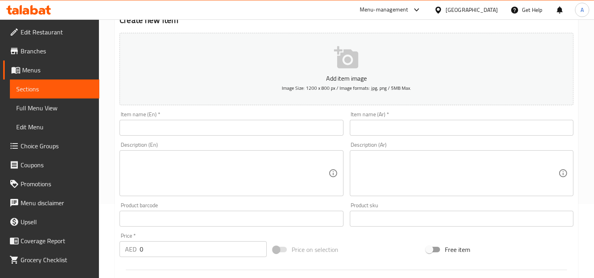
scroll to position [176, 0]
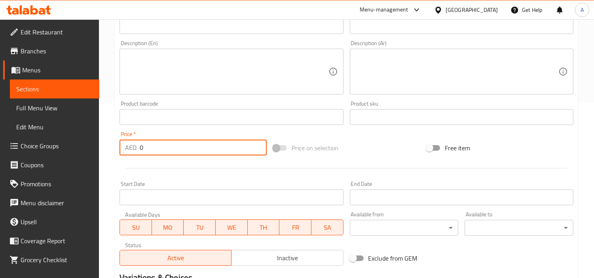
drag, startPoint x: 187, startPoint y: 144, endPoint x: 18, endPoint y: 139, distance: 169.5
click at [21, 143] on div "Edit Restaurant Branches Menus Sections Full Menu View Edit Menu Choice Groups …" at bounding box center [297, 114] width 594 height 540
paste input "3"
type input "3"
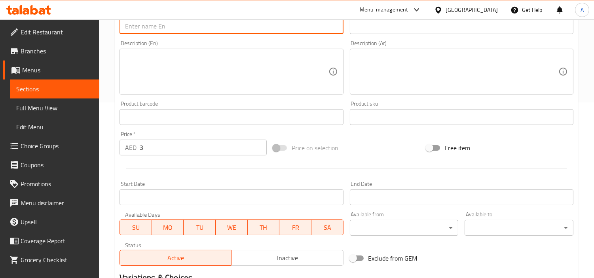
click at [298, 25] on input "text" at bounding box center [232, 26] width 224 height 16
paste input "Bread Pakoda Single"
type input "Bread Pakoda Single"
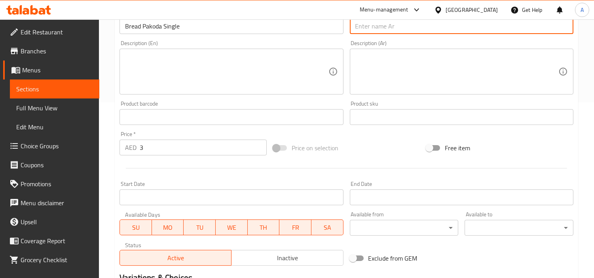
click at [530, 33] on input "text" at bounding box center [462, 26] width 224 height 16
paste input "خبز باكودا فردي"
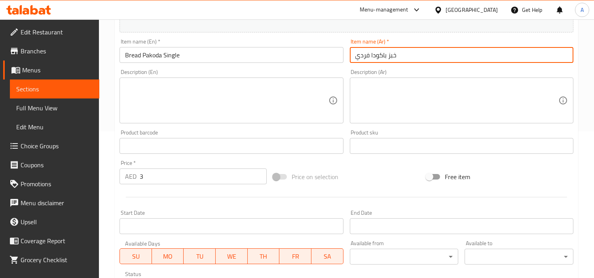
scroll to position [132, 0]
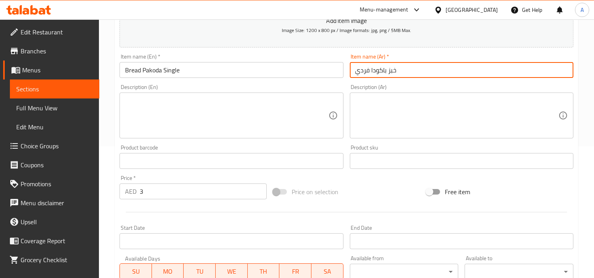
click at [363, 69] on input "خبز باكودا فردي" at bounding box center [462, 70] width 224 height 16
type input "خبز باكودا سينجل"
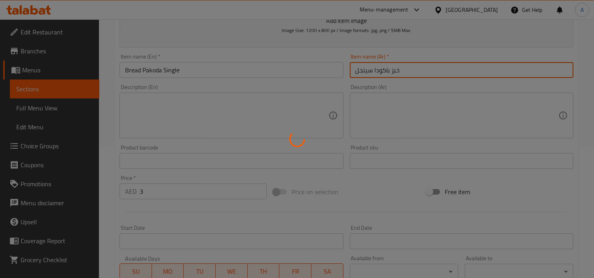
type input "0"
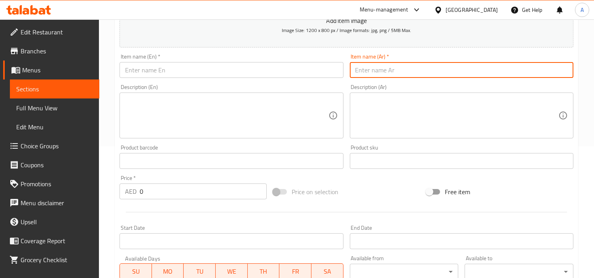
click at [227, 64] on input "text" at bounding box center [232, 70] width 224 height 16
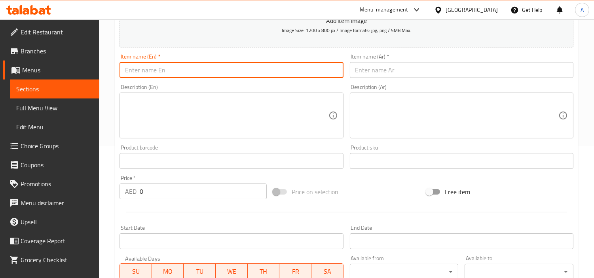
paste input "Aloo Vada [Plate 3 Pieces]"
type input "Aloo Vada [Plate 3 Pieces]"
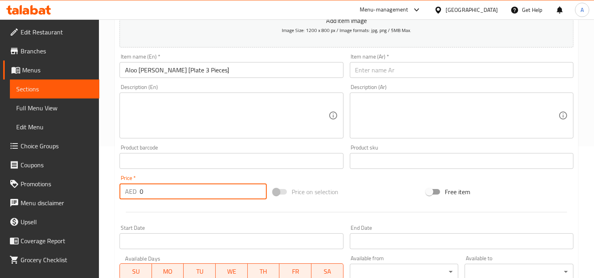
drag, startPoint x: 181, startPoint y: 190, endPoint x: 42, endPoint y: 180, distance: 139.3
click at [61, 182] on div "Edit Restaurant Branches Menus Sections Full Menu View Edit Menu Choice Groups …" at bounding box center [297, 158] width 594 height 540
paste input "8"
type input "8"
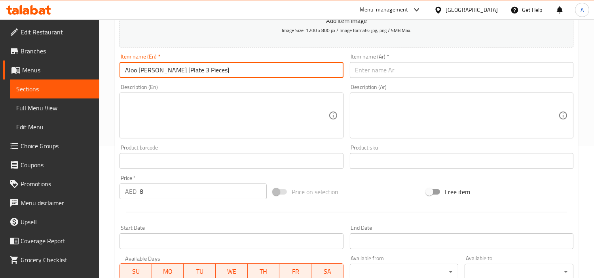
click at [227, 66] on input "Aloo Vada [Plate 3 Pieces]" at bounding box center [232, 70] width 224 height 16
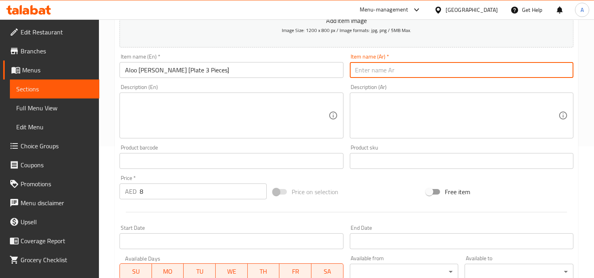
click at [437, 72] on input "text" at bounding box center [462, 70] width 224 height 16
click at [498, 72] on input "text" at bounding box center [462, 70] width 224 height 16
paste input "Aloo Vada [طبق مكون من 3 قطع]"
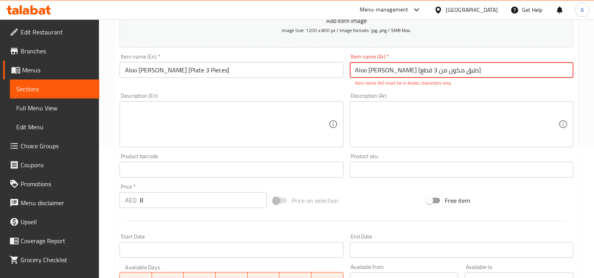
click at [492, 73] on input "Aloo Vada [طبق مكون من 3 قطع]" at bounding box center [462, 70] width 224 height 16
drag, startPoint x: 541, startPoint y: 74, endPoint x: 600, endPoint y: 76, distance: 59.4
click at [594, 76] on html "​ Menu-management United Arab Emirates Get Help A Edit Restaurant Branches Menu…" at bounding box center [297, 7] width 594 height 278
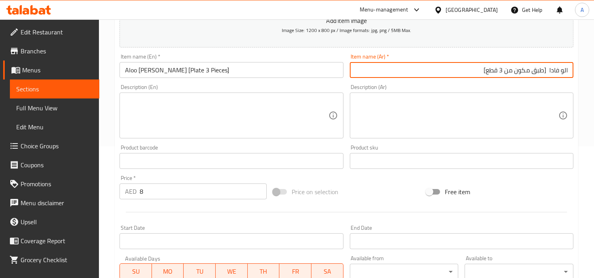
type input "الو فادا [طبق مكون من 3 قطع]"
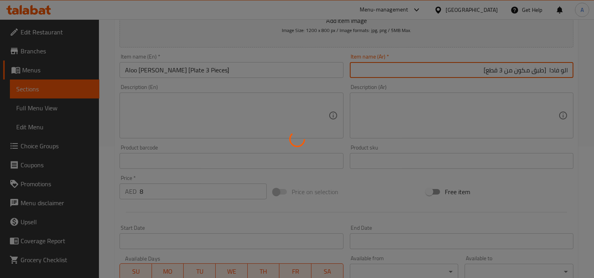
type input "0"
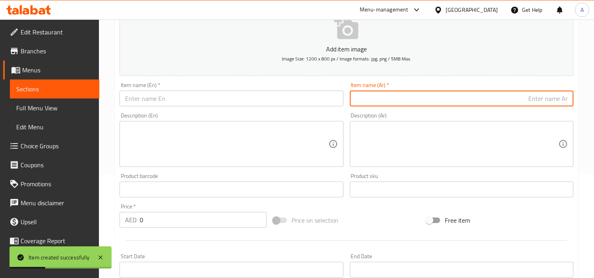
scroll to position [88, 0]
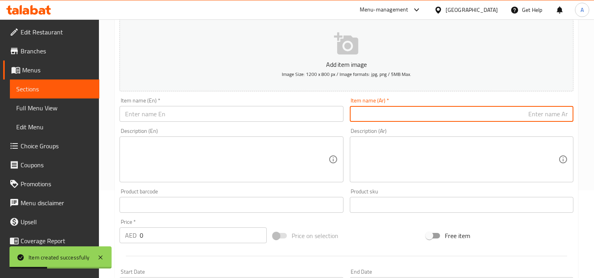
click at [255, 119] on input "text" at bounding box center [232, 114] width 224 height 16
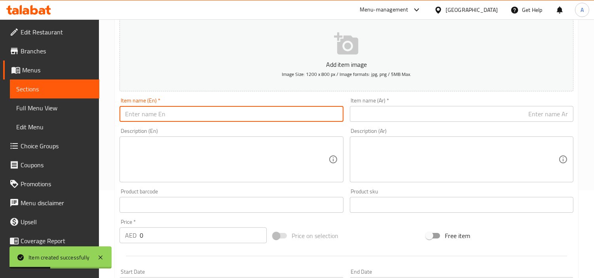
paste input "Aloo Vada"
type input "Aloo Vada"
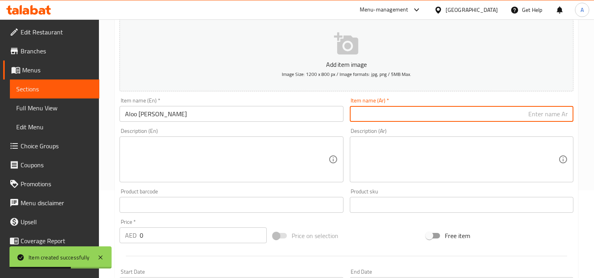
click at [409, 118] on input "text" at bounding box center [462, 114] width 224 height 16
paste input "ألو فادا"
type input "ألو فادا"
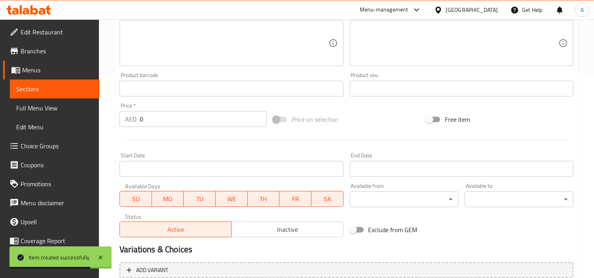
scroll to position [220, 0]
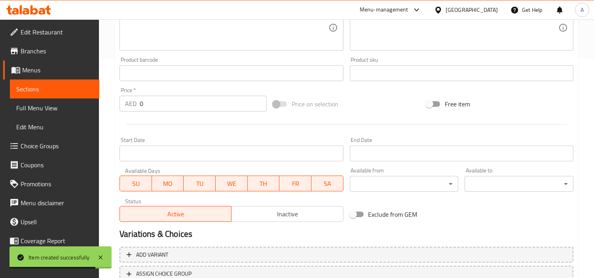
drag, startPoint x: 161, startPoint y: 83, endPoint x: 92, endPoint y: 101, distance: 71.6
click at [95, 97] on div "Edit Restaurant Branches Menus Sections Full Menu View Edit Menu Choice Groups …" at bounding box center [297, 70] width 594 height 540
drag, startPoint x: 152, startPoint y: 110, endPoint x: 44, endPoint y: 110, distance: 107.7
click at [71, 110] on div "Edit Restaurant Branches Menus Sections Full Menu View Edit Menu Choice Groups …" at bounding box center [297, 70] width 594 height 540
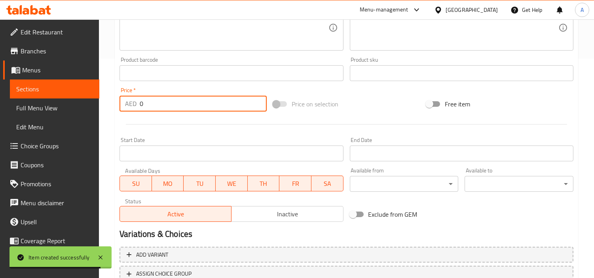
paste input "3"
type input "3"
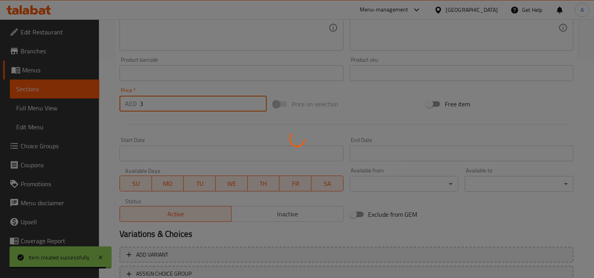
type input "0"
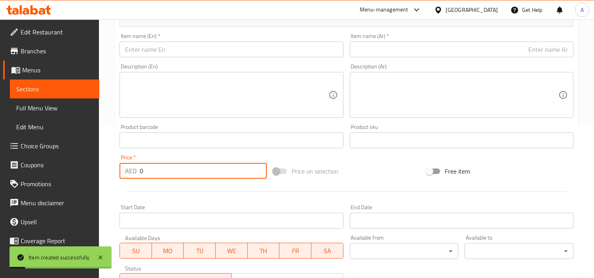
scroll to position [44, 0]
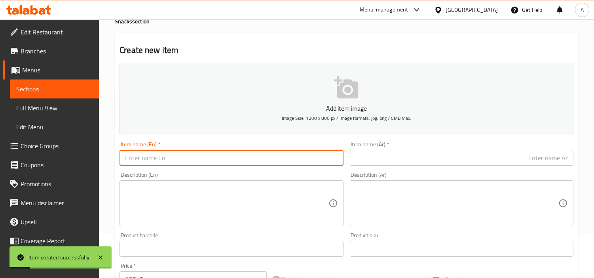
click at [268, 152] on input "text" at bounding box center [232, 158] width 224 height 16
paste input "Aloo Bhajiya"
type input "Aloo Bhajiya"
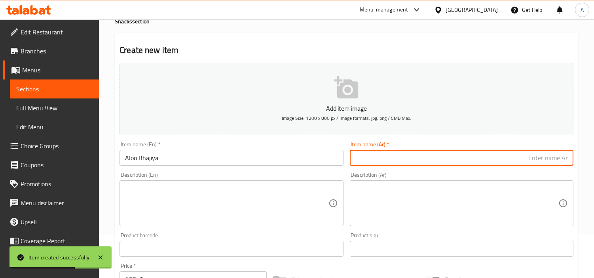
click at [389, 156] on input "text" at bounding box center [462, 158] width 224 height 16
paste input "ألو بهاجيا"
type input "ألو بهاجيا"
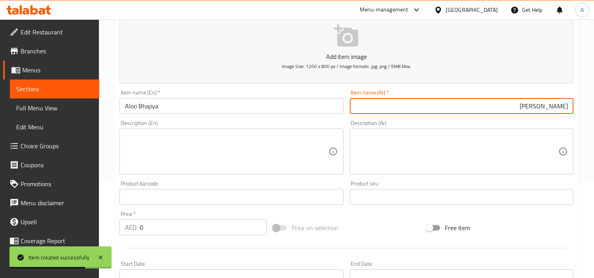
scroll to position [220, 0]
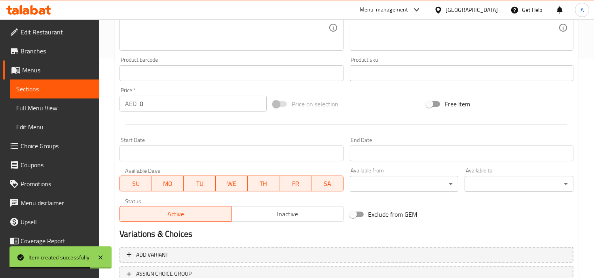
drag, startPoint x: 120, startPoint y: 96, endPoint x: 124, endPoint y: 100, distance: 5.9
click at [122, 98] on div "AED 0 Price *" at bounding box center [193, 104] width 147 height 16
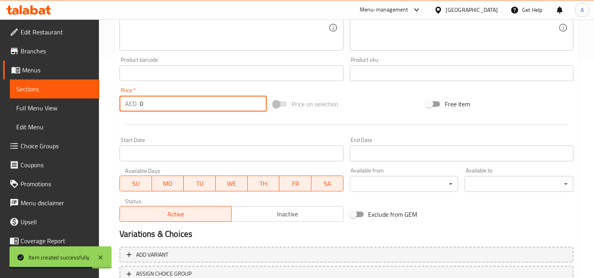
drag, startPoint x: 157, startPoint y: 105, endPoint x: 78, endPoint y: 105, distance: 79.6
click at [67, 103] on div "Edit Restaurant Branches Menus Sections Full Menu View Edit Menu Choice Groups …" at bounding box center [297, 70] width 594 height 540
paste input "8"
type input "8"
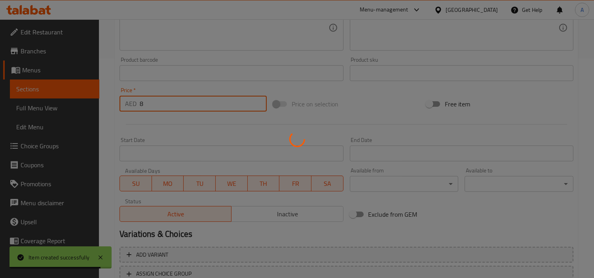
type input "0"
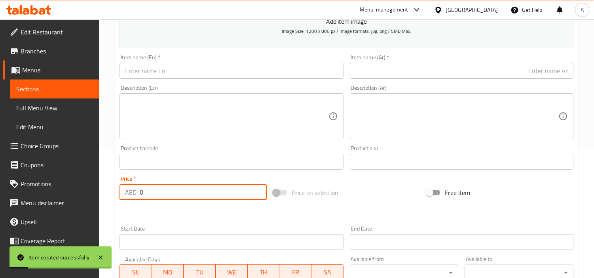
scroll to position [0, 0]
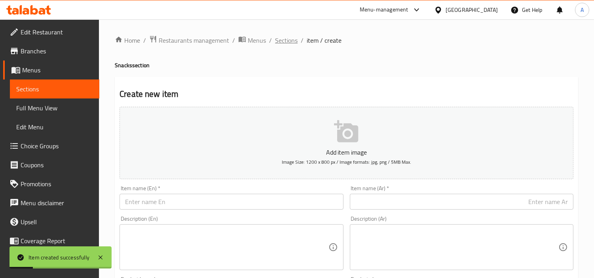
click at [287, 41] on span "Sections" at bounding box center [286, 40] width 23 height 9
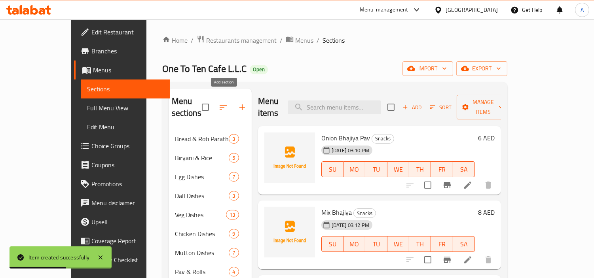
click at [237, 103] on icon "button" at bounding box center [241, 107] width 9 height 9
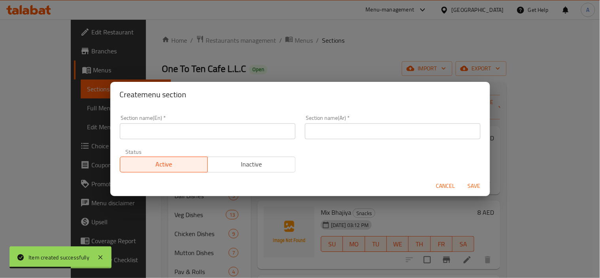
click at [193, 136] on input "text" at bounding box center [208, 131] width 176 height 16
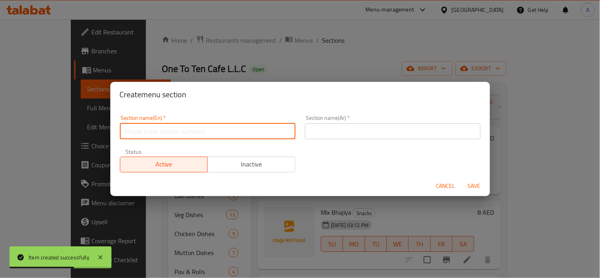
paste input "Juices & Shakes"
type input "Juices & Shakes"
click at [408, 135] on input "text" at bounding box center [393, 131] width 176 height 16
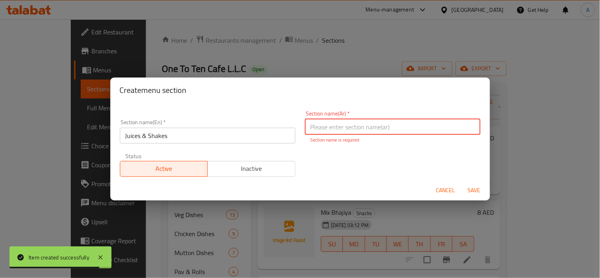
click at [386, 132] on input "text" at bounding box center [393, 127] width 176 height 16
paste input "العصائر والمشروبات المخفوقة"
click at [401, 130] on input "العصائر والمشروبات المخفوقة" at bounding box center [393, 127] width 176 height 16
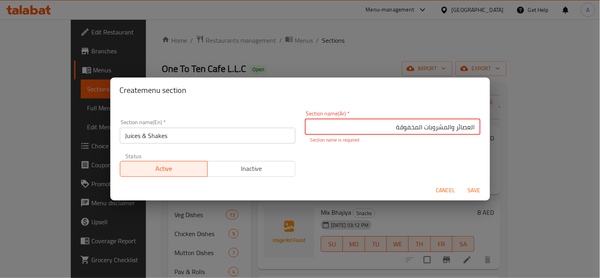
drag, startPoint x: 449, startPoint y: 129, endPoint x: 312, endPoint y: 132, distance: 137.0
click at [312, 132] on input "العصائر والمشروبات المخفوقة" at bounding box center [393, 127] width 176 height 16
type input "العصائر وشيك"
click at [462, 183] on button "Save" at bounding box center [474, 190] width 25 height 15
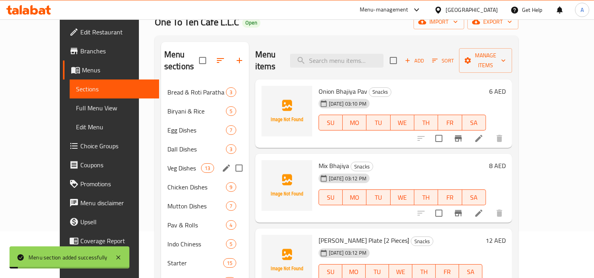
scroll to position [131, 0]
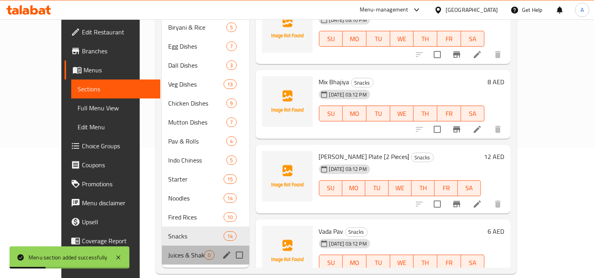
click at [162, 246] on div "Juices & Shakes 0" at bounding box center [205, 255] width 87 height 19
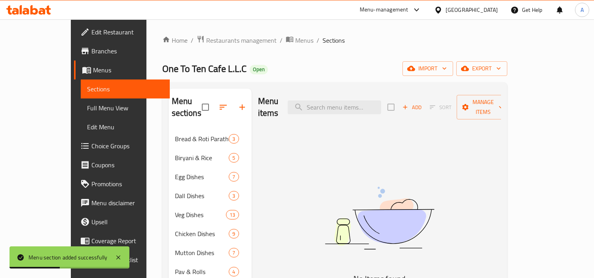
click at [425, 101] on button "Add" at bounding box center [411, 107] width 25 height 12
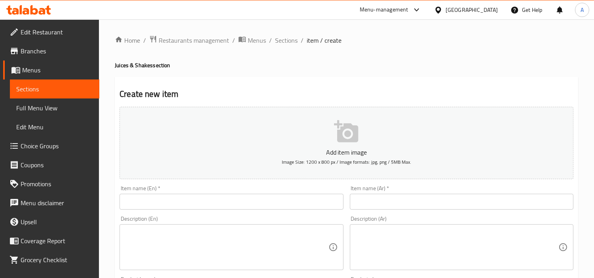
drag, startPoint x: 310, startPoint y: 206, endPoint x: 346, endPoint y: 200, distance: 35.7
click at [310, 206] on input "text" at bounding box center [232, 202] width 224 height 16
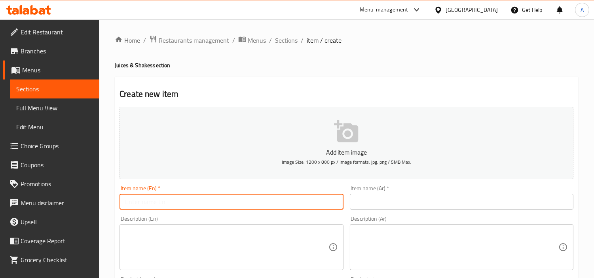
paste input "Cocktail"
type input "Cocktail"
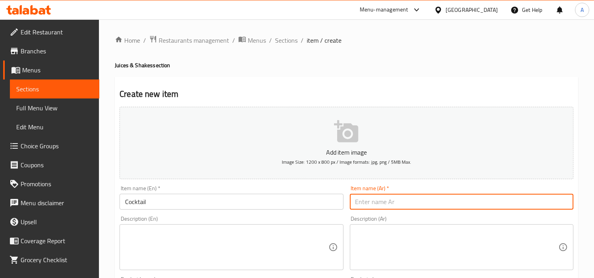
click at [396, 208] on input "text" at bounding box center [462, 202] width 224 height 16
type input ";,;"
type input "كوكتيل"
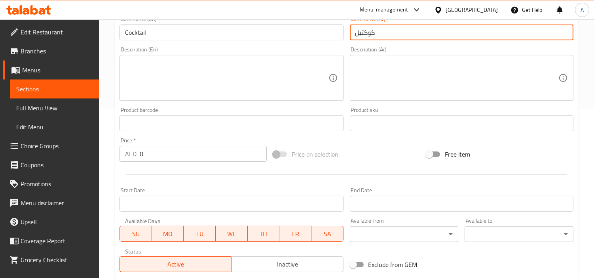
scroll to position [176, 0]
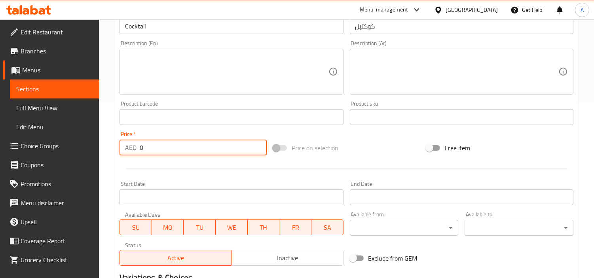
drag, startPoint x: 156, startPoint y: 140, endPoint x: 14, endPoint y: 136, distance: 142.2
click at [84, 137] on div "Edit Restaurant Branches Menus Sections Full Menu View Edit Menu Choice Groups …" at bounding box center [297, 114] width 594 height 540
paste input "15"
type input "15"
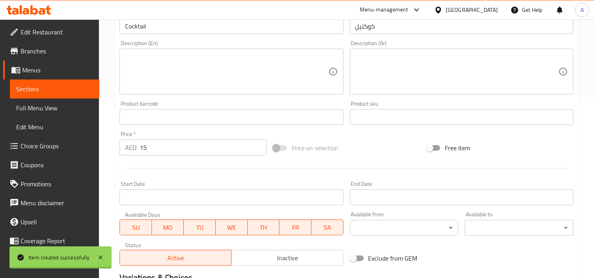
type input "0"
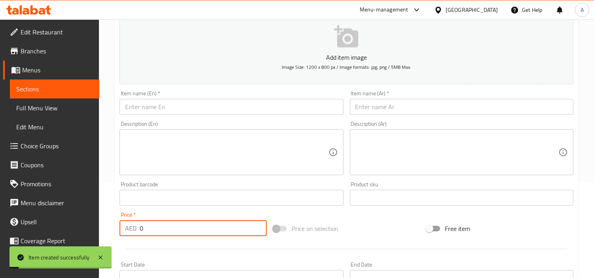
scroll to position [88, 0]
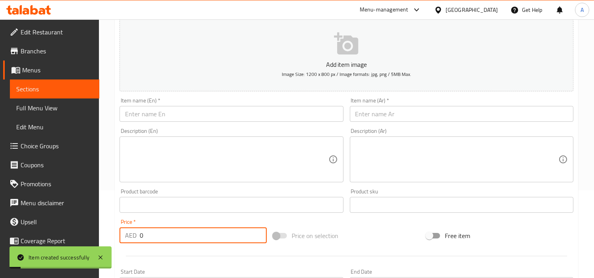
drag, startPoint x: 239, startPoint y: 110, endPoint x: 256, endPoint y: 112, distance: 17.1
click at [239, 110] on input "text" at bounding box center [232, 114] width 224 height 16
paste input "Carrot"
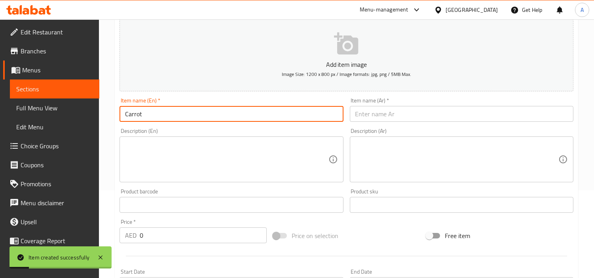
type input "Carrot"
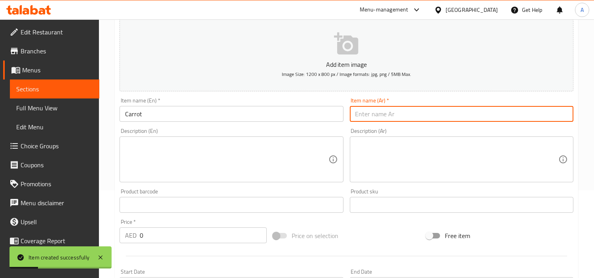
click at [393, 112] on input "text" at bounding box center [462, 114] width 224 height 16
paste input "جزرة"
drag, startPoint x: 357, startPoint y: 116, endPoint x: 349, endPoint y: 112, distance: 8.9
click at [349, 112] on div "Item name (Ar)   * جزرة Item name (Ar) *" at bounding box center [462, 110] width 230 height 30
type input "جزر"
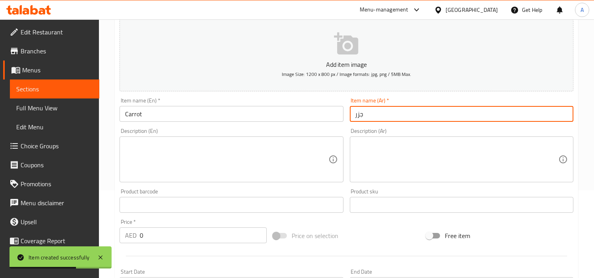
click at [62, 239] on div "Edit Restaurant Branches Menus Sections Full Menu View Edit Menu Choice Groups …" at bounding box center [297, 202] width 594 height 540
paste input "15"
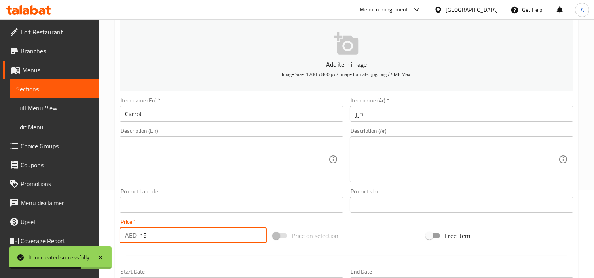
type input "15"
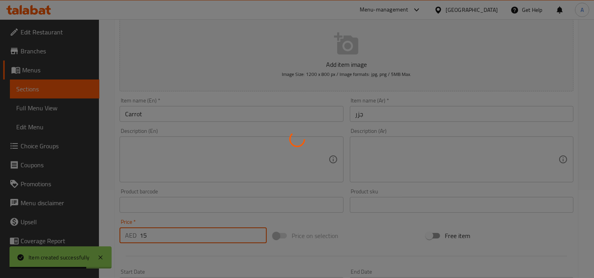
type input "0"
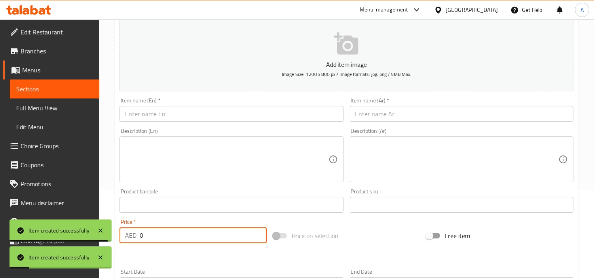
click at [216, 133] on div "Description (En) Description (En)" at bounding box center [232, 155] width 224 height 54
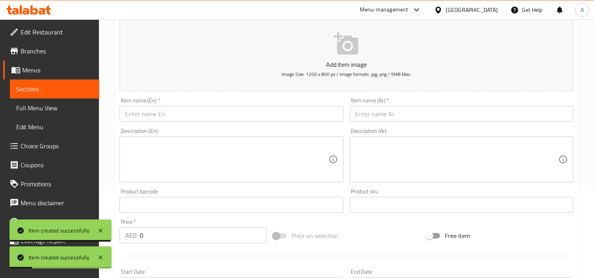
drag, startPoint x: 230, startPoint y: 111, endPoint x: 365, endPoint y: 109, distance: 135.4
click at [230, 111] on input "text" at bounding box center [232, 114] width 224 height 16
paste input "Orange Carrot Mix"
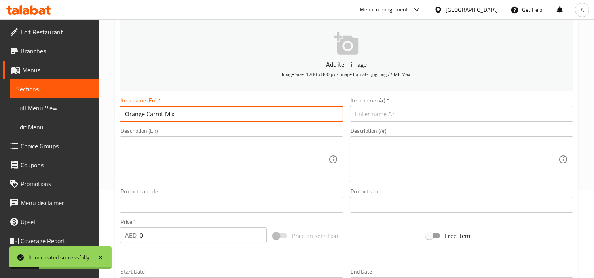
type input "Orange Carrot Mix"
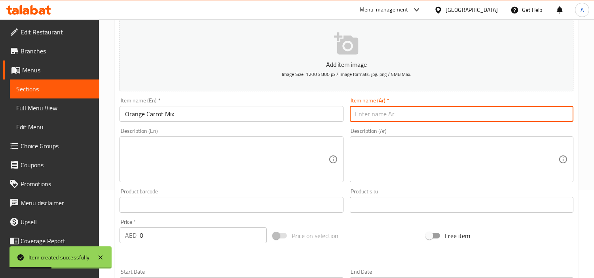
click at [370, 112] on input "text" at bounding box center [462, 114] width 224 height 16
paste input "مزيج البرتقال والجزر"
click at [401, 116] on input "مزيج البرتقال والجزر" at bounding box center [462, 114] width 224 height 16
type input "مشكل البرتقال والجزر"
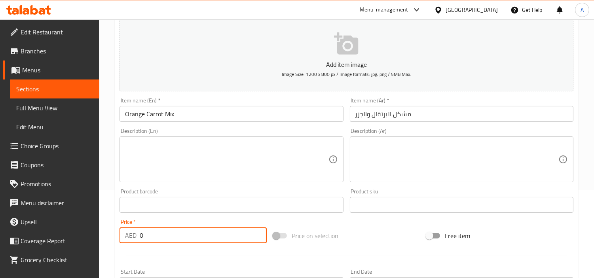
drag, startPoint x: 172, startPoint y: 228, endPoint x: 94, endPoint y: 204, distance: 81.4
click at [82, 220] on div "Edit Restaurant Branches Menus Sections Full Menu View Edit Menu Choice Groups …" at bounding box center [297, 202] width 594 height 540
paste input "15"
type input "15"
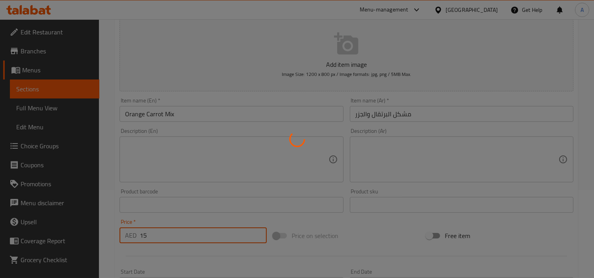
type input "0"
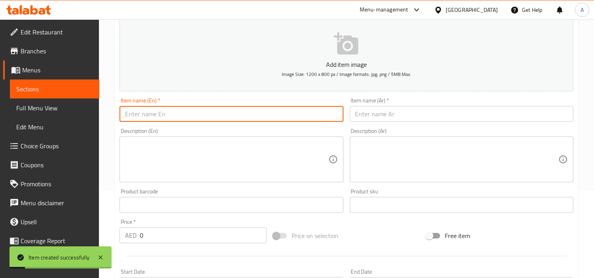
click at [228, 119] on input "text" at bounding box center [232, 114] width 224 height 16
paste input "Pomegranate"
type input "Pomegranate"
click at [370, 101] on div "Item name (Ar)   * Item name (Ar) *" at bounding box center [462, 110] width 224 height 24
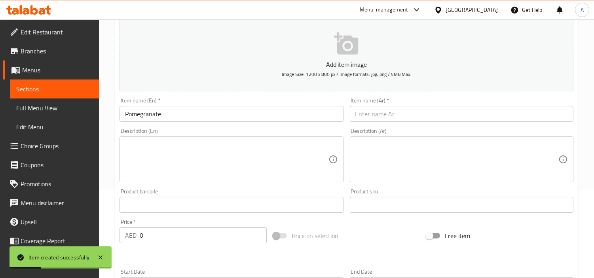
drag, startPoint x: 376, startPoint y: 114, endPoint x: 376, endPoint y: 92, distance: 21.4
click at [376, 114] on input "text" at bounding box center [462, 114] width 224 height 16
paste input "رمان"
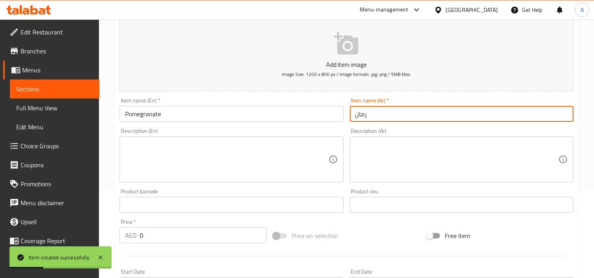
type input "رمان"
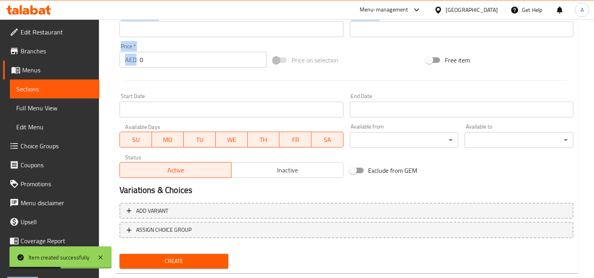
drag, startPoint x: 175, startPoint y: 70, endPoint x: 0, endPoint y: 78, distance: 175.6
click at [0, 78] on div "Edit Restaurant Branches Menus Sections Full Menu View Edit Menu Choice Groups …" at bounding box center [297, 26] width 594 height 540
drag, startPoint x: 302, startPoint y: 59, endPoint x: 296, endPoint y: 61, distance: 6.4
click at [302, 59] on span "Price on selection" at bounding box center [315, 59] width 47 height 9
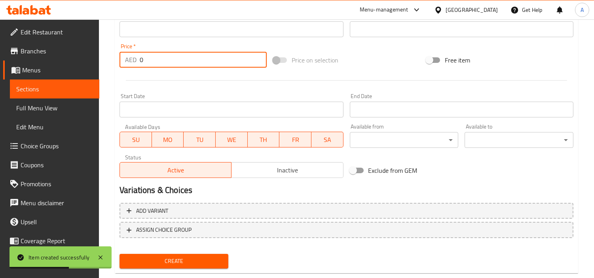
click at [237, 61] on input "0" at bounding box center [203, 60] width 127 height 16
paste input "2"
click at [237, 61] on input "0" at bounding box center [203, 60] width 127 height 16
type input "20"
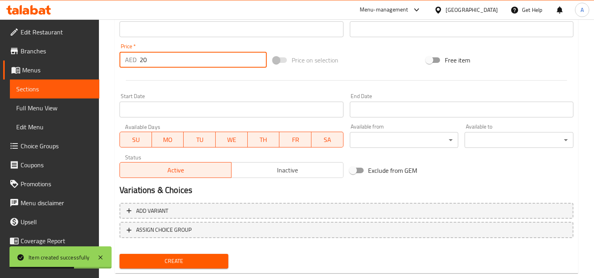
click at [120, 254] on button "Create" at bounding box center [174, 261] width 109 height 15
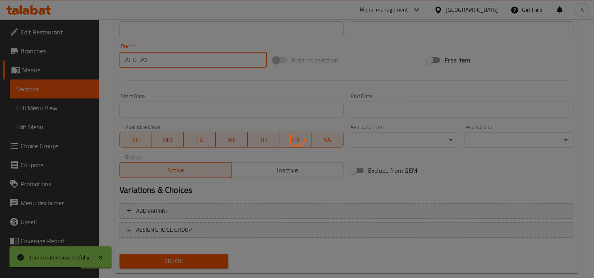
type input "0"
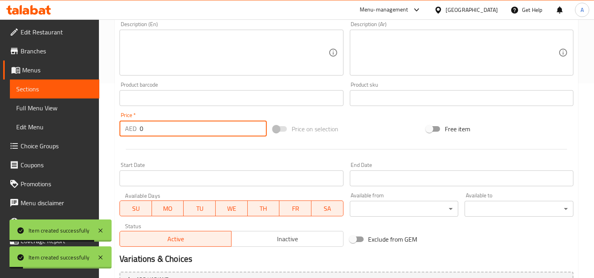
scroll to position [88, 0]
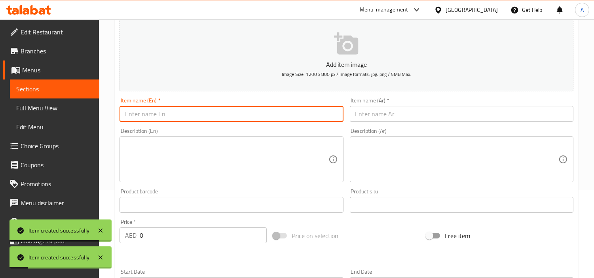
click at [208, 121] on input "text" at bounding box center [232, 114] width 224 height 16
paste input "Pineapple"
type input "Pineapple"
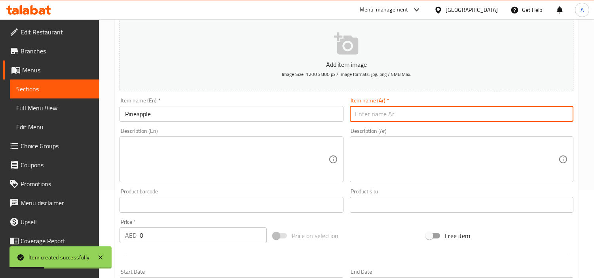
click at [389, 118] on input "text" at bounding box center [462, 114] width 224 height 16
paste input "أناناس"
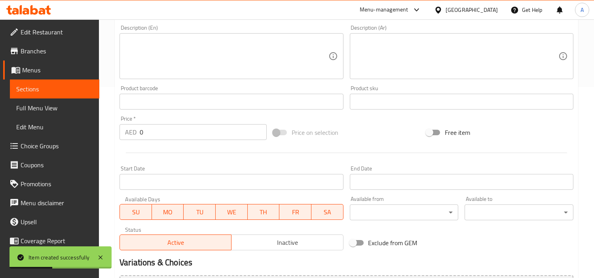
scroll to position [220, 0]
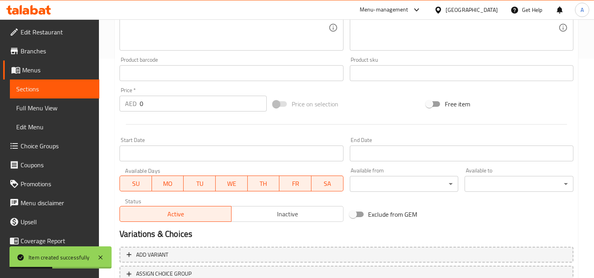
type input "أناناس"
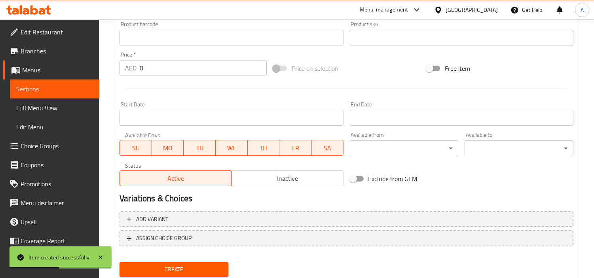
scroll to position [279, 0]
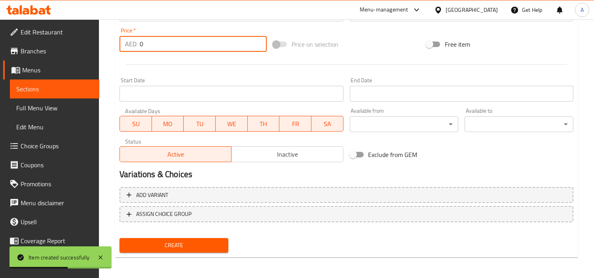
drag, startPoint x: 172, startPoint y: 40, endPoint x: 1, endPoint y: 49, distance: 170.8
click at [0, 49] on div "Edit Restaurant Branches Menus Sections Full Menu View Edit Menu Choice Groups …" at bounding box center [297, 10] width 594 height 540
paste input "15"
type input "15"
click at [120, 238] on button "Create" at bounding box center [174, 245] width 109 height 15
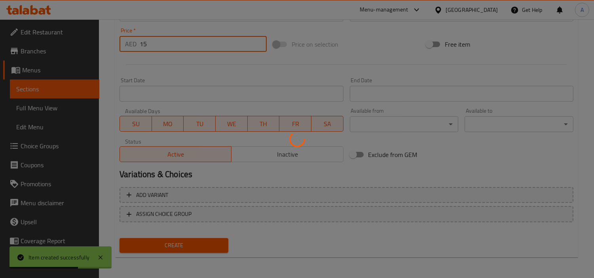
type input "0"
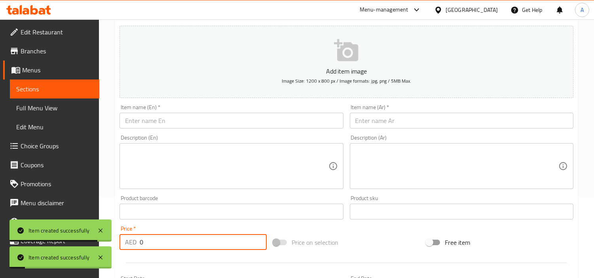
scroll to position [60, 0]
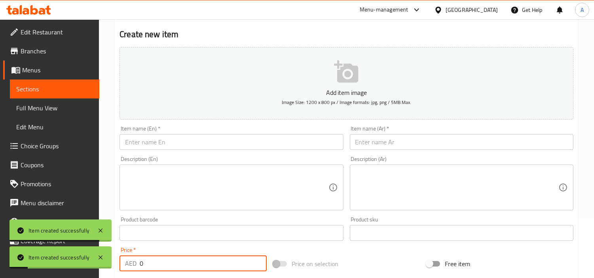
click at [259, 125] on div "Item name (En)   * Item name (En) *" at bounding box center [231, 138] width 230 height 30
click at [252, 139] on input "text" at bounding box center [232, 142] width 224 height 16
paste input "Water Melon Juices"
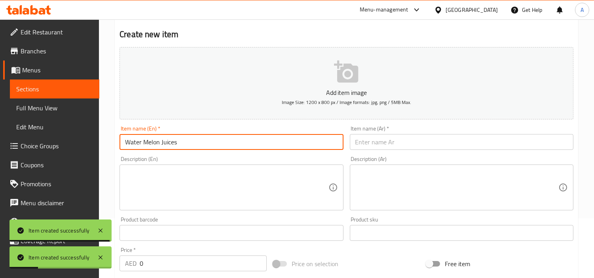
type input "Water Melon Juices"
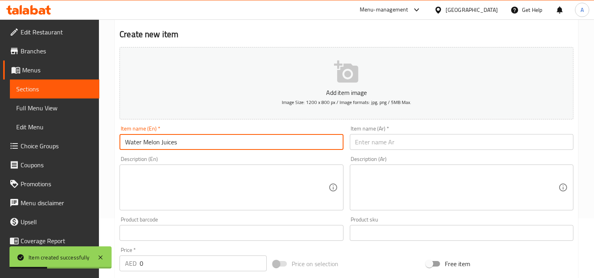
click at [429, 156] on div "Description (Ar) Description (Ar)" at bounding box center [462, 183] width 230 height 61
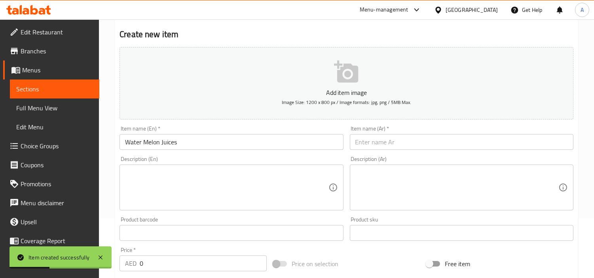
click at [431, 148] on input "text" at bounding box center [462, 142] width 224 height 16
paste input "عصائر البطيخ"
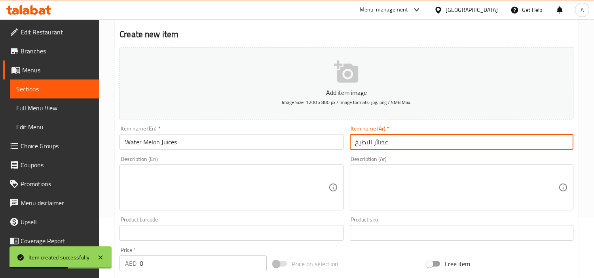
click at [376, 145] on input "عصائر البطيخ" at bounding box center [462, 142] width 224 height 16
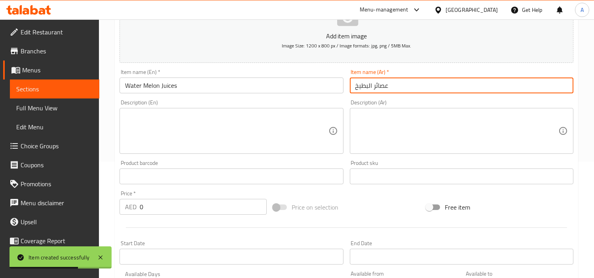
scroll to position [236, 0]
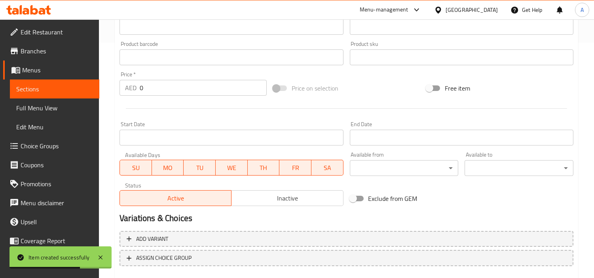
type input "عصائر البطيخ"
drag, startPoint x: 128, startPoint y: 81, endPoint x: 0, endPoint y: 94, distance: 128.6
click at [1, 86] on div "Edit Restaurant Branches Menus Sections Full Menu View Edit Menu Choice Groups …" at bounding box center [297, 54] width 594 height 540
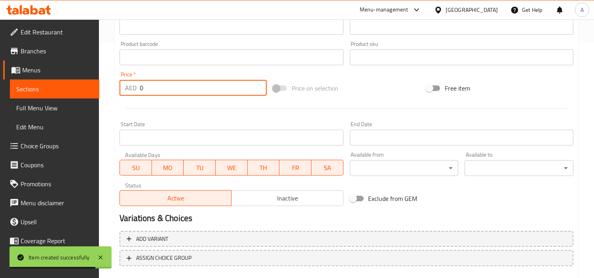
paste input "15"
type input "15"
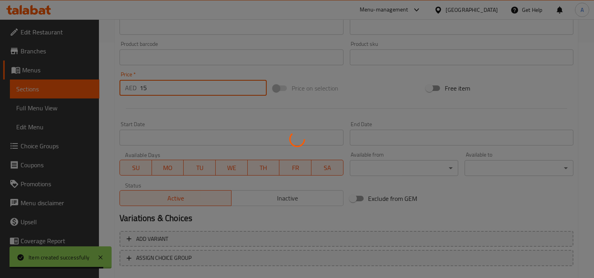
type input "0"
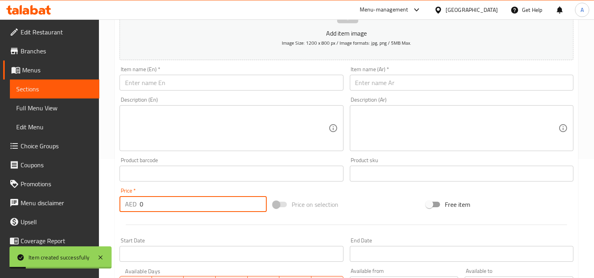
scroll to position [104, 0]
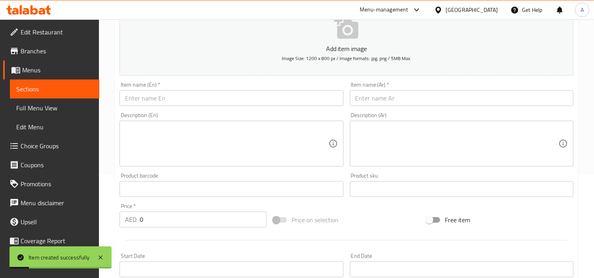
click at [259, 110] on div "Description (En) Description (En)" at bounding box center [231, 139] width 230 height 61
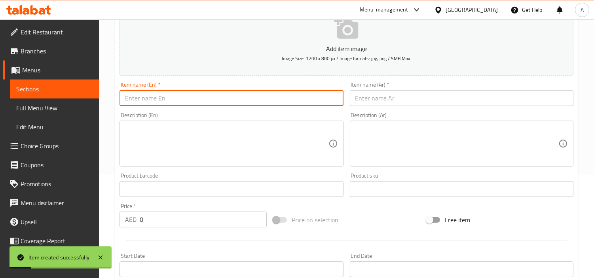
drag, startPoint x: 267, startPoint y: 97, endPoint x: 285, endPoint y: 91, distance: 18.8
click at [267, 97] on input "text" at bounding box center [232, 98] width 224 height 16
paste input "Orange Juices"
type input "Orange Juices"
drag, startPoint x: 184, startPoint y: 227, endPoint x: 0, endPoint y: 212, distance: 185.0
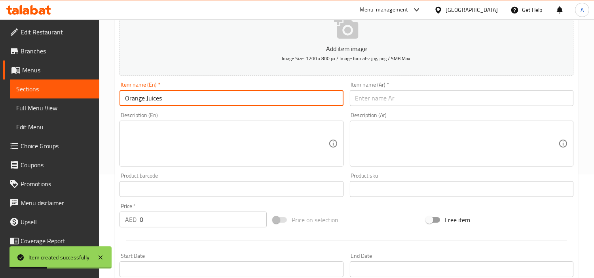
click at [0, 215] on div "Edit Restaurant Branches Menus Sections Full Menu View Edit Menu Choice Groups …" at bounding box center [297, 186] width 594 height 540
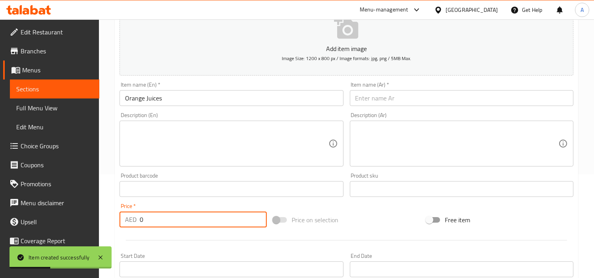
paste input "15"
type input "15"
click at [272, 109] on div "Item name (En)   * Orange Juices Item name (En) *" at bounding box center [231, 94] width 230 height 30
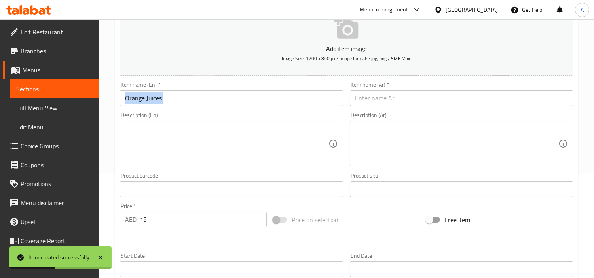
click at [272, 109] on div "Item name (En)   * Orange Juices Item name (En) *" at bounding box center [231, 94] width 230 height 30
copy div "Item name (En) *"
click at [462, 98] on input "text" at bounding box center [462, 98] width 224 height 16
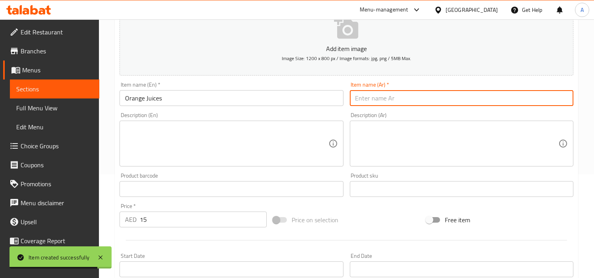
paste input "عصائر البرتقال"
type input "عصائر البرتقال"
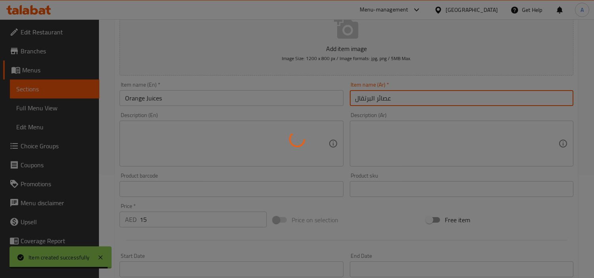
type input "0"
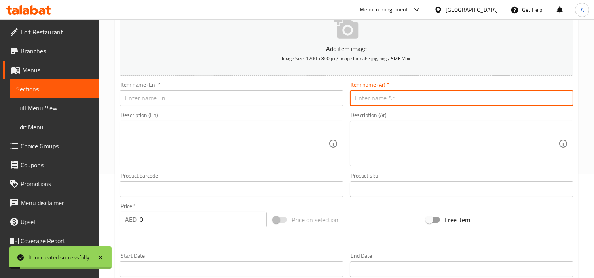
click at [239, 92] on div "Item name (En)   * Item name (En) *" at bounding box center [232, 94] width 224 height 24
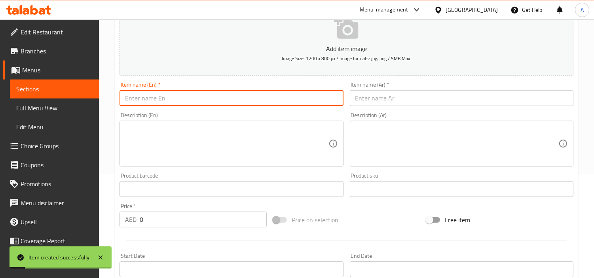
click at [240, 96] on input "text" at bounding box center [232, 98] width 224 height 16
paste input "Mango Juices"
type input "Mango Juices"
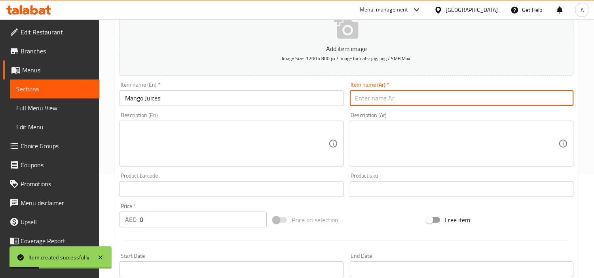
click at [373, 99] on input "text" at bounding box center [462, 98] width 224 height 16
paste input "عصائر المانجو"
type input "عصائر المانجو"
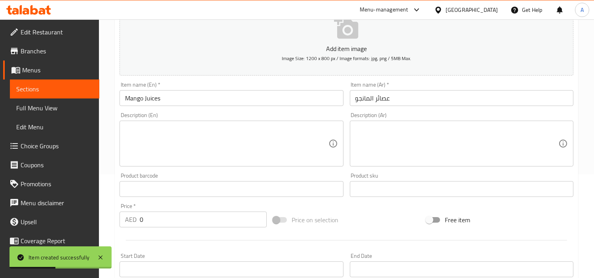
drag, startPoint x: 144, startPoint y: 230, endPoint x: 152, endPoint y: 222, distance: 11.2
click at [146, 228] on div "Price   * AED 0 Price *" at bounding box center [193, 215] width 154 height 30
drag, startPoint x: 151, startPoint y: 222, endPoint x: 74, endPoint y: 223, distance: 77.6
click at [74, 222] on div "Edit Restaurant Branches Menus Sections Full Menu View Edit Menu Choice Groups …" at bounding box center [297, 186] width 594 height 540
type input "15"
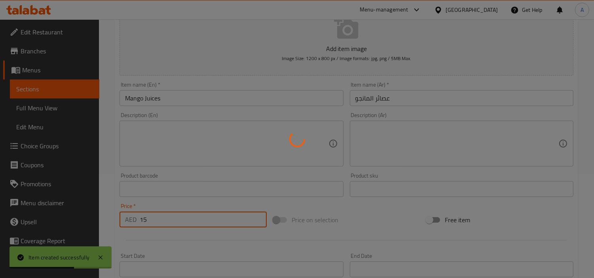
type input "0"
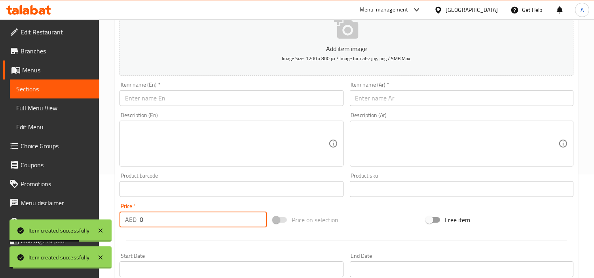
click at [194, 98] on input "text" at bounding box center [232, 98] width 224 height 16
paste input "Fresh Lime Juices"
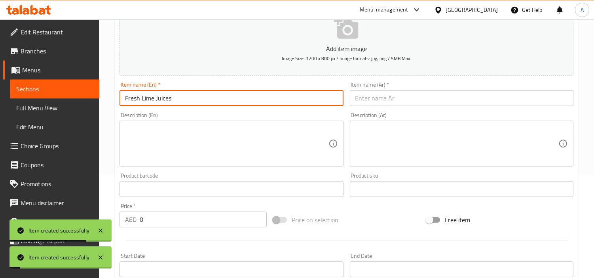
type input "Fresh Lime Juices"
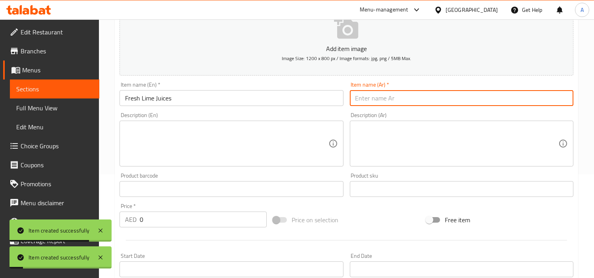
drag, startPoint x: 442, startPoint y: 101, endPoint x: 448, endPoint y: 49, distance: 51.9
click at [442, 101] on input "text" at bounding box center [462, 98] width 224 height 16
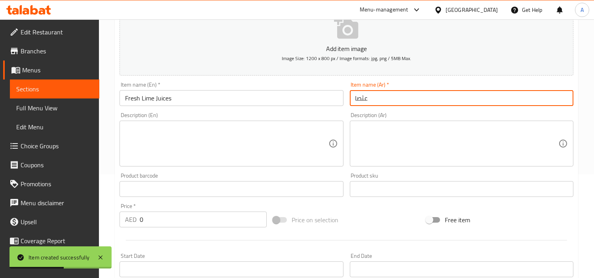
type input "عثصاؤ"
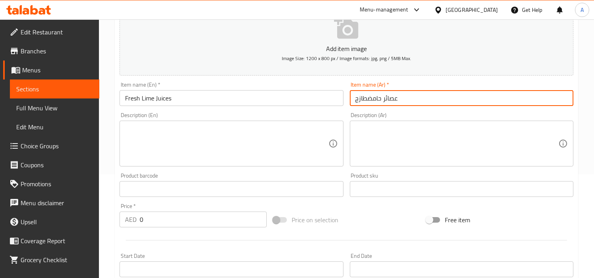
click at [367, 95] on input "عصائر حامضطازج" at bounding box center [462, 98] width 224 height 16
type input "عصائر حامض طازج"
click at [144, 235] on div at bounding box center [346, 240] width 460 height 19
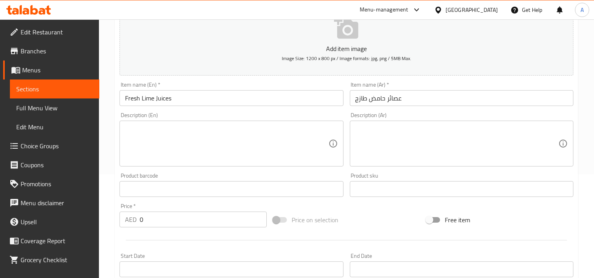
click at [149, 223] on input "0" at bounding box center [203, 220] width 127 height 16
drag, startPoint x: 136, startPoint y: 221, endPoint x: 116, endPoint y: 211, distance: 22.0
click at [22, 220] on div "Edit Restaurant Branches Menus Sections Full Menu View Edit Menu Choice Groups …" at bounding box center [297, 186] width 594 height 540
type input "15"
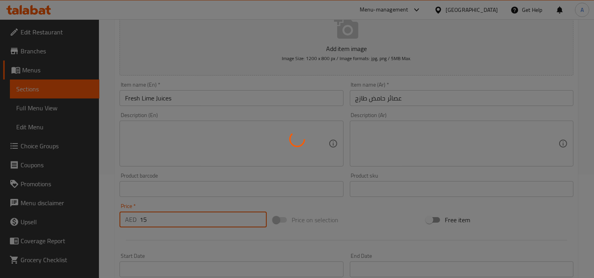
type input "0"
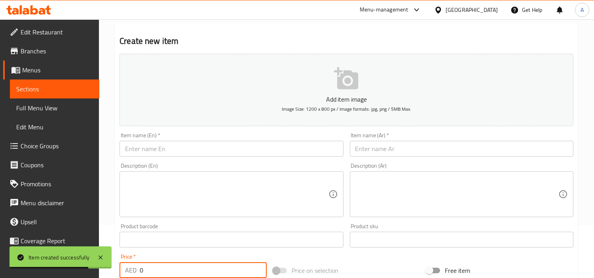
scroll to position [0, 0]
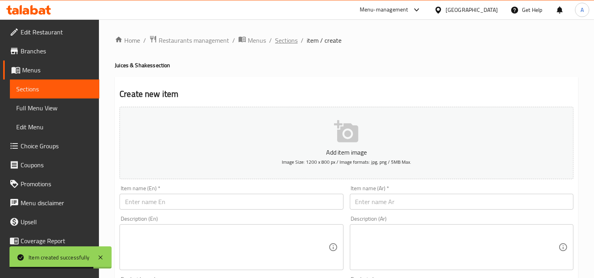
click at [286, 42] on span "Sections" at bounding box center [286, 40] width 23 height 9
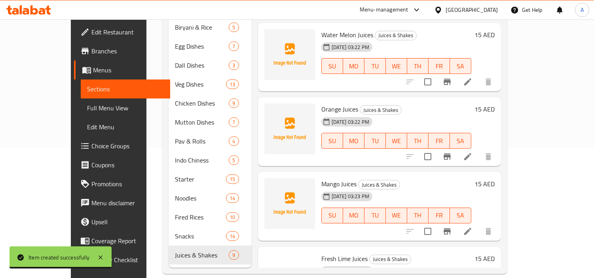
scroll to position [393, 0]
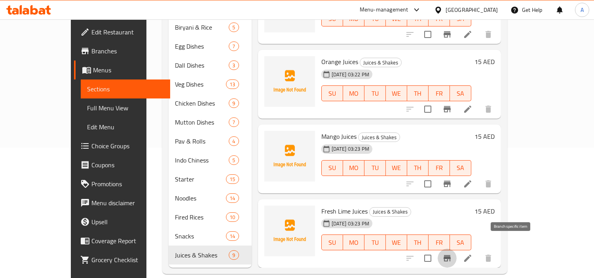
click at [452, 254] on icon "Branch-specific-item" at bounding box center [447, 258] width 9 height 9
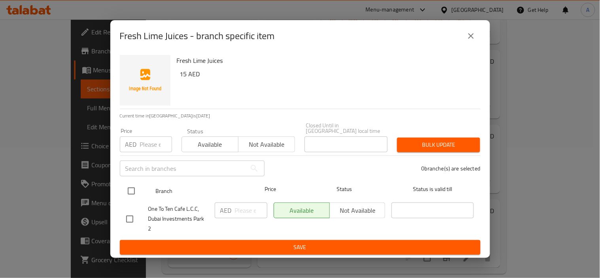
click at [131, 193] on input "checkbox" at bounding box center [131, 191] width 17 height 17
checkbox input "true"
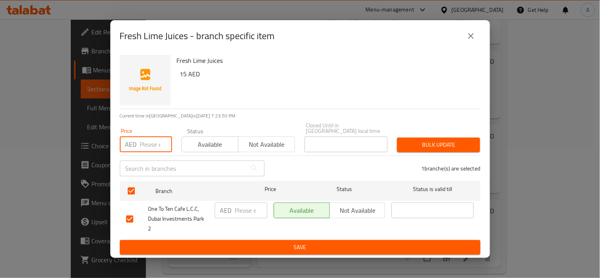
click at [148, 152] on input "number" at bounding box center [156, 145] width 32 height 16
type input "10"
click at [430, 150] on span "Bulk update" at bounding box center [439, 145] width 70 height 10
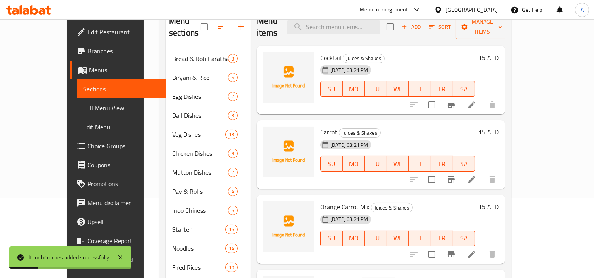
scroll to position [0, 0]
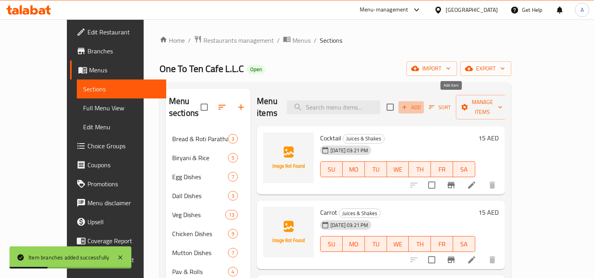
click at [422, 103] on span "Add" at bounding box center [411, 107] width 21 height 9
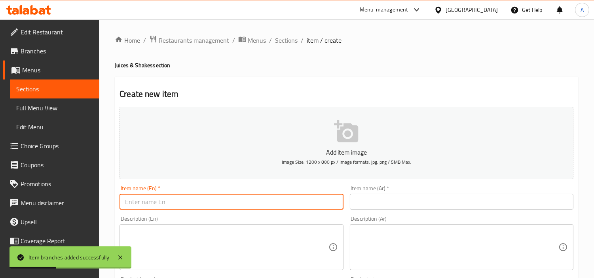
click at [263, 195] on input "text" at bounding box center [232, 202] width 224 height 16
paste input "Fresh Lime Soda Juices"
type input "Fresh Lime Soda Juices"
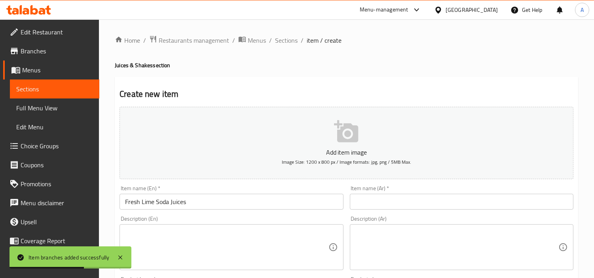
drag, startPoint x: 387, startPoint y: 185, endPoint x: 401, endPoint y: 200, distance: 20.7
click at [387, 187] on div "Item name (Ar)   * Item name (Ar) *" at bounding box center [462, 197] width 230 height 30
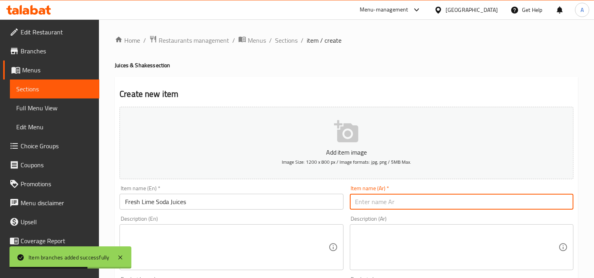
click at [401, 200] on input "text" at bounding box center [462, 202] width 224 height 16
paste input "عصائر الصودا بالليمون الطازج"
click at [385, 200] on input "عصائر الصودا بالليمون الطازج" at bounding box center [462, 202] width 224 height 16
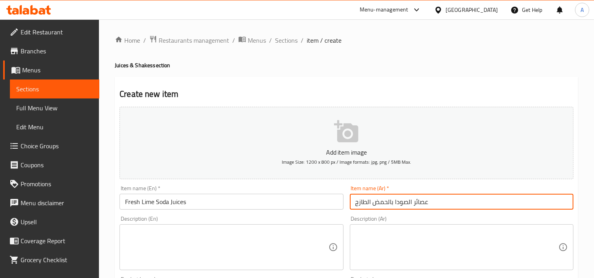
type input "عصائر الصودا بالحمض الطازج"
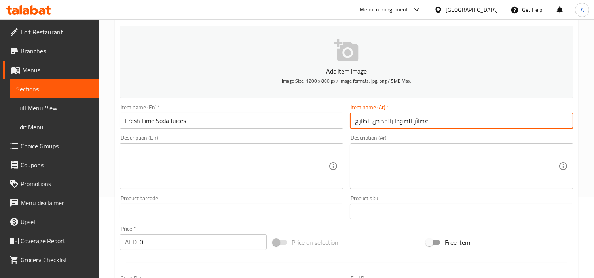
scroll to position [176, 0]
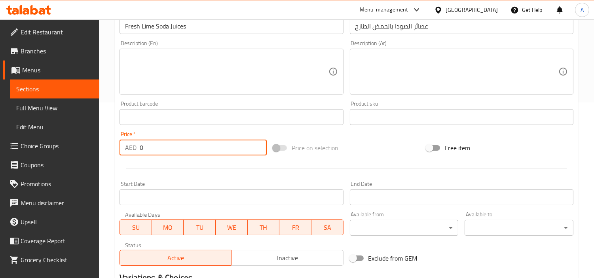
drag, startPoint x: 179, startPoint y: 147, endPoint x: 44, endPoint y: 137, distance: 135.7
click at [102, 141] on div "Home / Restaurants management / Menus / Sections / item / create Juices & Shake…" at bounding box center [346, 114] width 495 height 540
paste input "1"
type input "10"
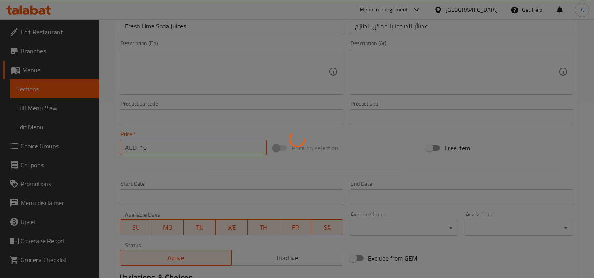
type input "0"
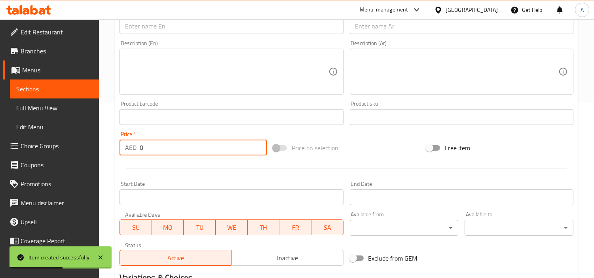
click at [240, 30] on input "text" at bounding box center [232, 26] width 224 height 16
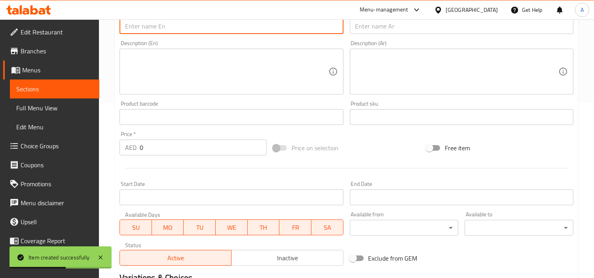
paste input "Sweet Lassi"
type input "Sweet Lassi"
click at [414, 39] on div "Description (Ar) Description (Ar)" at bounding box center [462, 67] width 230 height 61
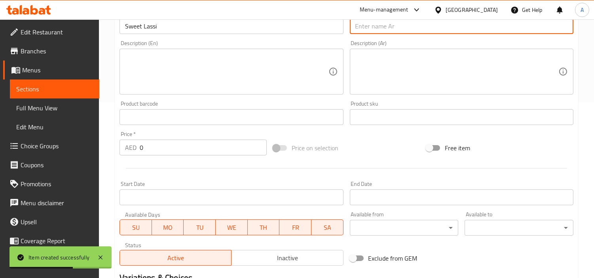
click at [425, 30] on input "text" at bounding box center [462, 26] width 224 height 16
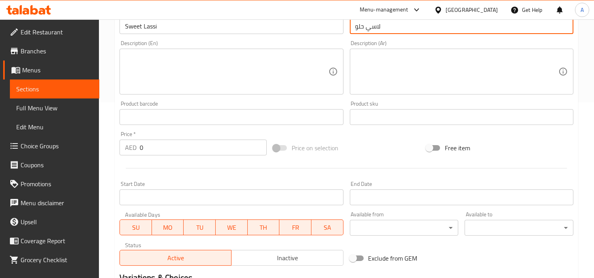
type input "لاسي حلو"
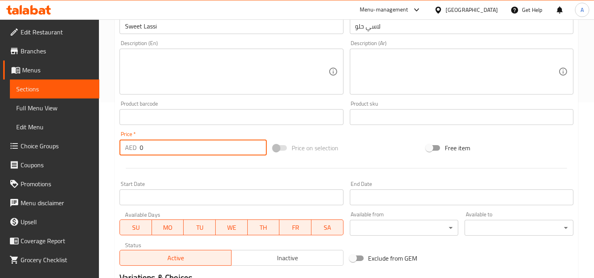
drag, startPoint x: 204, startPoint y: 143, endPoint x: 17, endPoint y: 142, distance: 187.2
click at [68, 141] on div "Edit Restaurant Branches Menus Sections Full Menu View Edit Menu Choice Groups …" at bounding box center [297, 114] width 594 height 540
paste input "1"
type input "10"
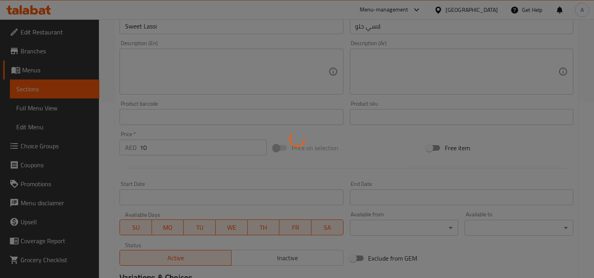
type input "0"
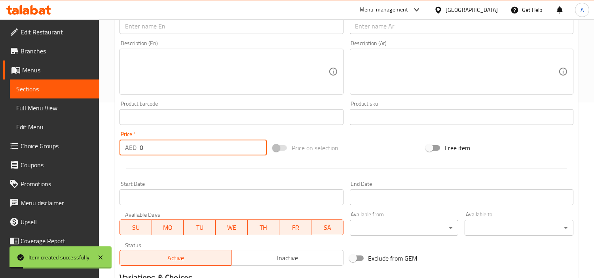
click at [283, 27] on input "text" at bounding box center [232, 26] width 224 height 16
paste input "Salt Lassi"
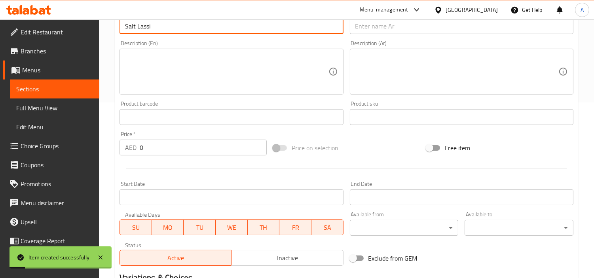
type input "Salt Lassi"
click at [389, 31] on input "text" at bounding box center [462, 26] width 224 height 16
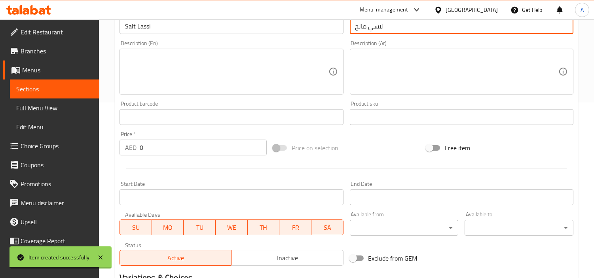
type input "لاسي مالح"
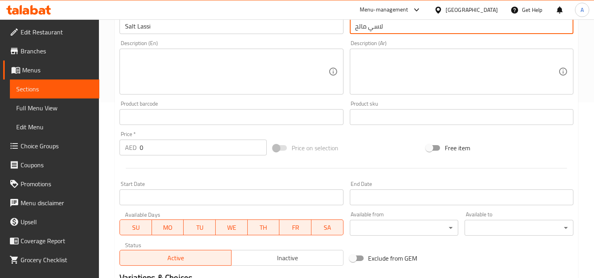
drag, startPoint x: 160, startPoint y: 152, endPoint x: 149, endPoint y: 141, distance: 15.1
click at [0, 156] on div "Edit Restaurant Branches Menus Sections Full Menu View Edit Menu Choice Groups …" at bounding box center [297, 114] width 594 height 540
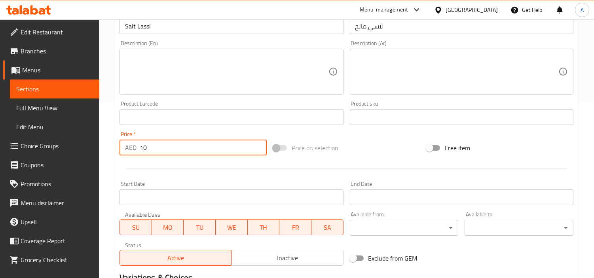
type input "10"
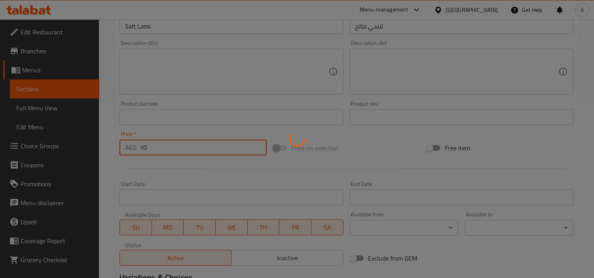
type input "0"
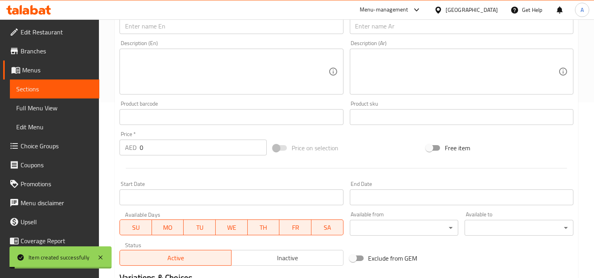
drag, startPoint x: 248, startPoint y: 46, endPoint x: 260, endPoint y: 37, distance: 15.3
click at [248, 46] on div "Description (En) Description (En)" at bounding box center [232, 67] width 224 height 54
drag, startPoint x: 264, startPoint y: 33, endPoint x: 271, endPoint y: 30, distance: 7.4
click at [267, 32] on input "text" at bounding box center [232, 26] width 224 height 16
paste input "Mango Lassi"
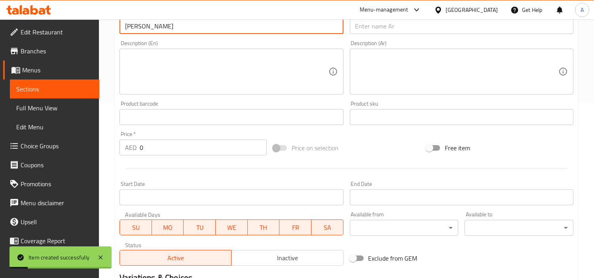
type input "Mango Lassi"
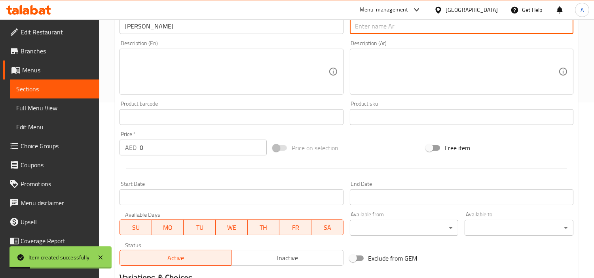
click at [479, 23] on input "text" at bounding box center [462, 26] width 224 height 16
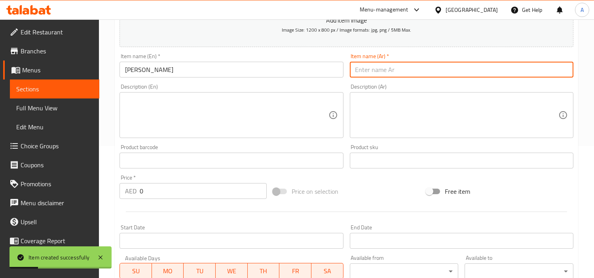
scroll to position [132, 0]
type input "لاسي مانجو"
drag, startPoint x: 219, startPoint y: 192, endPoint x: 60, endPoint y: 178, distance: 159.8
click at [60, 178] on div "Edit Restaurant Branches Menus Sections Full Menu View Edit Menu Choice Groups …" at bounding box center [297, 158] width 594 height 540
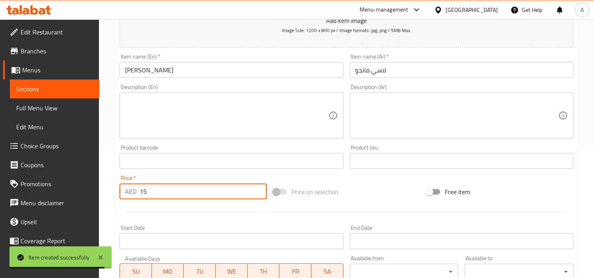
type input "15"
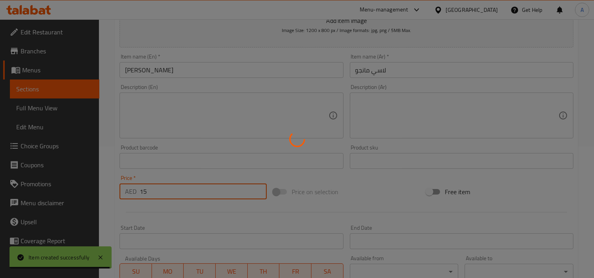
type input "0"
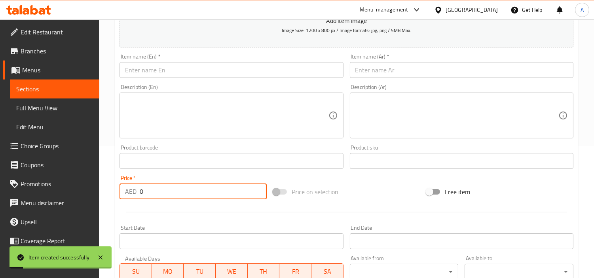
click at [231, 68] on input "text" at bounding box center [232, 70] width 224 height 16
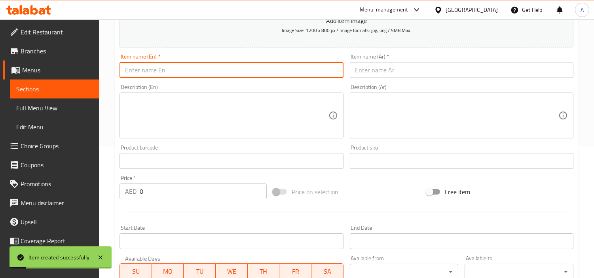
paste input "Mango Milk Shake"
type input "Mango Milk Shake"
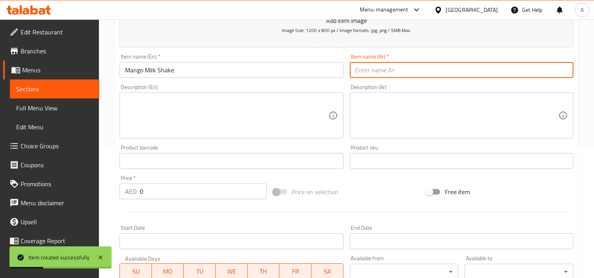
click at [408, 76] on input "text" at bounding box center [462, 70] width 224 height 16
paste input "ميلك شيك المانجو"
type input "ميلك شيك المانجو"
drag, startPoint x: 105, startPoint y: 187, endPoint x: 0, endPoint y: 196, distance: 105.7
click at [19, 192] on div "Edit Restaurant Branches Menus Sections Full Menu View Edit Menu Choice Groups …" at bounding box center [297, 158] width 594 height 540
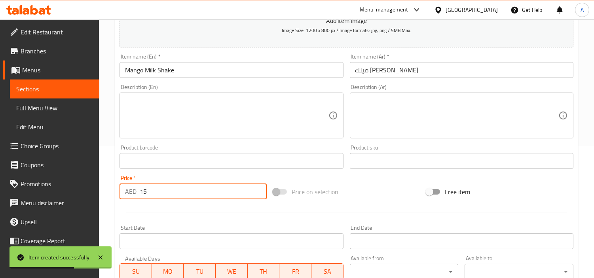
type input "15"
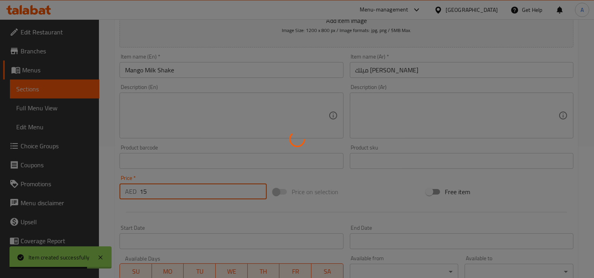
type input "0"
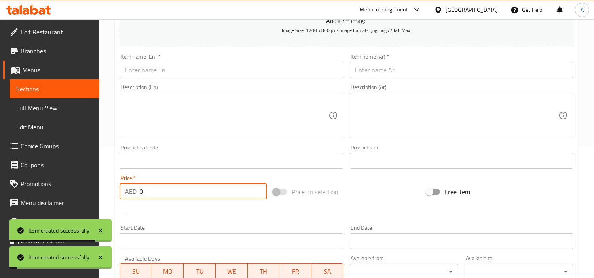
drag, startPoint x: 285, startPoint y: 61, endPoint x: 287, endPoint y: 77, distance: 16.0
click at [284, 66] on div "Item name (En)   * Item name (En) *" at bounding box center [232, 66] width 224 height 24
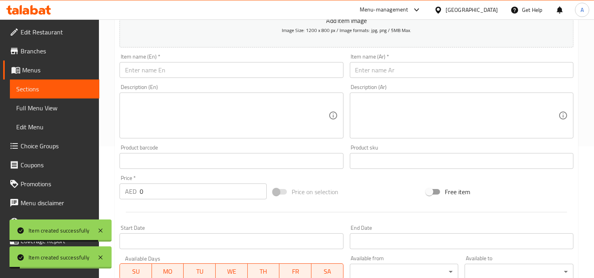
drag, startPoint x: 288, startPoint y: 78, endPoint x: 313, endPoint y: 75, distance: 25.1
click at [288, 78] on input "text" at bounding box center [232, 70] width 224 height 16
paste input "Banana"
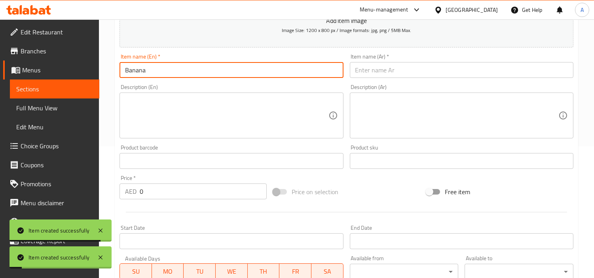
type input "Banana"
click at [380, 66] on input "text" at bounding box center [462, 70] width 224 height 16
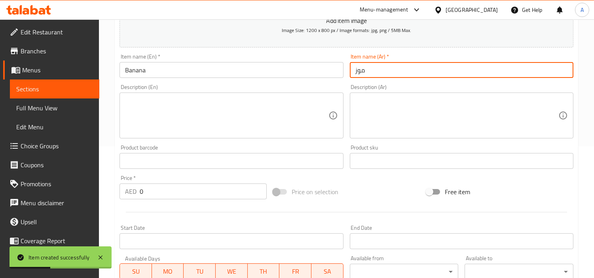
type input "موز"
drag, startPoint x: 165, startPoint y: 186, endPoint x: 9, endPoint y: 190, distance: 156.0
click at [20, 180] on div "Edit Restaurant Branches Menus Sections Full Menu View Edit Menu Choice Groups …" at bounding box center [297, 158] width 594 height 540
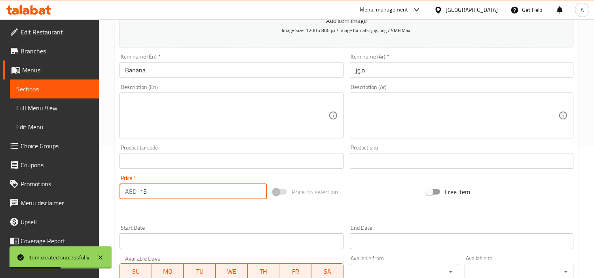
type input "15"
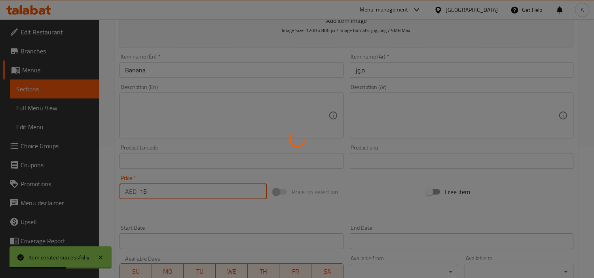
type input "0"
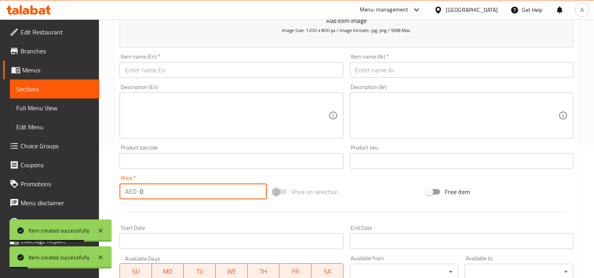
click at [255, 51] on div "Item name (En)   * Item name (En) *" at bounding box center [231, 66] width 230 height 30
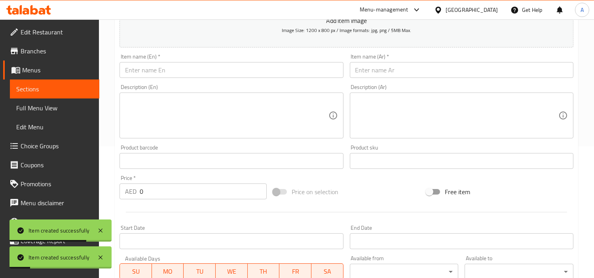
click at [256, 59] on div "Item name (En)   * Item name (En) *" at bounding box center [232, 66] width 224 height 24
click at [258, 66] on input "text" at bounding box center [232, 70] width 224 height 16
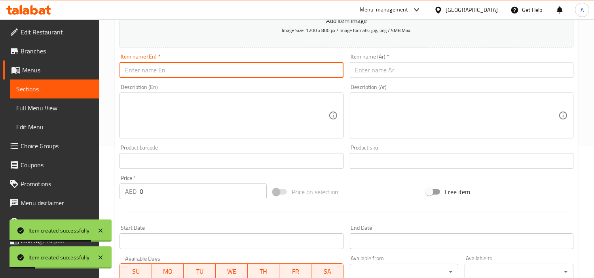
paste input "Soft Drinks"
type input "Soft Drinks"
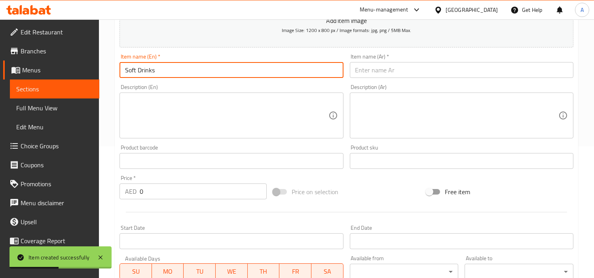
scroll to position [0, 0]
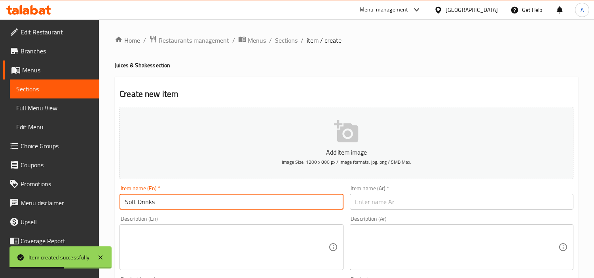
click at [301, 36] on li "/" at bounding box center [302, 40] width 3 height 9
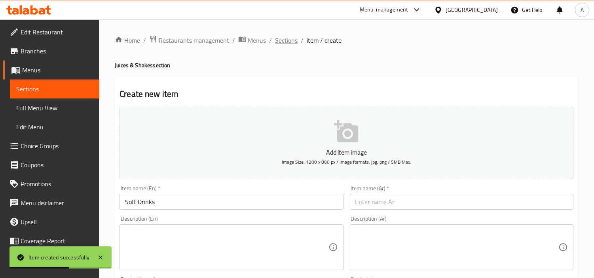
click at [290, 40] on span "Sections" at bounding box center [286, 40] width 23 height 9
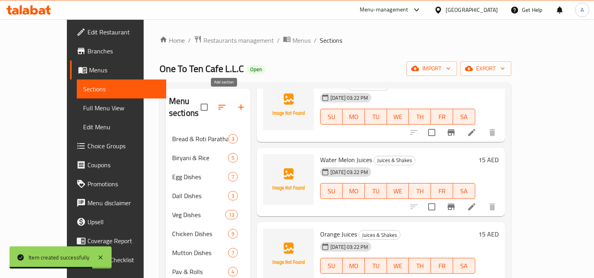
click at [236, 103] on icon "button" at bounding box center [240, 107] width 9 height 9
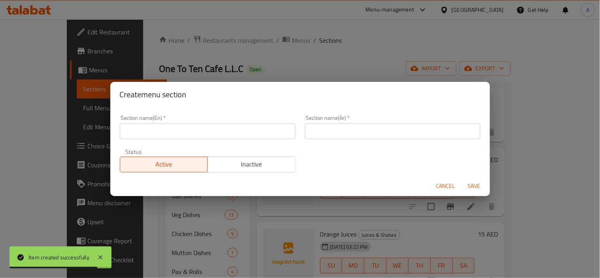
click at [219, 139] on input "text" at bounding box center [208, 131] width 176 height 16
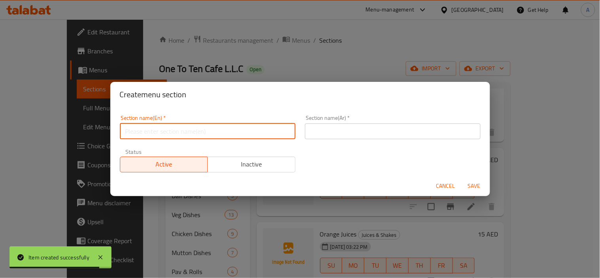
paste input "Soft Drinks"
type input "Soft Drinks"
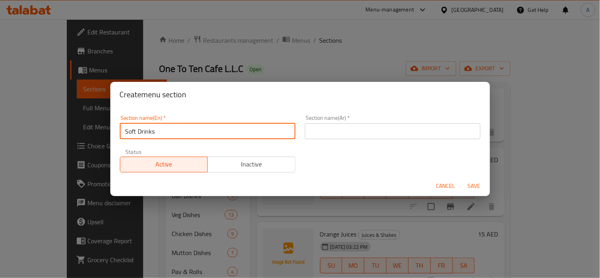
click at [336, 133] on input "text" at bounding box center [393, 131] width 176 height 16
paste input "المشروبات الغازية"
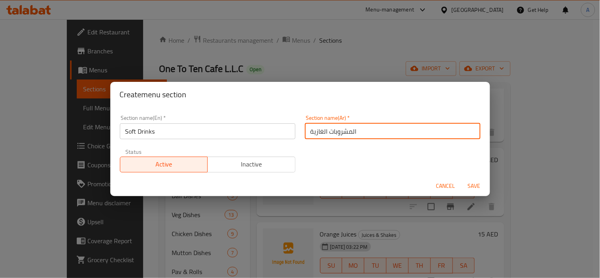
type input "المشروبات الغازية"
click at [473, 182] on span "Save" at bounding box center [474, 186] width 19 height 10
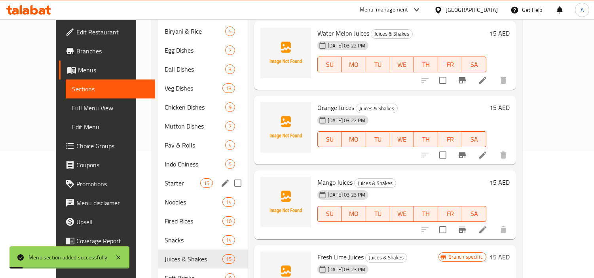
scroll to position [149, 0]
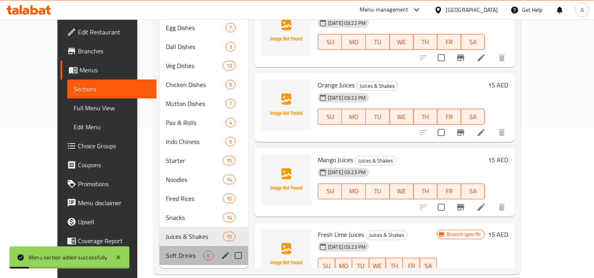
click at [173, 252] on div "Soft Drinks 0" at bounding box center [204, 255] width 89 height 19
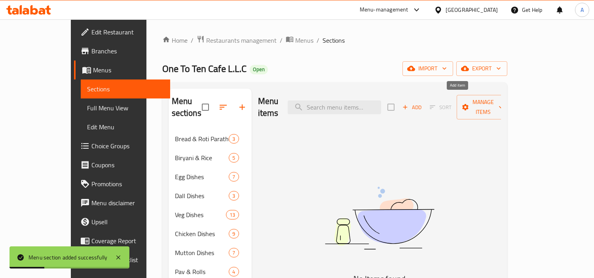
click at [409, 104] on icon "button" at bounding box center [405, 107] width 7 height 7
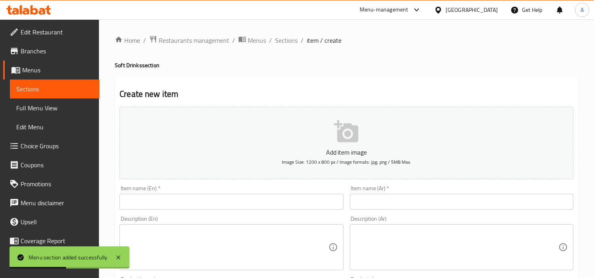
click at [257, 206] on input "text" at bounding box center [232, 202] width 224 height 16
paste input "Thums Up [330 ml]"
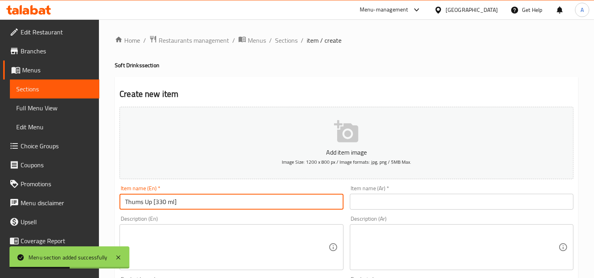
click at [257, 206] on input "Thums Up [330 ml]" at bounding box center [232, 202] width 224 height 16
type input "Thums Up [330 ml]"
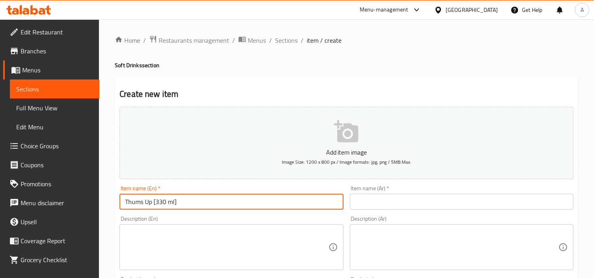
click at [424, 206] on input "text" at bounding box center [462, 202] width 224 height 16
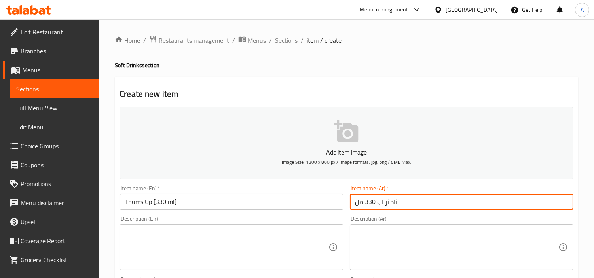
type input "ثامثز اب 330 مل"
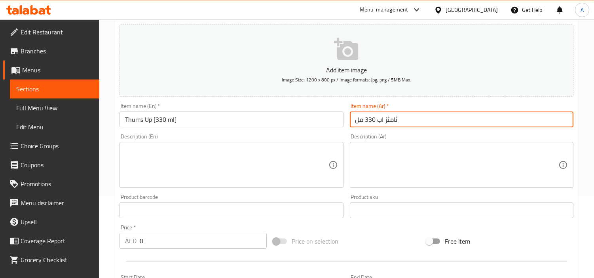
scroll to position [220, 0]
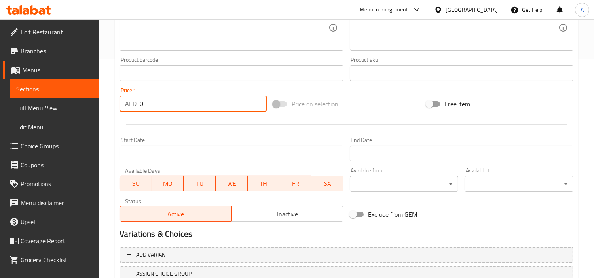
drag, startPoint x: 173, startPoint y: 110, endPoint x: 3, endPoint y: 83, distance: 171.9
click at [0, 88] on div "Edit Restaurant Branches Menus Sections Full Menu View Edit Menu Choice Groups …" at bounding box center [297, 70] width 594 height 540
paste input "5"
type input "5"
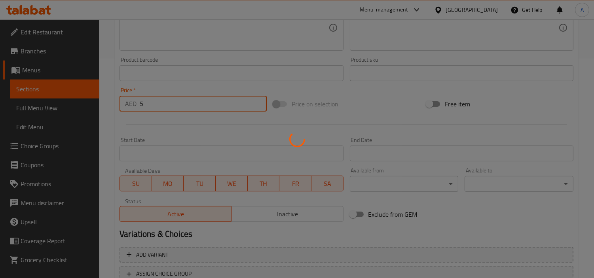
type input "0"
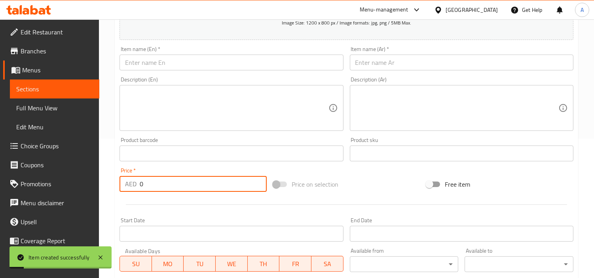
scroll to position [44, 0]
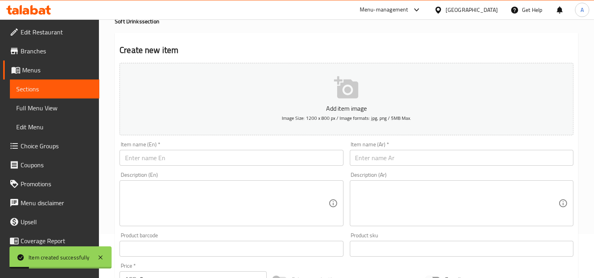
click at [231, 143] on div "Item name (En)   * Item name (En) *" at bounding box center [232, 154] width 224 height 24
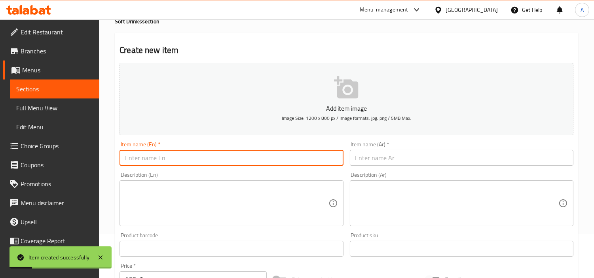
drag, startPoint x: 243, startPoint y: 152, endPoint x: 331, endPoint y: 114, distance: 95.7
click at [243, 152] on input "text" at bounding box center [232, 158] width 224 height 16
paste input "Sprite [330 ml]"
type input "Sprite [330 ml]"
click at [428, 144] on div "Item name (Ar)   * Item name (Ar) *" at bounding box center [462, 154] width 224 height 24
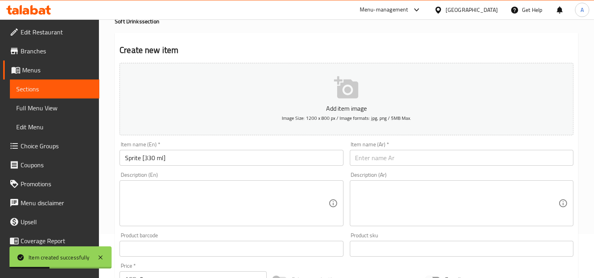
paste input "سبرايت [330 مل]"
click at [431, 158] on input "text" at bounding box center [462, 158] width 224 height 16
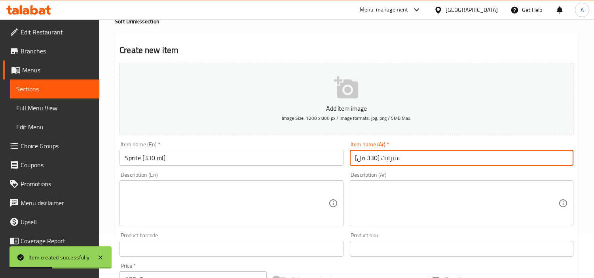
type input "سبرايت [330 مل]"
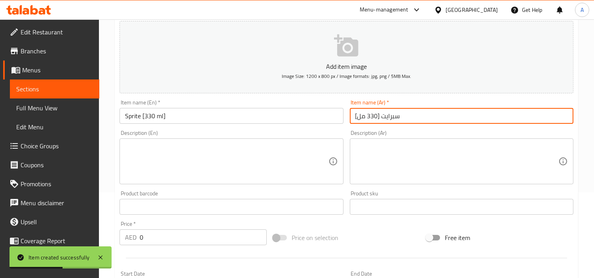
scroll to position [132, 0]
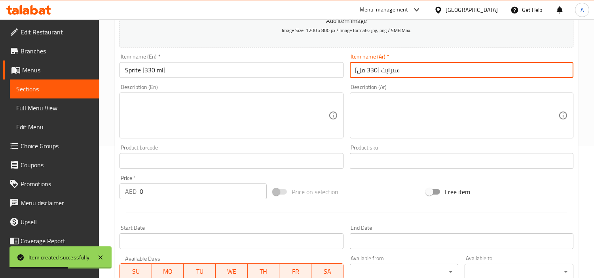
drag, startPoint x: 152, startPoint y: 188, endPoint x: 124, endPoint y: 183, distance: 28.9
click at [26, 182] on div "Edit Restaurant Branches Menus Sections Full Menu View Edit Menu Choice Groups …" at bounding box center [297, 158] width 594 height 540
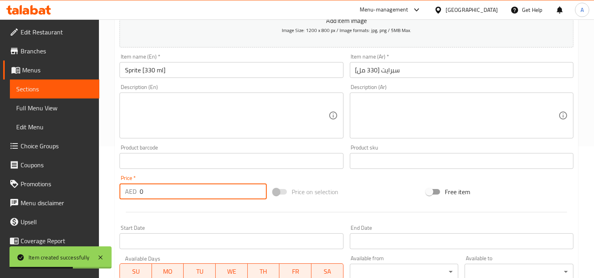
type input "2"
type input "5"
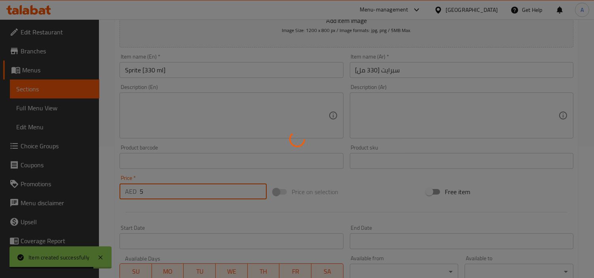
type input "0"
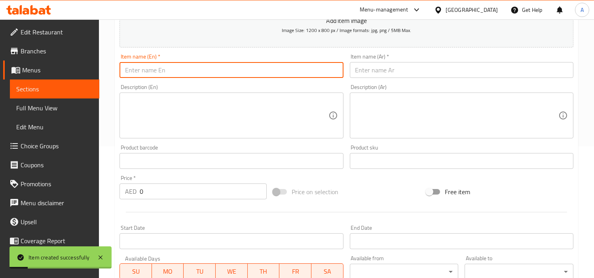
paste input "Pepsi [300 ml]"
click at [269, 70] on input "text" at bounding box center [232, 70] width 224 height 16
type input "Pepsi [300 ml]"
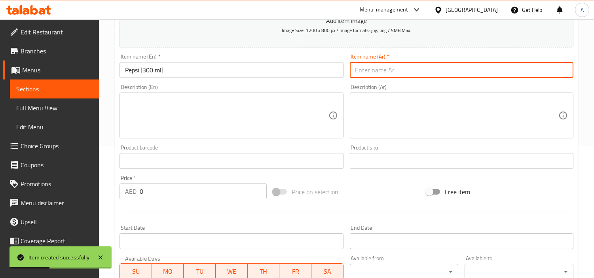
click at [389, 76] on input "text" at bounding box center [462, 70] width 224 height 16
paste input "بيبسي [300 مل]"
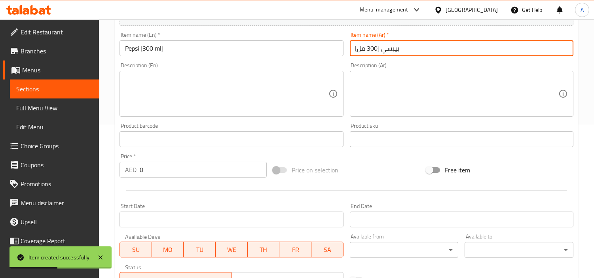
scroll to position [176, 0]
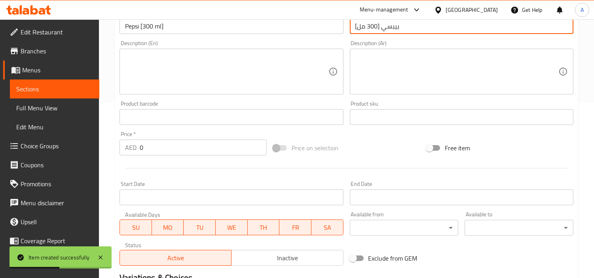
type input "بيبسي [300 مل]"
drag, startPoint x: 177, startPoint y: 147, endPoint x: 86, endPoint y: 136, distance: 91.3
click at [88, 144] on div "Edit Restaurant Branches Menus Sections Full Menu View Edit Menu Choice Groups …" at bounding box center [297, 114] width 594 height 540
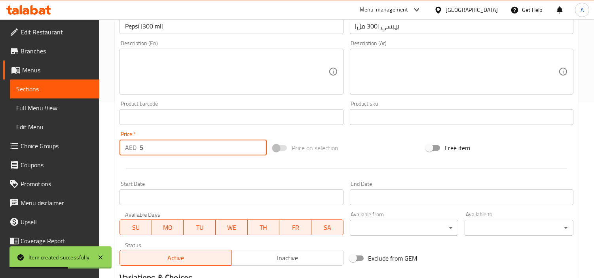
type input "5"
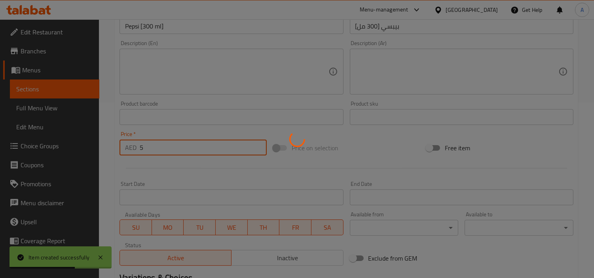
type input "0"
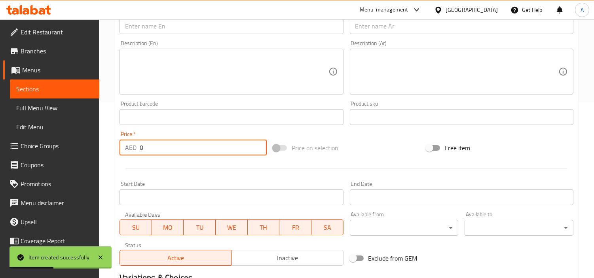
click at [313, 27] on input "text" at bounding box center [232, 26] width 224 height 16
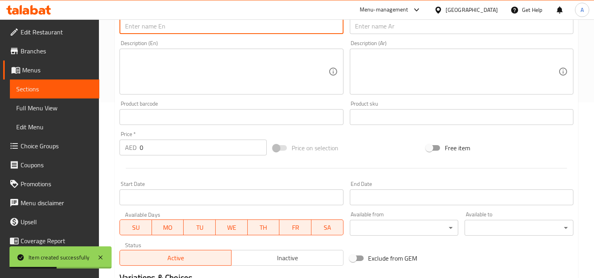
paste input "Mountain Dew [330 ml]"
type input "Mountain Dew [330 ml]"
click at [395, 33] on input "text" at bounding box center [462, 26] width 224 height 16
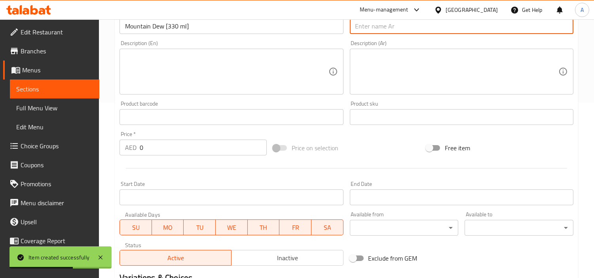
paste input "ماونتن ديو [330 مل]"
type input "ماونتن ديو [330 مل]"
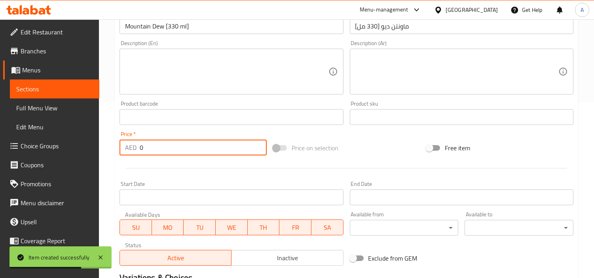
drag, startPoint x: 216, startPoint y: 148, endPoint x: 120, endPoint y: 149, distance: 95.8
click at [132, 148] on div "AED 0 Price *" at bounding box center [193, 148] width 147 height 16
type input "5"
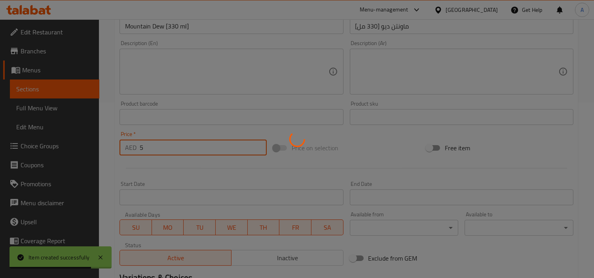
type input "0"
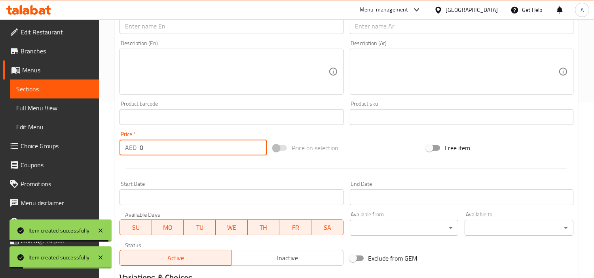
click at [263, 36] on div "Item name (En)   * Item name (En) *" at bounding box center [231, 22] width 230 height 30
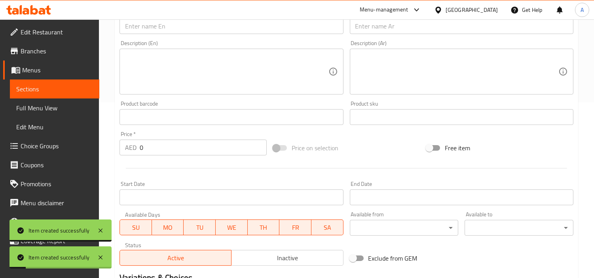
paste input "Mirinda Orange [300 ml]"
click at [267, 23] on input "Mirinda Orange [300 ml]" at bounding box center [232, 26] width 224 height 16
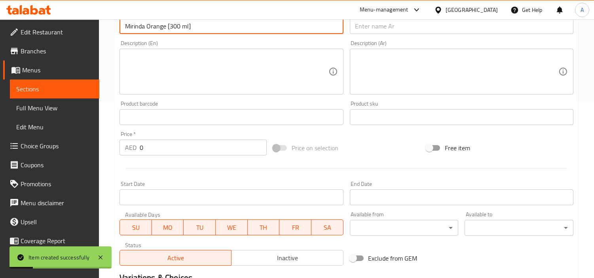
type input "Mirinda Orange [300 ml]"
click at [461, 36] on div "Item name (Ar)   * Item name (Ar) *" at bounding box center [462, 22] width 230 height 30
click at [386, 34] on div "Item name (Ar)   * Item name (Ar) *" at bounding box center [462, 22] width 230 height 30
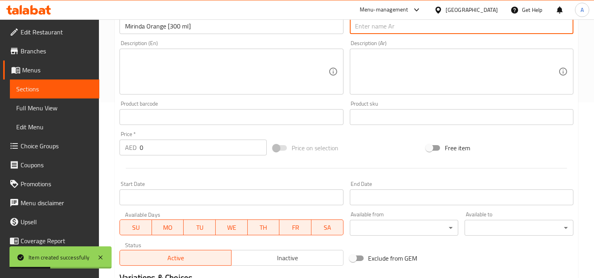
click at [388, 32] on input "text" at bounding box center [462, 26] width 224 height 16
paste input "ميرندا برتقال [300 مل]"
type input "ميرندا برتقال [300 مل]"
drag, startPoint x: 142, startPoint y: 150, endPoint x: 32, endPoint y: 144, distance: 111.0
click at [0, 146] on div "Edit Restaurant Branches Menus Sections Full Menu View Edit Menu Choice Groups …" at bounding box center [297, 114] width 594 height 540
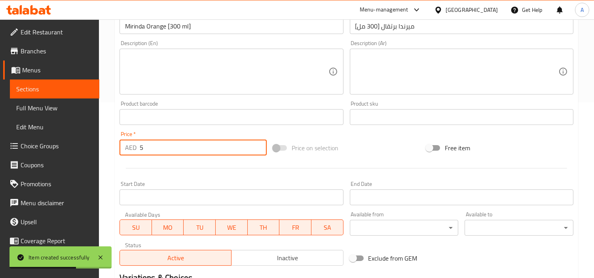
type input "5"
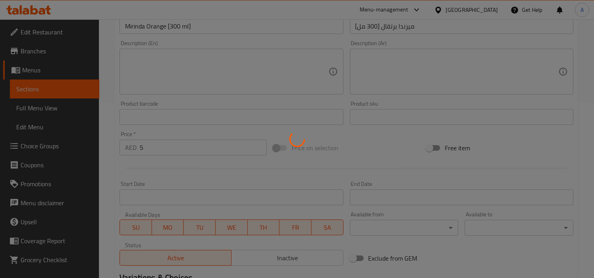
type input "0"
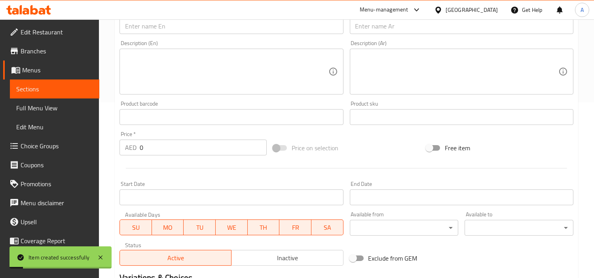
click at [234, 44] on div "Description (En) Description (En)" at bounding box center [232, 67] width 224 height 54
click at [260, 36] on div "Item name (En)   * Item name (En) *" at bounding box center [231, 22] width 230 height 30
click at [275, 32] on input "text" at bounding box center [232, 26] width 224 height 16
paste input "Masafi Water [500 ml]"
type input "Masafi Water [500 ml]"
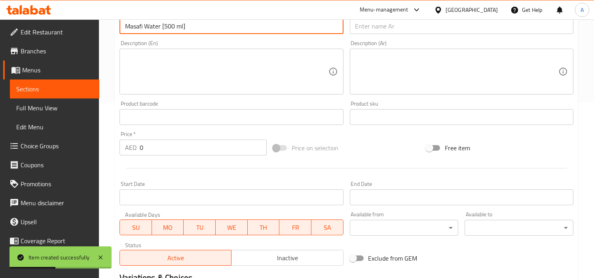
click at [457, 28] on input "text" at bounding box center [462, 26] width 224 height 16
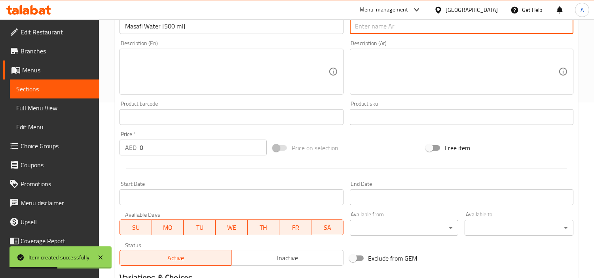
paste input "مياه مسافي [500 مل]"
type input "مياه مسافي [500 مل]"
drag, startPoint x: 163, startPoint y: 137, endPoint x: 57, endPoint y: 139, distance: 106.5
click at [89, 139] on div "Edit Restaurant Branches Menus Sections Full Menu View Edit Menu Choice Groups …" at bounding box center [297, 114] width 594 height 540
click at [164, 149] on input "0" at bounding box center [203, 148] width 127 height 16
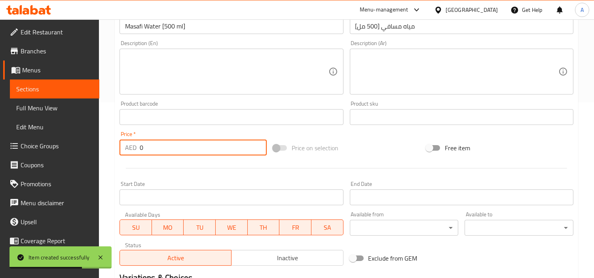
click at [164, 149] on input "0" at bounding box center [203, 148] width 127 height 16
paste input "3"
type input "3"
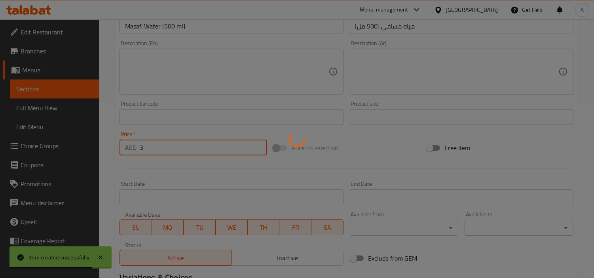
type input "0"
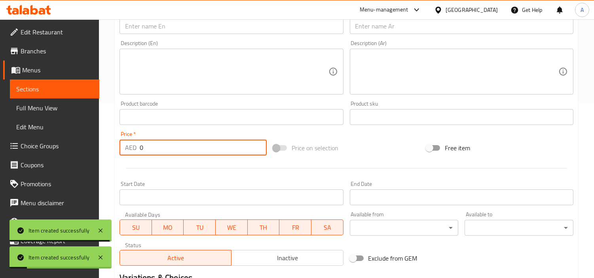
click at [289, 23] on input "text" at bounding box center [232, 26] width 224 height 16
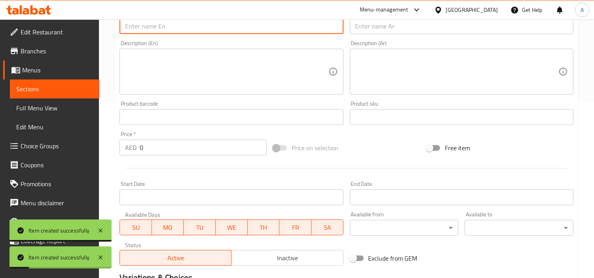
paste input "Fanta Orange [300 ml]"
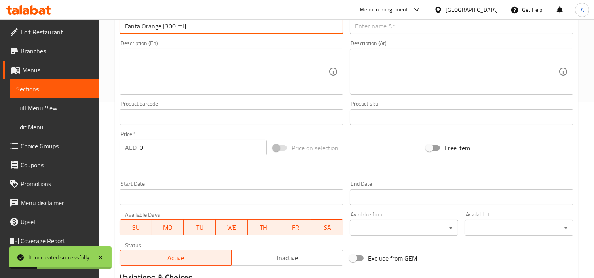
scroll to position [88, 0]
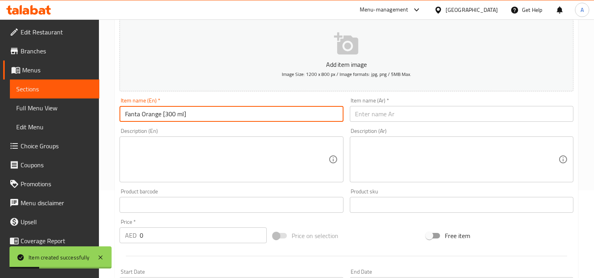
type input "Fanta Orange [300 ml]"
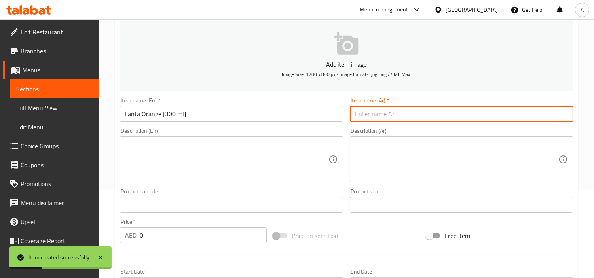
click at [435, 115] on input "text" at bounding box center [462, 114] width 224 height 16
click at [385, 105] on div "Item name (Ar)   * Item name (Ar) *" at bounding box center [462, 110] width 224 height 24
click at [385, 120] on input "text" at bounding box center [462, 114] width 224 height 16
paste input "فانتا برتقال [300 مل]"
type input "فانتا برتقال [300 مل]"
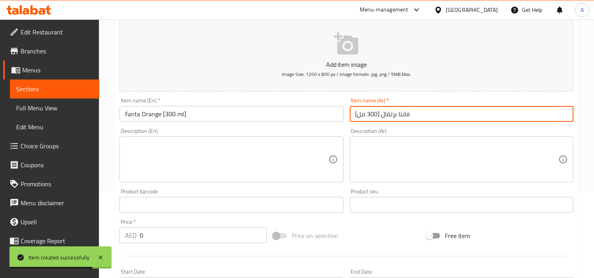
drag, startPoint x: 104, startPoint y: 233, endPoint x: 20, endPoint y: 235, distance: 84.7
click at [23, 236] on div "Edit Restaurant Branches Menus Sections Full Menu View Edit Menu Choice Groups …" at bounding box center [297, 202] width 594 height 540
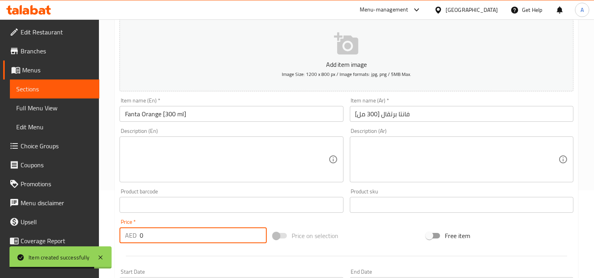
paste input "5"
type input "5"
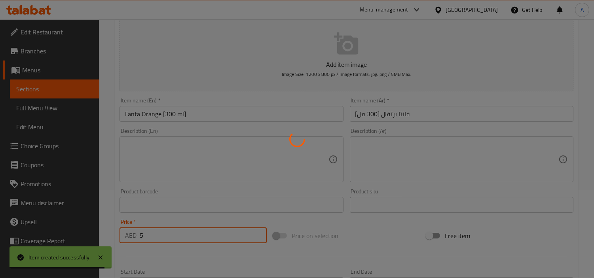
type input "0"
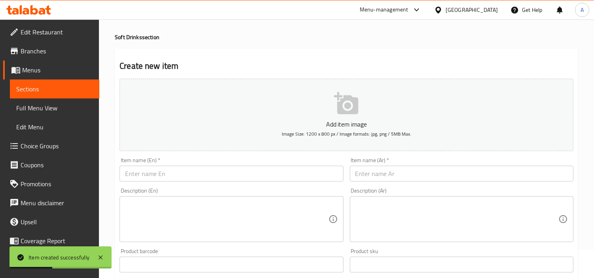
scroll to position [0, 0]
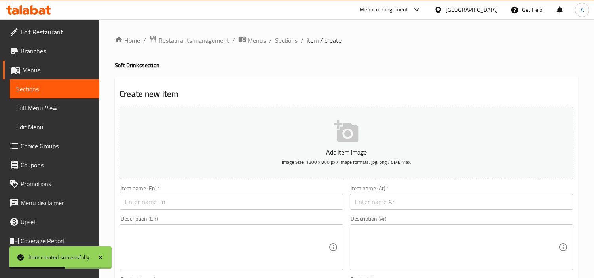
click at [298, 44] on ol "Home / Restaurants management / Menus / Sections / item / create" at bounding box center [346, 40] width 463 height 10
click at [289, 39] on span "Sections" at bounding box center [286, 40] width 23 height 9
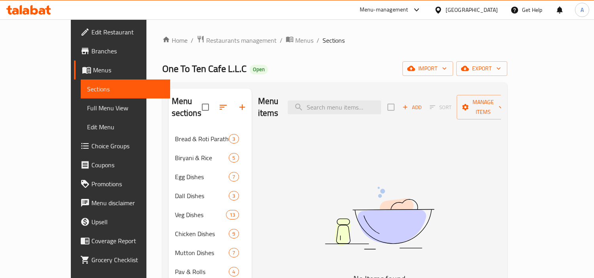
scroll to position [149, 0]
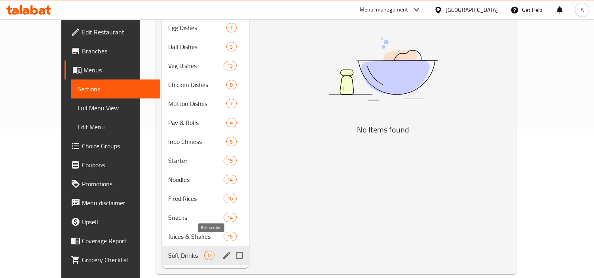
click at [205, 252] on span "0" at bounding box center [209, 256] width 9 height 8
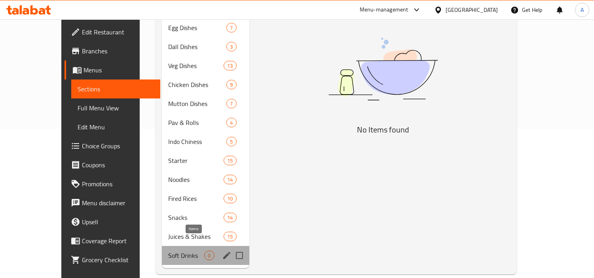
click at [205, 252] on span "0" at bounding box center [209, 256] width 9 height 8
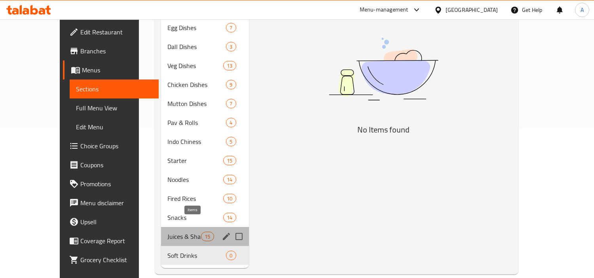
click at [201, 233] on span "15" at bounding box center [207, 237] width 12 height 8
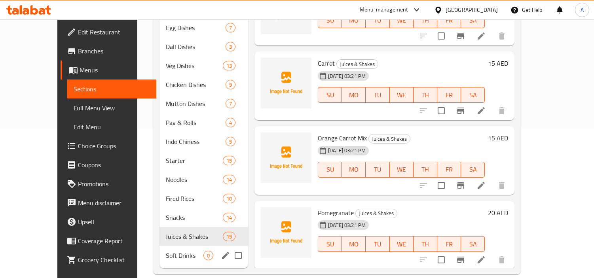
click at [182, 246] on div "Soft Drinks 0" at bounding box center [204, 255] width 89 height 19
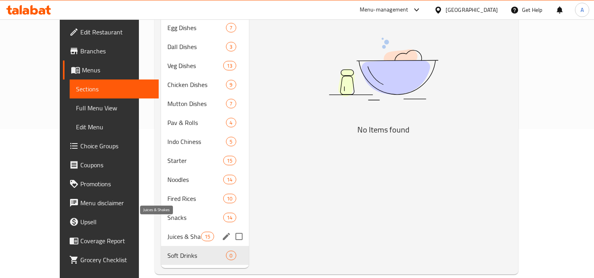
click at [182, 232] on span "Juices & Shakes" at bounding box center [184, 236] width 34 height 9
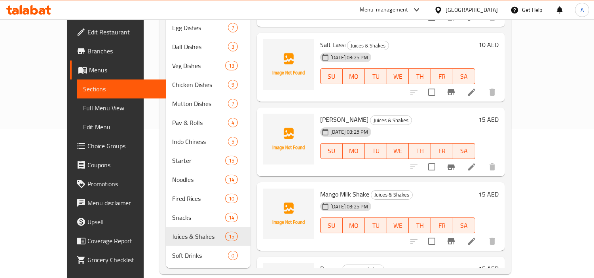
scroll to position [822, 0]
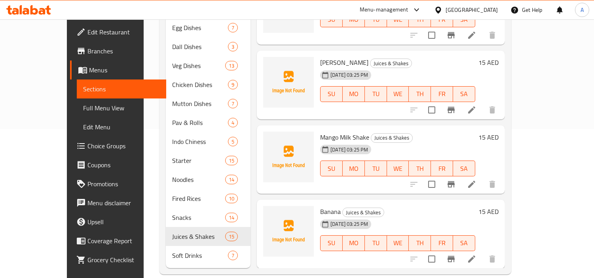
click at [160, 248] on div "Menu sections Bread & Roti Paratha 3 Biryani & Rice 5 Egg Dishes 7 Dall Dishes …" at bounding box center [336, 104] width 352 height 342
click at [166, 250] on div "Soft Drinks 7" at bounding box center [208, 255] width 85 height 19
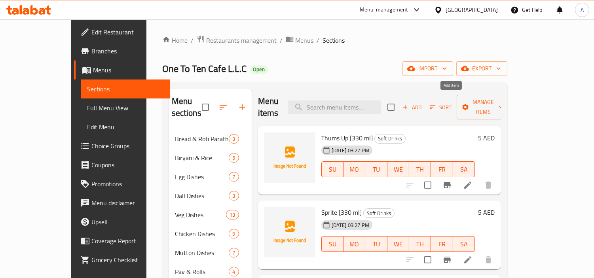
click at [423, 103] on span "Add" at bounding box center [411, 107] width 21 height 9
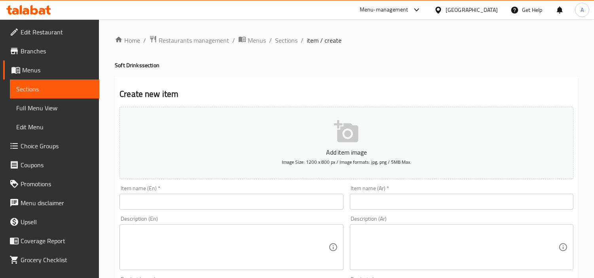
click at [274, 210] on input "text" at bounding box center [232, 202] width 224 height 16
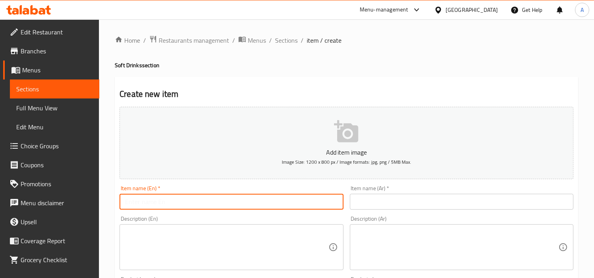
paste input "Diet Pepsi [300 ml]"
type input "Diet Pepsi [300 ml]"
click at [488, 185] on div "Item name (Ar)   * Item name (Ar) *" at bounding box center [462, 197] width 230 height 30
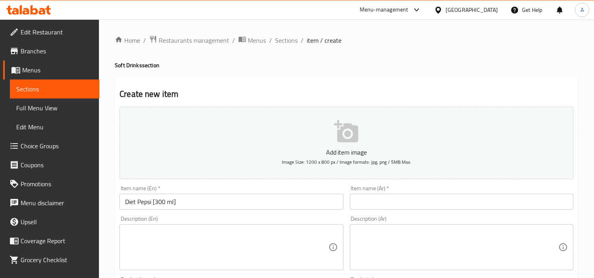
click at [490, 196] on input "text" at bounding box center [462, 202] width 224 height 16
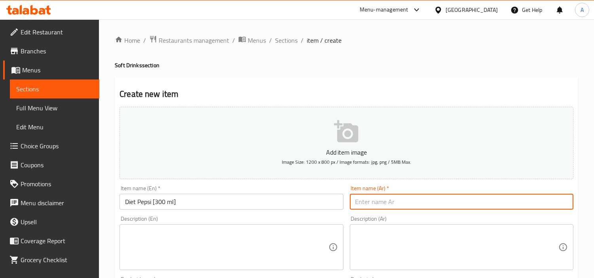
click at [490, 196] on input "text" at bounding box center [462, 202] width 224 height 16
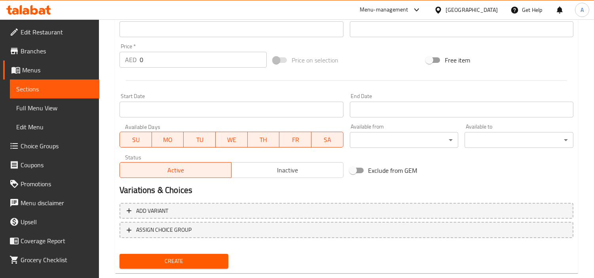
scroll to position [176, 0]
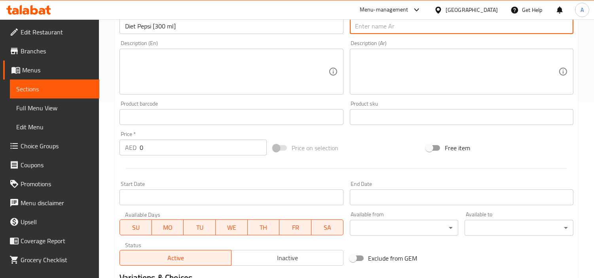
paste input "دايت بيبسي [300 مل]"
type input "دايت بيبسي [300 مل]"
drag, startPoint x: 126, startPoint y: 144, endPoint x: 82, endPoint y: 141, distance: 43.7
click at [91, 141] on div "Edit Restaurant Branches Menus Sections Full Menu View Edit Menu Choice Groups …" at bounding box center [297, 114] width 594 height 540
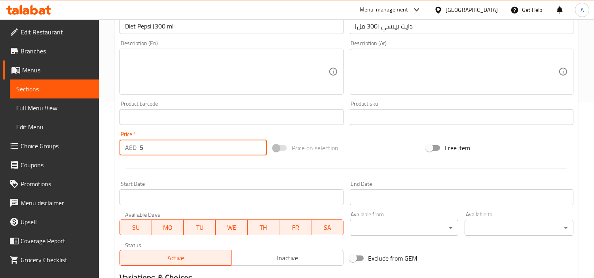
type input "5"
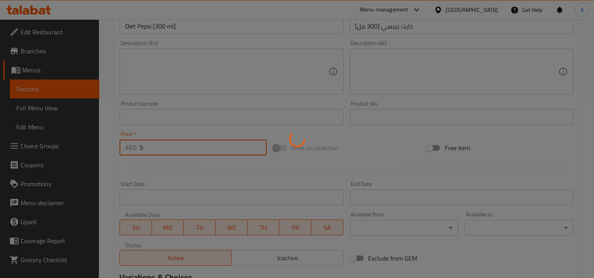
type input "0"
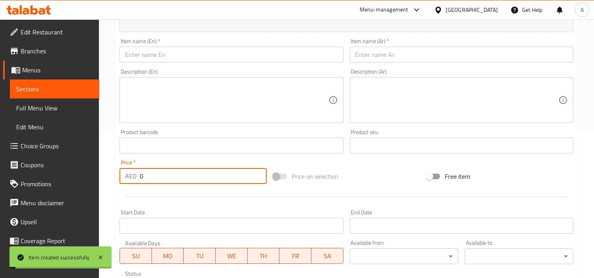
scroll to position [132, 0]
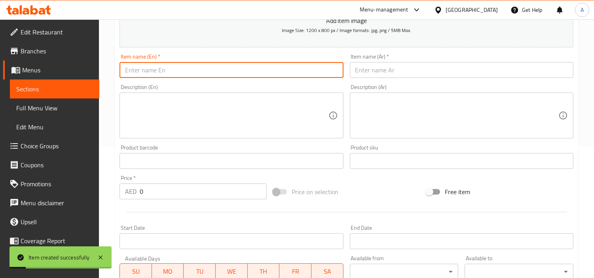
click at [284, 66] on input "text" at bounding box center [232, 70] width 224 height 16
paste input "Diet Coke [300 ml]"
type input "Diet Coke [300 ml]"
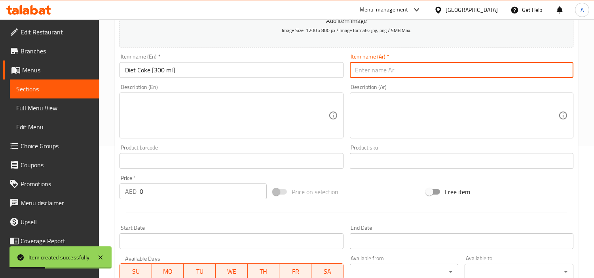
click at [397, 74] on input "text" at bounding box center [462, 70] width 224 height 16
paste input "دايت كوك [300 مل]"
type input "دايت كوك [300 مل]"
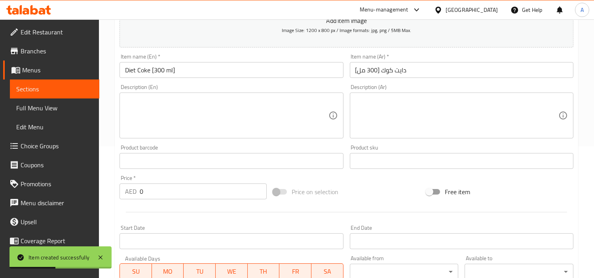
drag, startPoint x: 179, startPoint y: 183, endPoint x: 22, endPoint y: 188, distance: 156.8
click at [0, 204] on div "Edit Restaurant Branches Menus Sections Full Menu View Edit Menu Choice Groups …" at bounding box center [297, 158] width 594 height 540
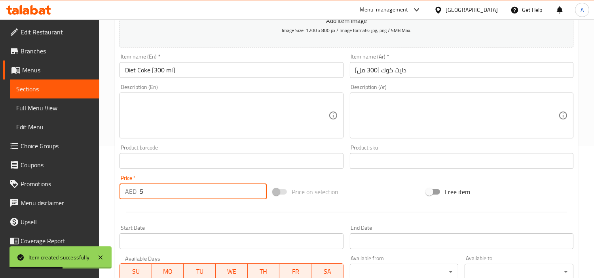
type input "5"
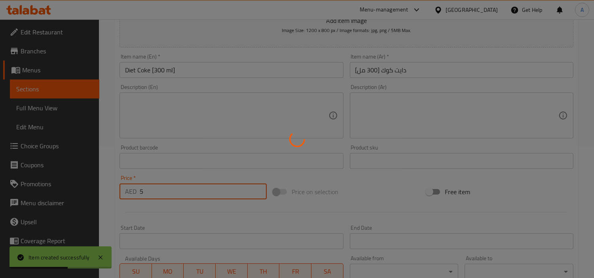
type input "0"
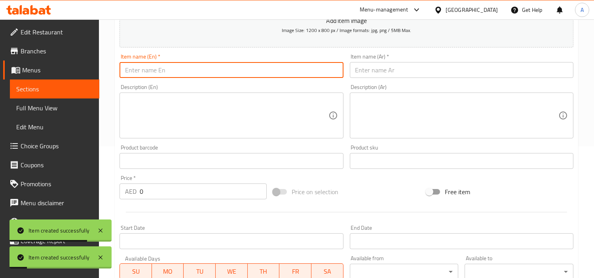
click at [267, 66] on input "text" at bounding box center [232, 70] width 224 height 16
paste input "Coke [330 ml]"
type input "Coke [330 ml]"
click at [436, 70] on input "text" at bounding box center [462, 70] width 224 height 16
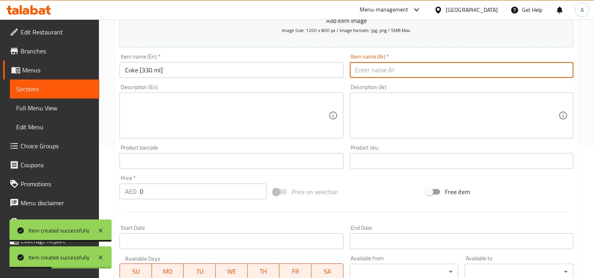
paste input "كوكاكولا [330 مل]"
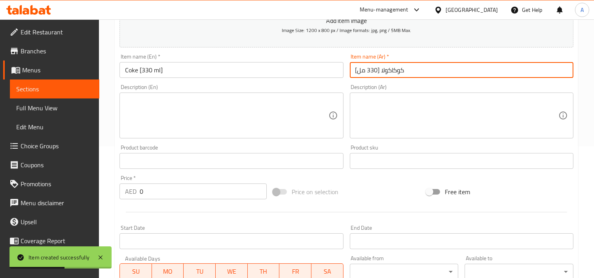
type input "كوكاكولا [330 مل]"
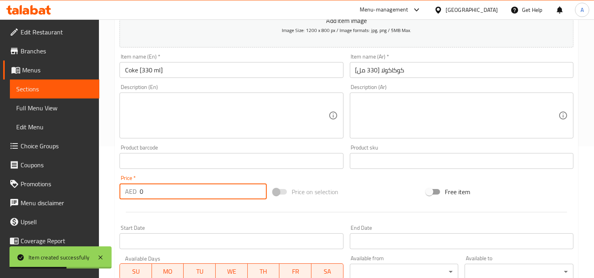
drag, startPoint x: 216, startPoint y: 194, endPoint x: 8, endPoint y: 179, distance: 208.7
click at [0, 183] on div "Edit Restaurant Branches Menus Sections Full Menu View Edit Menu Choice Groups …" at bounding box center [297, 158] width 594 height 540
type input "5"
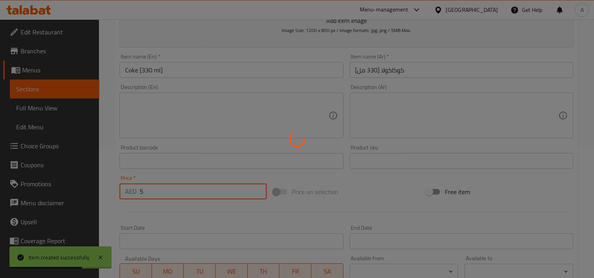
type input "0"
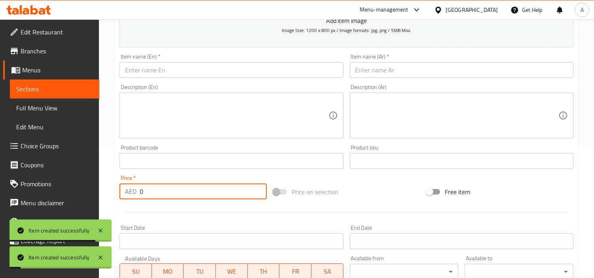
click at [258, 76] on input "text" at bounding box center [232, 70] width 224 height 16
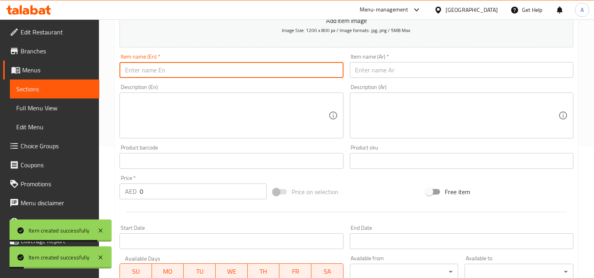
paste input "7up [300 ml]"
type input "7up [300 ml]"
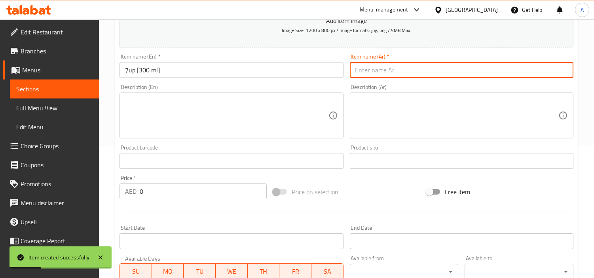
click at [365, 71] on input "text" at bounding box center [462, 70] width 224 height 16
paste input "سفن أب [300 مل]"
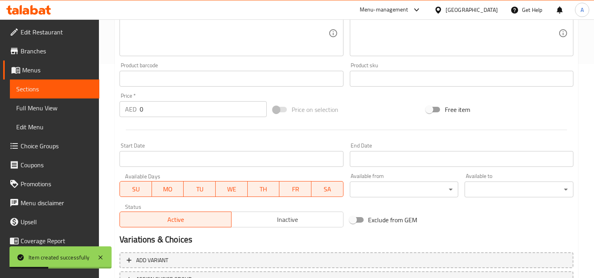
scroll to position [220, 0]
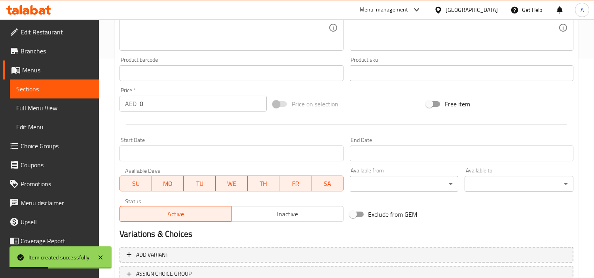
type input "سفن أب [300 مل]"
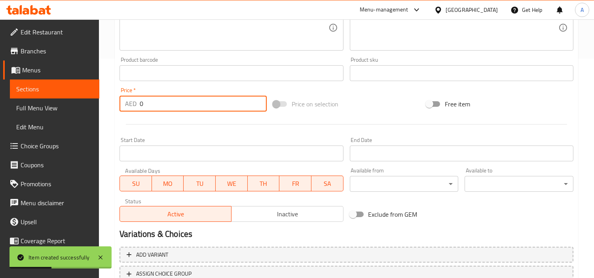
drag, startPoint x: 172, startPoint y: 96, endPoint x: 188, endPoint y: 93, distance: 16.1
click at [0, 114] on div "Edit Restaurant Branches Menus Sections Full Menu View Edit Menu Choice Groups …" at bounding box center [297, 70] width 594 height 540
type input "5"
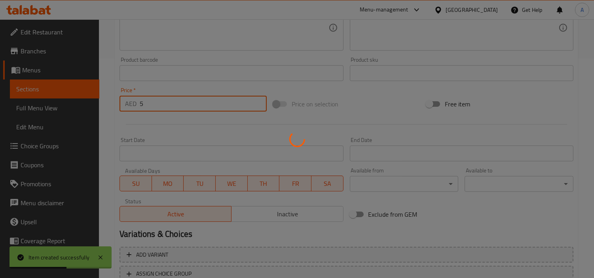
type input "0"
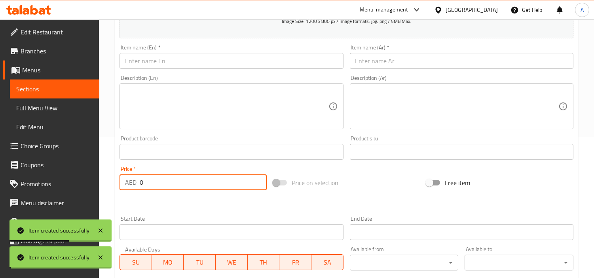
scroll to position [0, 0]
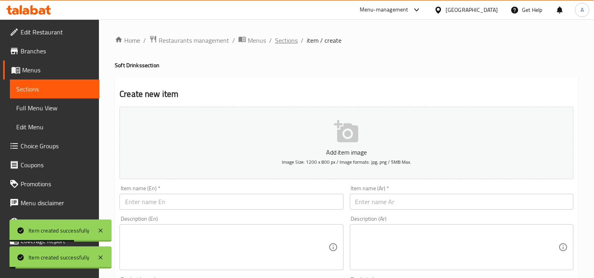
click at [287, 44] on span "Sections" at bounding box center [286, 40] width 23 height 9
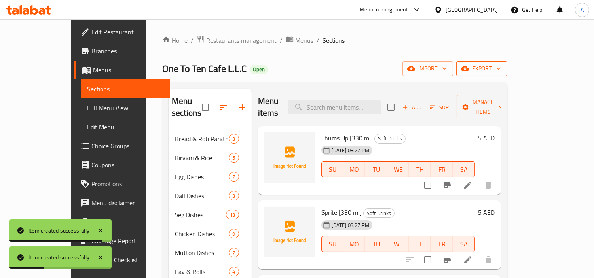
click at [469, 67] on icon "button" at bounding box center [465, 68] width 8 height 5
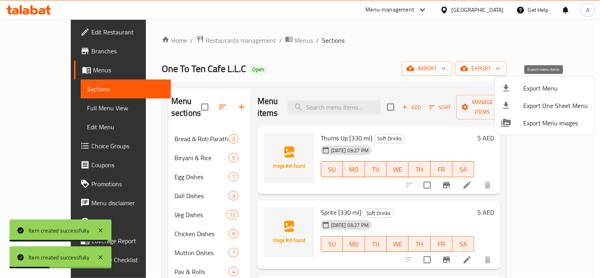
click at [500, 90] on li "Export Menu" at bounding box center [545, 88] width 99 height 17
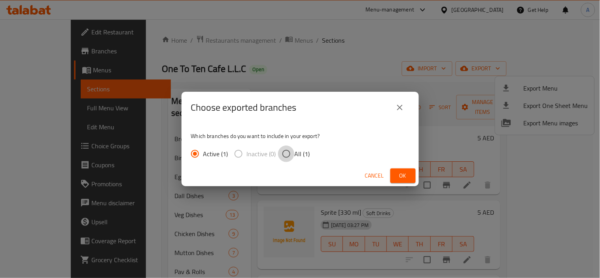
drag, startPoint x: 285, startPoint y: 155, endPoint x: 354, endPoint y: 160, distance: 68.7
click at [288, 157] on input "All (1)" at bounding box center [286, 154] width 17 height 17
radio input "true"
click at [427, 169] on div "Choose exported branches Which branches do you want to include in your export? …" at bounding box center [300, 139] width 600 height 278
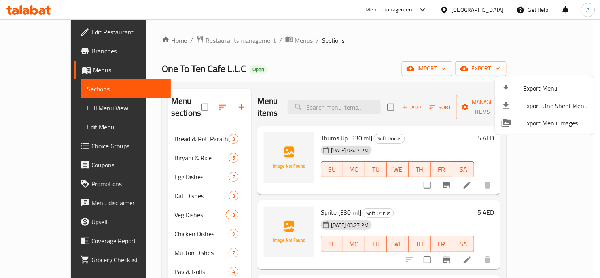
click at [402, 167] on div at bounding box center [300, 139] width 600 height 278
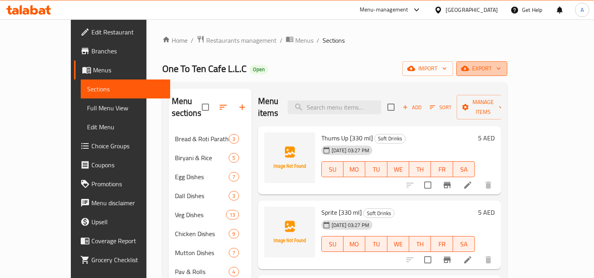
click at [501, 65] on span "export" at bounding box center [482, 69] width 38 height 10
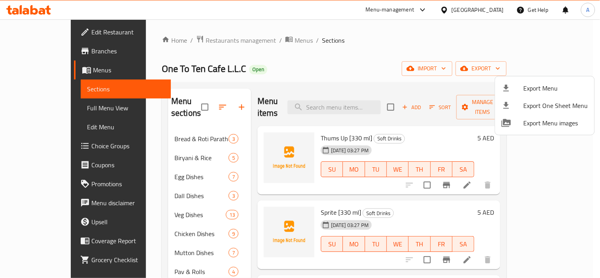
click at [520, 85] on div at bounding box center [513, 88] width 22 height 9
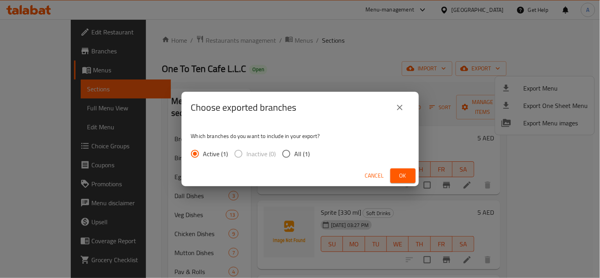
click at [301, 151] on span "All (1)" at bounding box center [302, 153] width 15 height 9
click at [295, 151] on input "All (1)" at bounding box center [286, 154] width 17 height 17
radio input "true"
click at [397, 175] on button "Ok" at bounding box center [403, 176] width 25 height 15
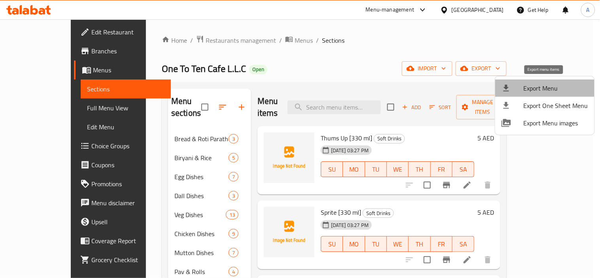
click at [547, 85] on span "Export Menu" at bounding box center [556, 88] width 65 height 9
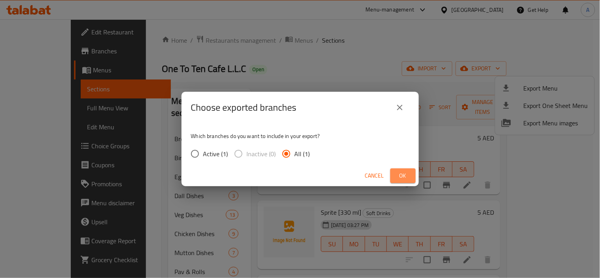
click at [398, 174] on span "Ok" at bounding box center [403, 176] width 13 height 10
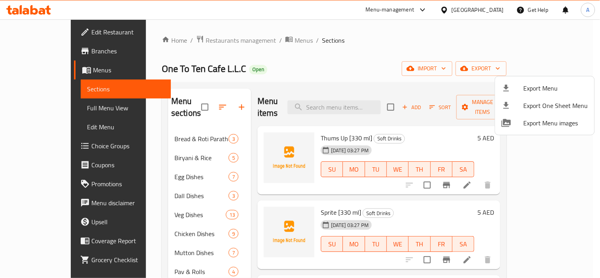
click at [536, 88] on span "Export Menu" at bounding box center [556, 88] width 65 height 9
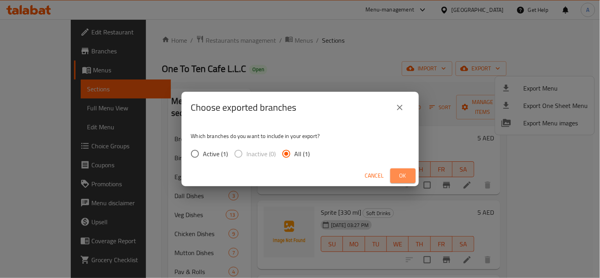
click at [410, 175] on button "Ok" at bounding box center [403, 176] width 25 height 15
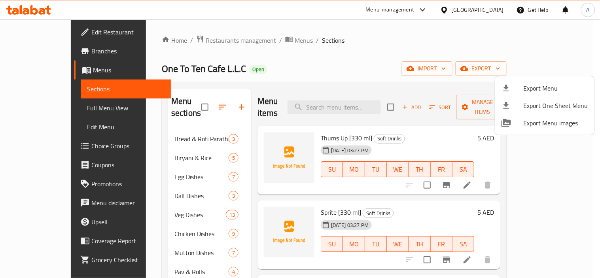
click at [441, 66] on div at bounding box center [300, 139] width 600 height 278
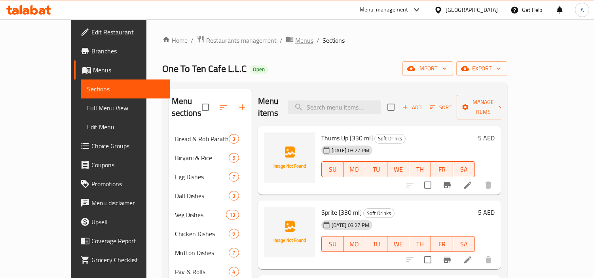
click at [295, 45] on span "Menus" at bounding box center [304, 40] width 18 height 9
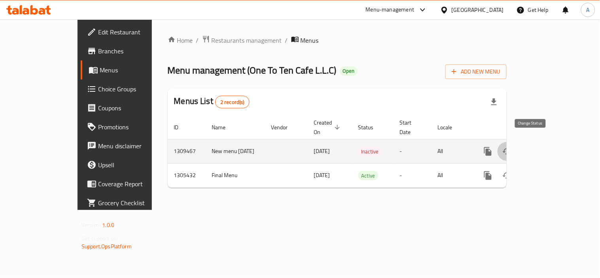
click at [517, 143] on button "enhanced table" at bounding box center [507, 151] width 19 height 19
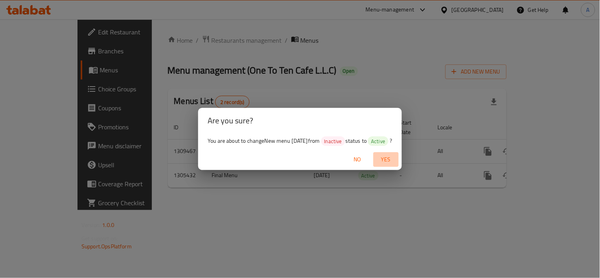
click at [389, 153] on button "Yes" at bounding box center [386, 159] width 25 height 15
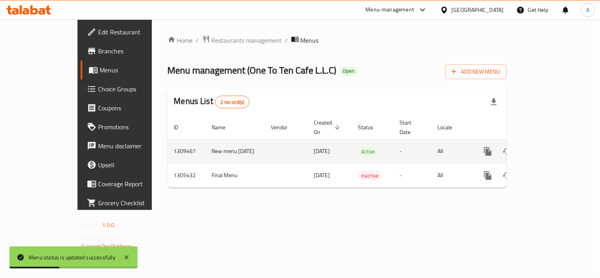
drag, startPoint x: 161, startPoint y: 136, endPoint x: 191, endPoint y: 150, distance: 33.0
click at [206, 150] on td "New menu 3/9/2025" at bounding box center [235, 151] width 59 height 24
click at [168, 145] on td "1309467" at bounding box center [187, 151] width 38 height 24
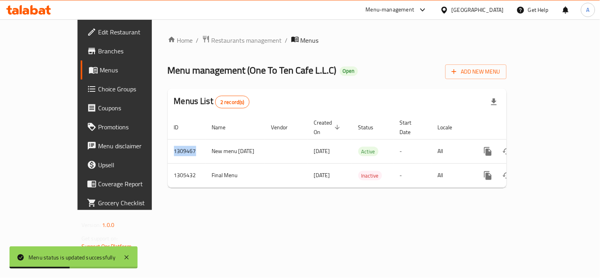
copy td "1309467"
